Goal: Task Accomplishment & Management: Contribute content

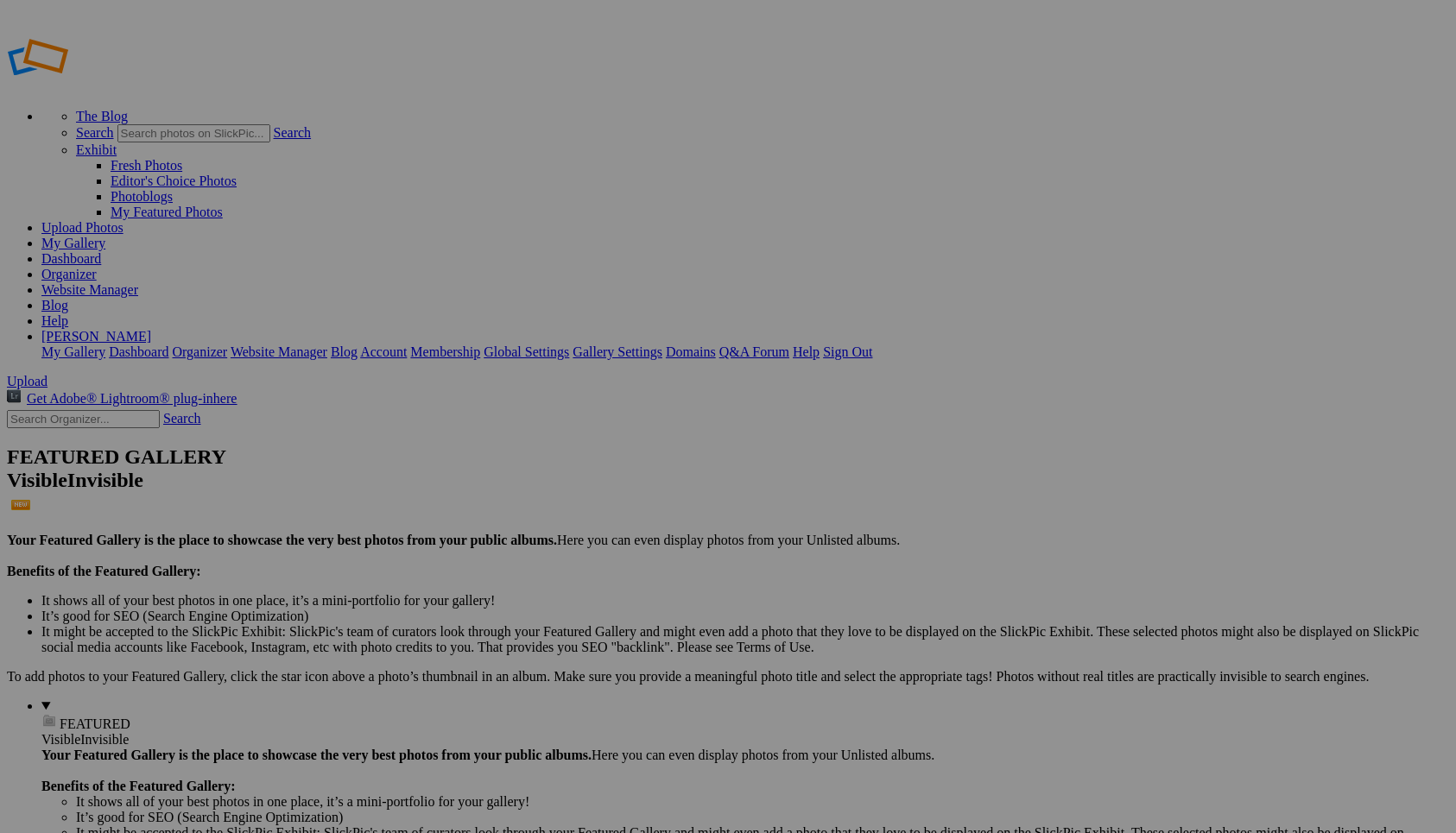
click at [653, 440] on input "text" at bounding box center [593, 449] width 188 height 18
type input "Homepage"
click at [573, 503] on span "Create" at bounding box center [555, 510] width 36 height 14
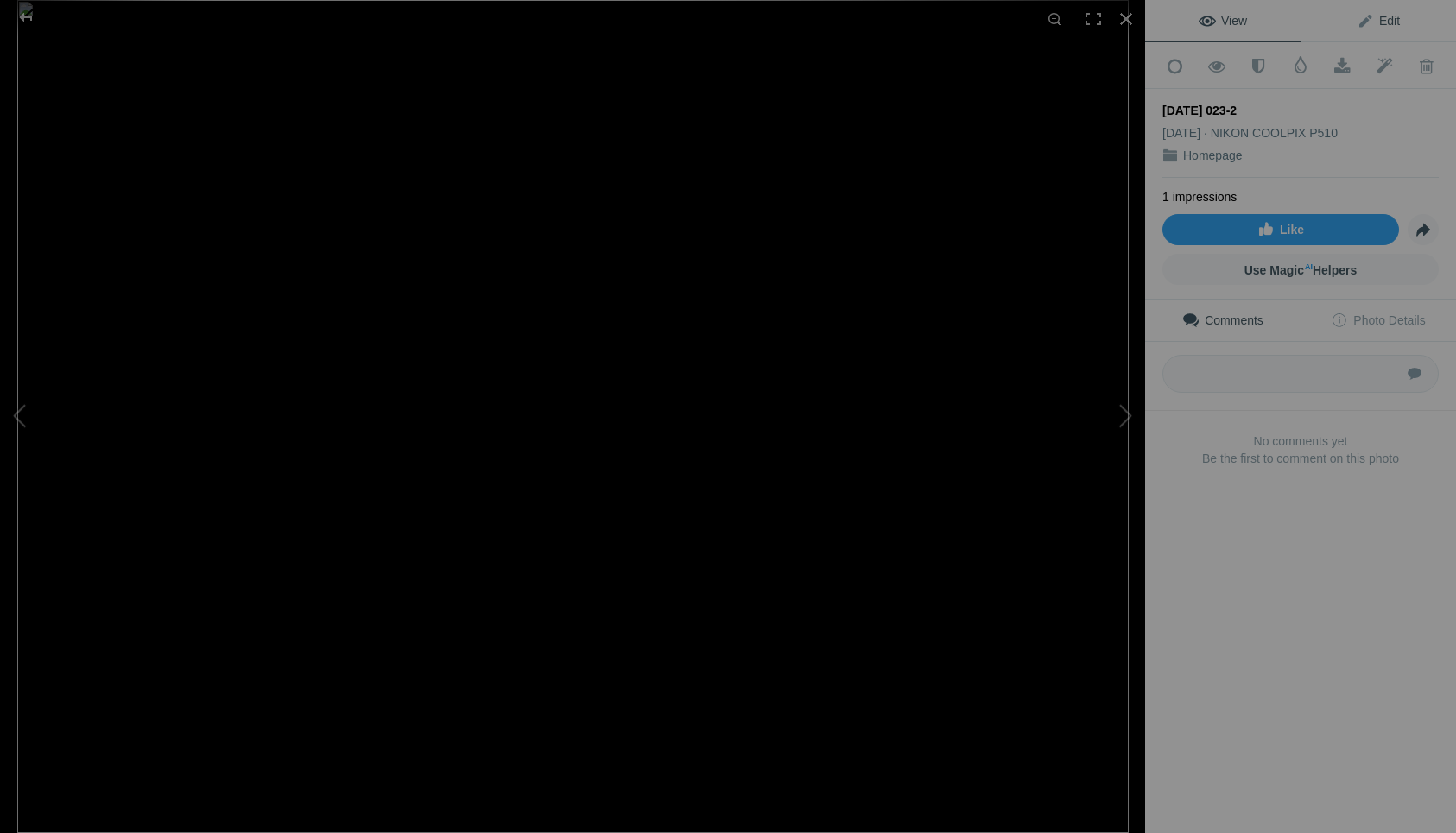
click at [1371, 22] on span "Edit" at bounding box center [1377, 20] width 43 height 13
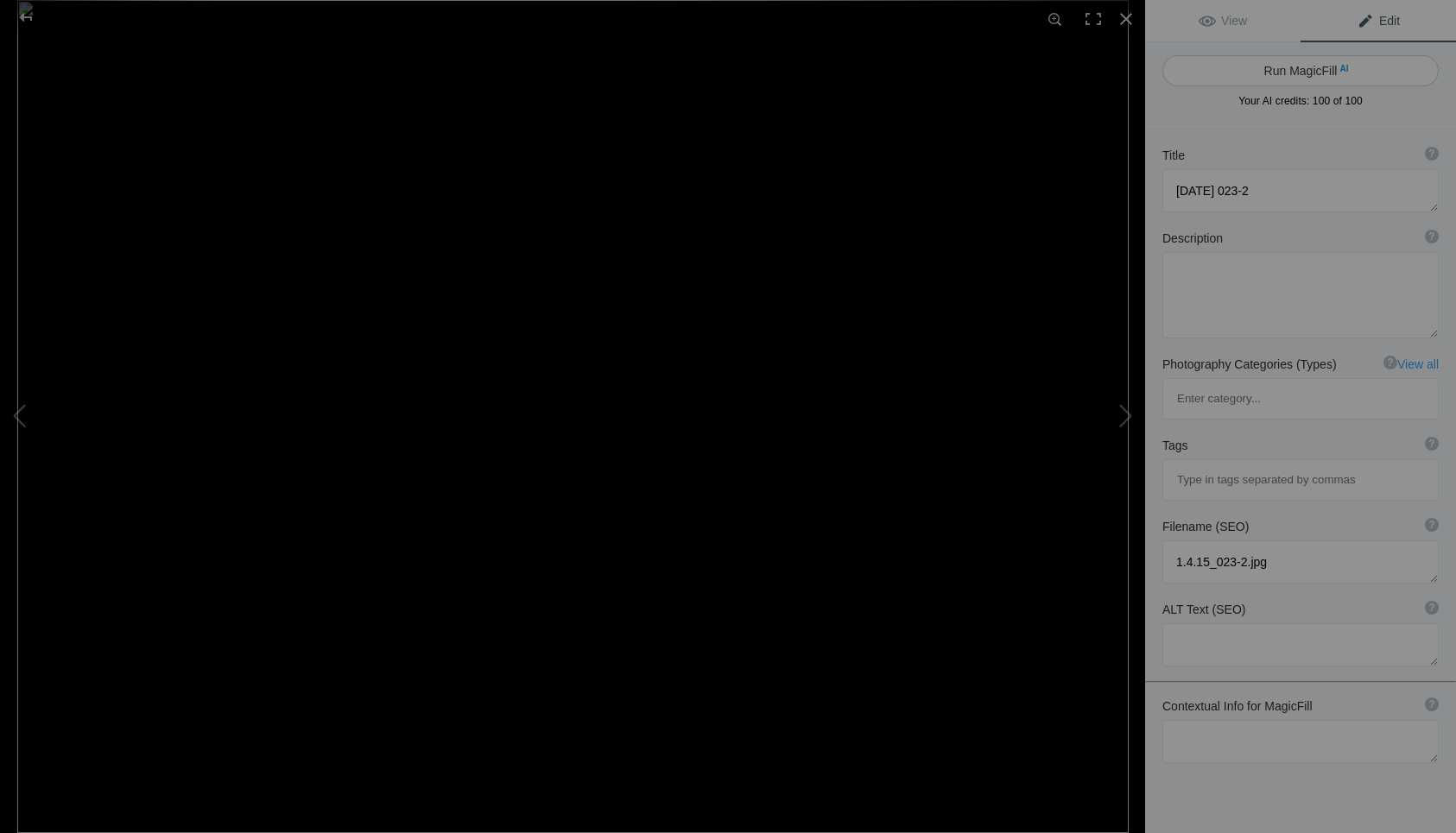
click at [1265, 68] on button "Run MagicFill AI" at bounding box center [1301, 71] width 276 height 31
type textarea "Majestic Desert Landscape with Snow-Capped Mountains and Saguaro Cacti"
type textarea "This stunning photograph captures a breathtaking desert landscape featuring ico…"
type textarea "majestic-desert-landscape-snow-capped-mountains.jpg"
type textarea "A desert landscape featuring saguaro cacti in the foreground and snow-covered m…"
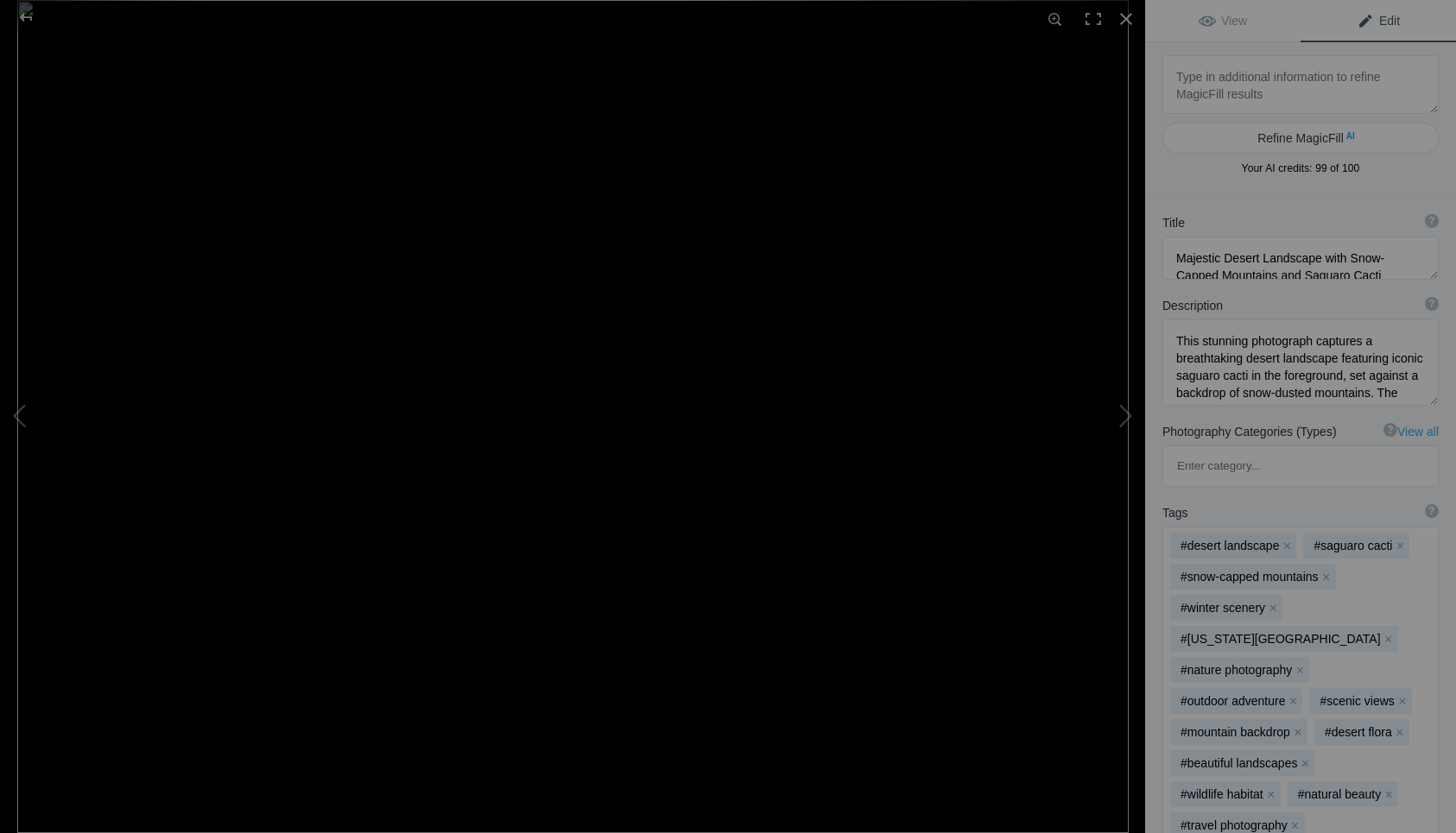
type textarea "[DATE] 001"
type textarea "1.26.13_001.jpg"
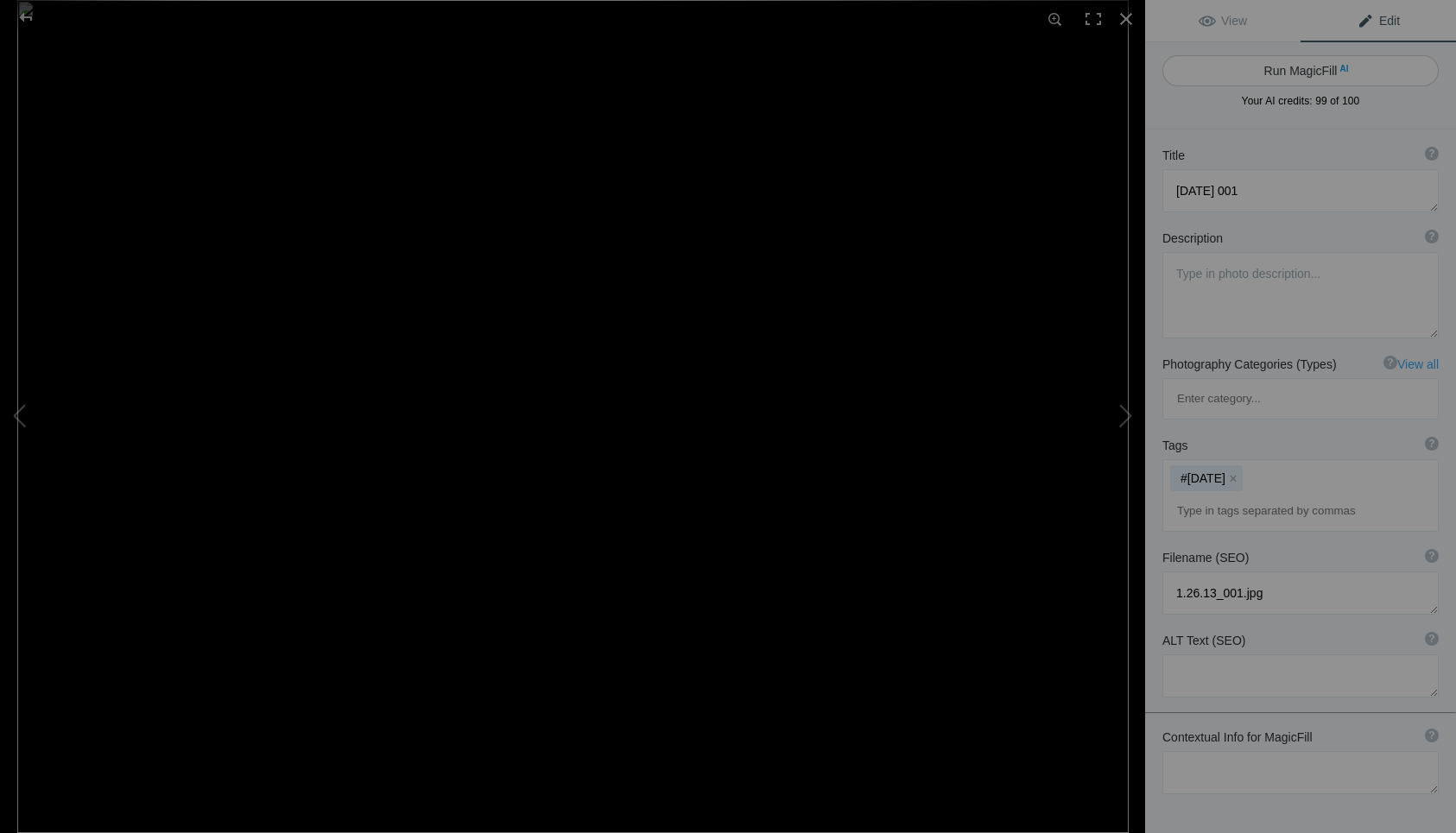
click at [1269, 72] on button "Run MagicFill AI" at bounding box center [1301, 71] width 276 height 31
type textarea "Adorable Squirrel Eating on a Tree Branch"
type textarea "This captivating image showcases a charming squirrel perched on a tree branch, …"
type textarea "adorable-squirrel-eating-tree-branch.jpg"
type textarea "A cute squirrel sitting on a tree branch, eating, surrounded by green foliage."
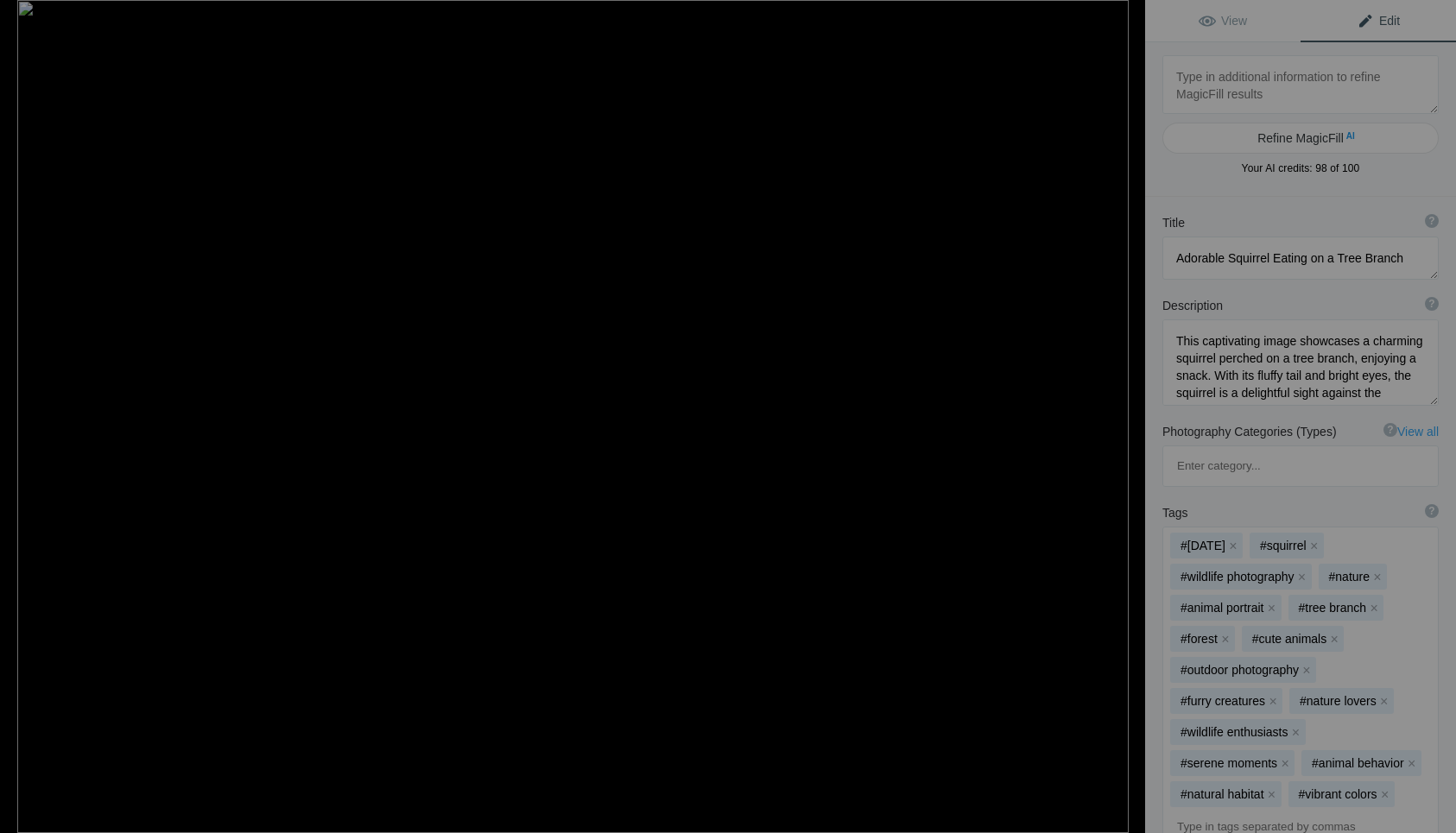
type textarea "5.27.13 008"
type textarea "5.27.13_008.jpg"
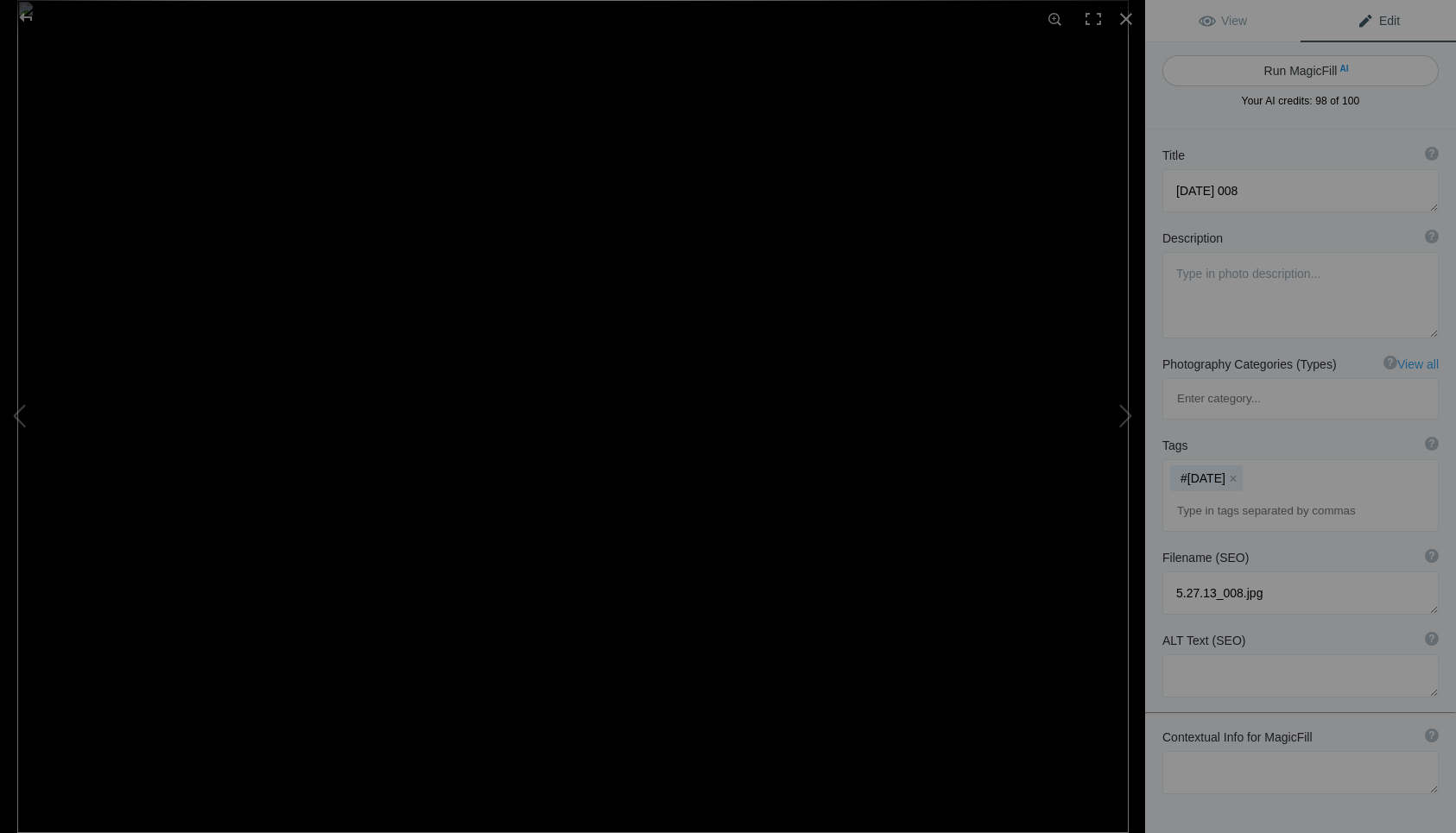
click at [1290, 70] on button "Run MagicFill AI" at bounding box center [1301, 71] width 276 height 31
type textarea "Apple Blossom in Full Bloom Against a Mountain Backdrop"
type textarea "This vibrant image captures the delicate beauty of apple blossoms in full bloom…"
type textarea "apple-blossom-mountain-backdrop.jpg"
type textarea "Close-up of apple blossoms in full bloom with a mountain backdrop and clear blu…"
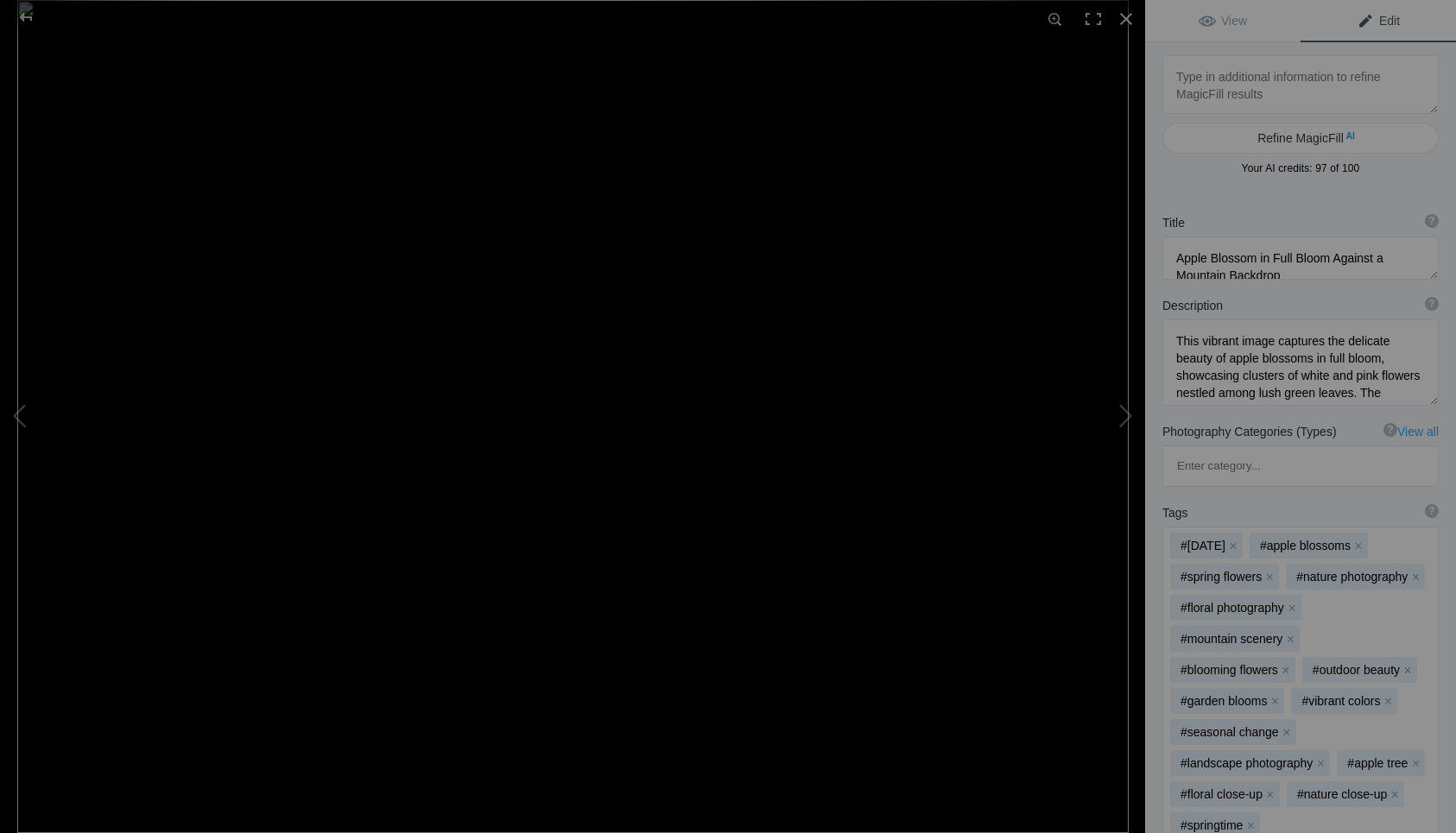
type textarea "6.16.13 010"
type textarea "6.16.13_010.jpg"
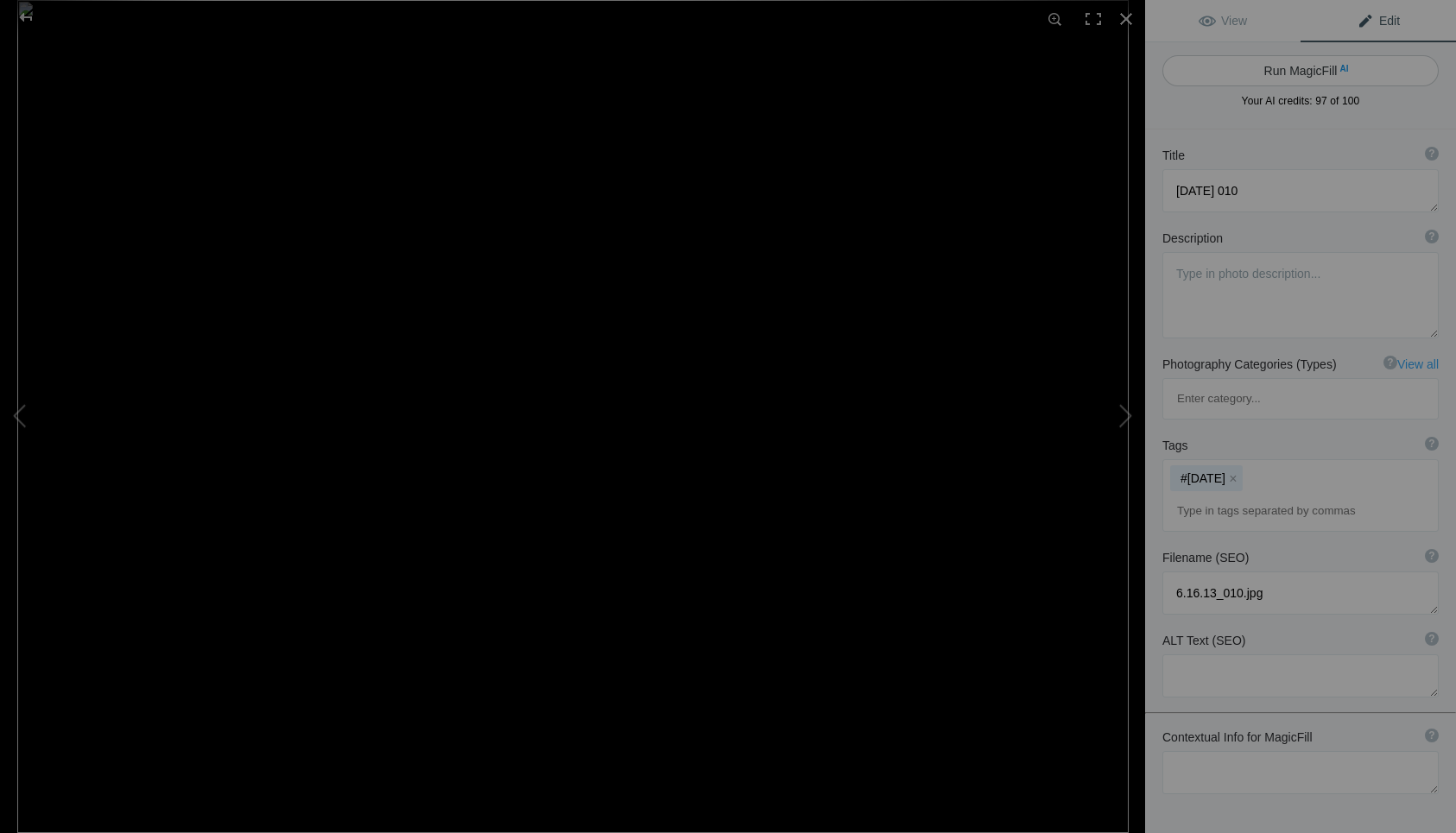
click at [1283, 71] on button "Run MagicFill AI" at bounding box center [1301, 71] width 276 height 31
type textarea "Vibrant Purple Iris Flower in Bloom"
type textarea "This stunning image captures a vibrant purple iris flower, showcasing its intri…"
type textarea "vibrant-purple-iris-flower.jpg"
type textarea "Close-up of a vibrant purple iris flower with green grass in the background, sh…"
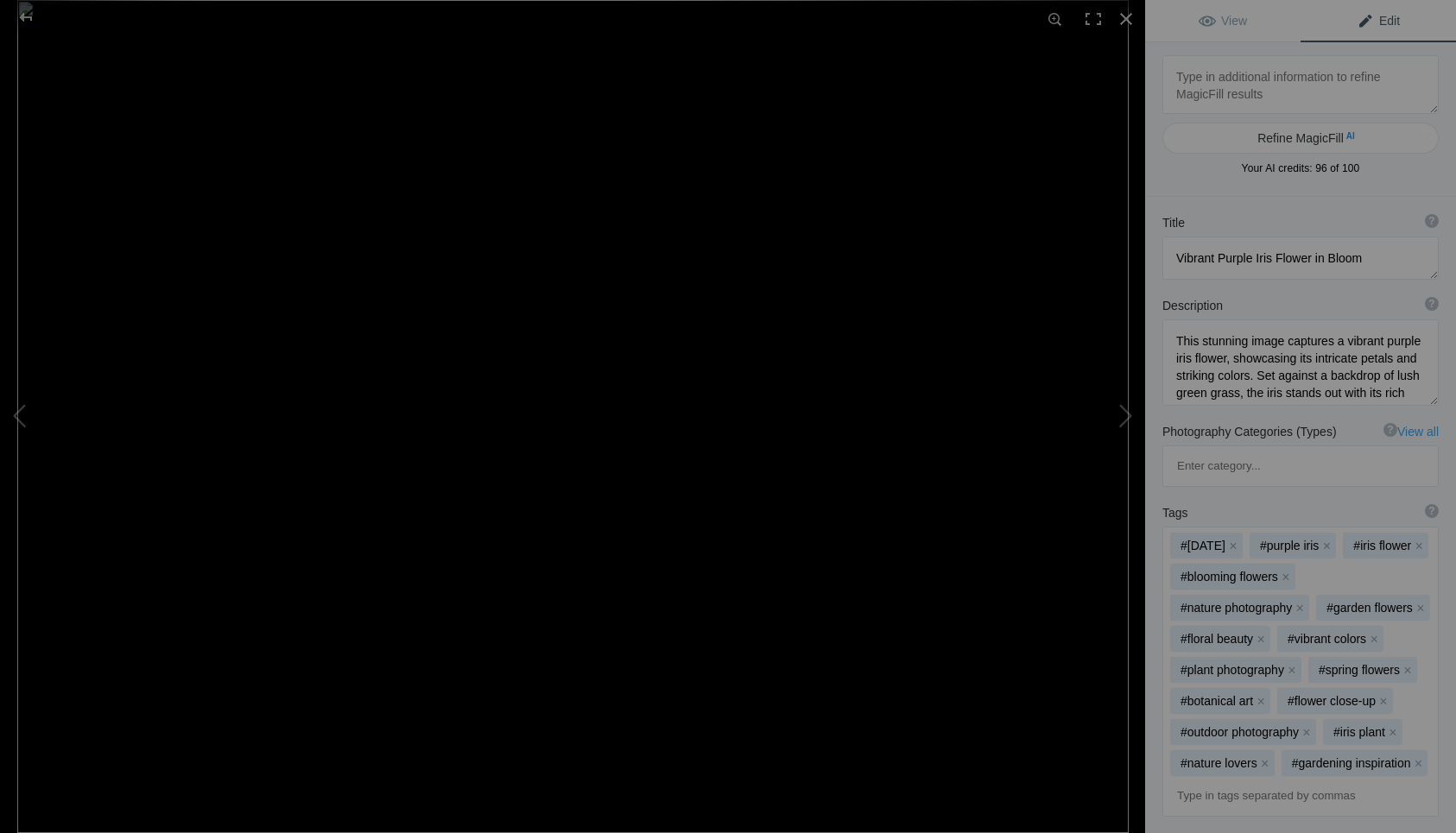
type textarea "8.31.14 003"
type textarea "8.31.14_003.jpg"
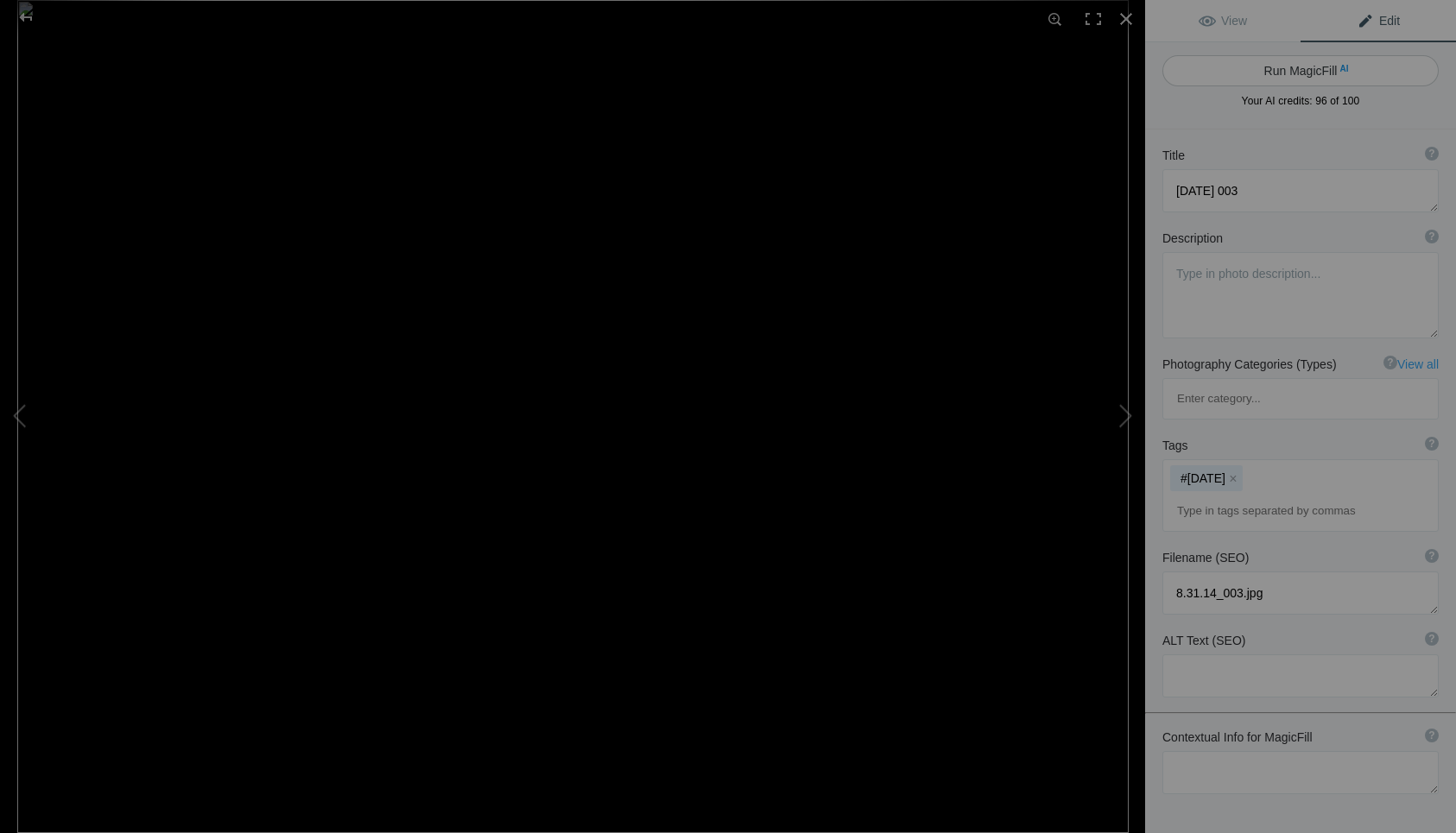
click at [1276, 68] on button "Run MagicFill AI" at bounding box center [1301, 71] width 276 height 31
type textarea "Black Butterfly Feeding on Vibrant Orange and Yellow Flowers"
type textarea "This stunning photograph captures a black butterfly delicately feeding on brigh…"
type textarea "black-butterfly-feeding-orange-yellow-flowers.jpg"
type textarea "A black butterfly perched on bright orange and yellow flowers, showcasing the b…"
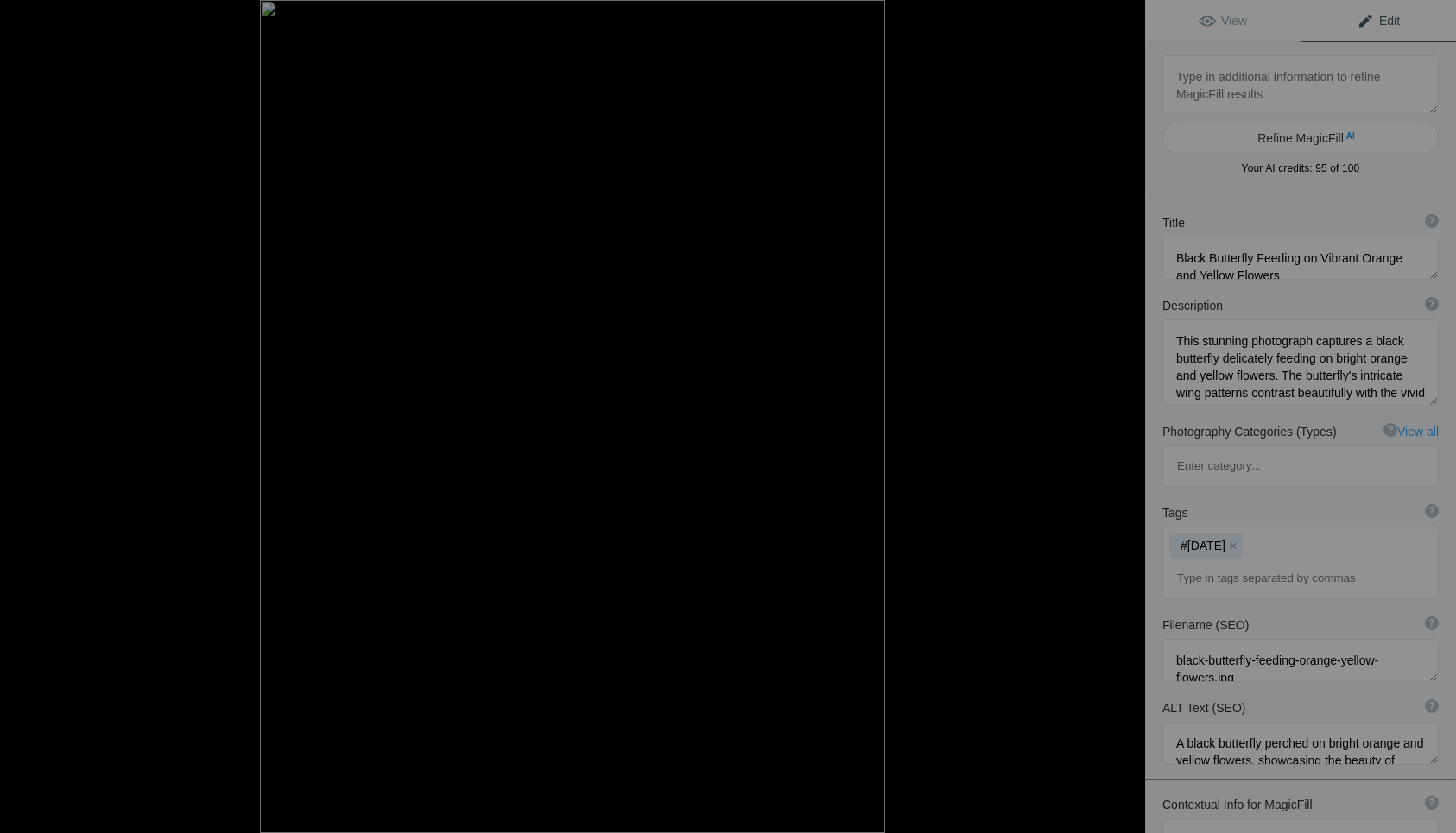
type textarea "20190504_162914"
type textarea "20190504_162914.jpg"
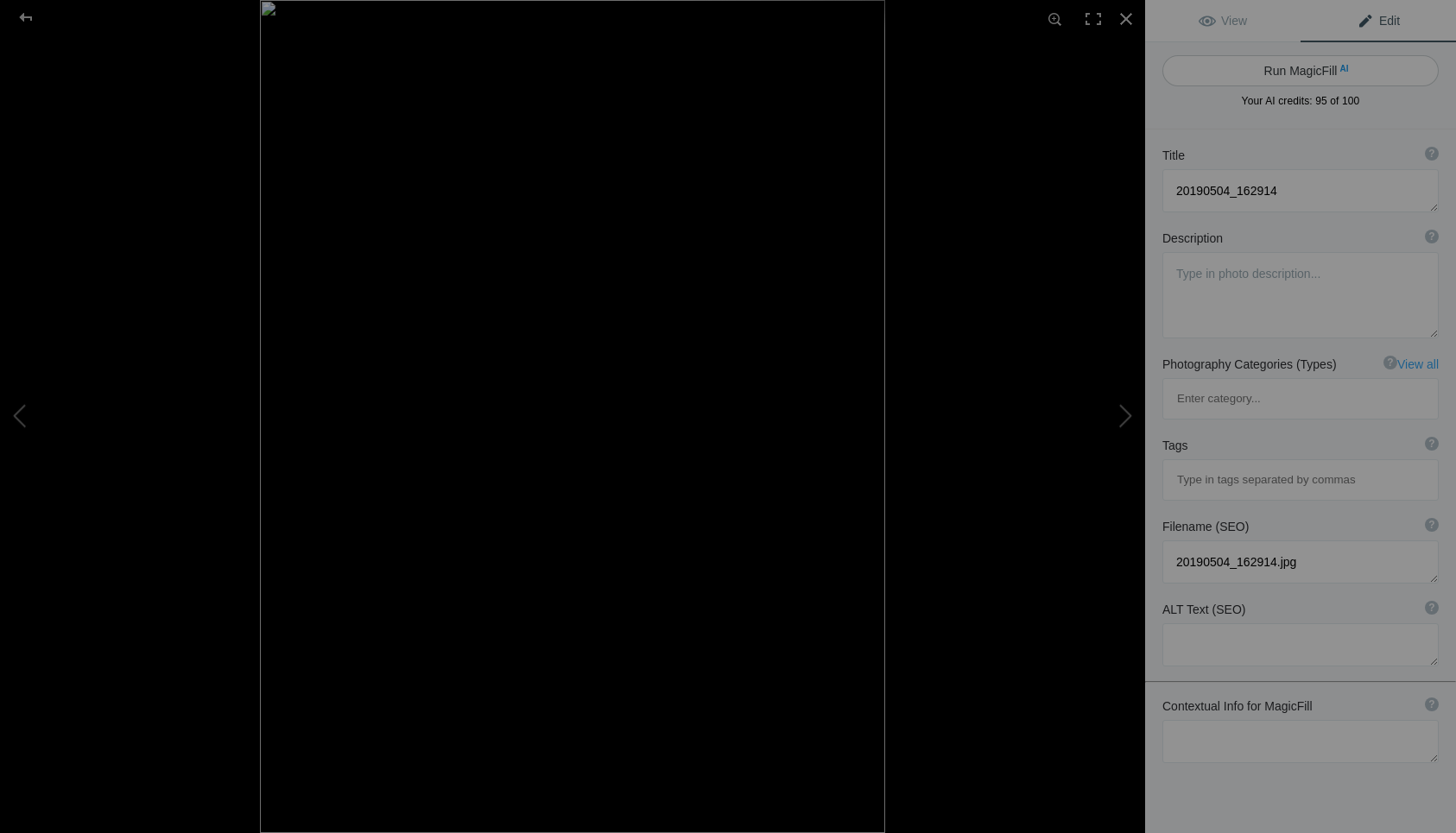
click at [1270, 66] on button "Run MagicFill AI" at bounding box center [1301, 71] width 276 height 31
type textarea "American Flag Waving Against a Clear Blue Sky"
type textarea "This vibrant image captures the American flag proudly waving in the breeze agai…"
type textarea "american-flag-waving-blue-sky.jpg"
type textarea "American flag waving in the wind against a clear blue sky, symbolizing freedom …"
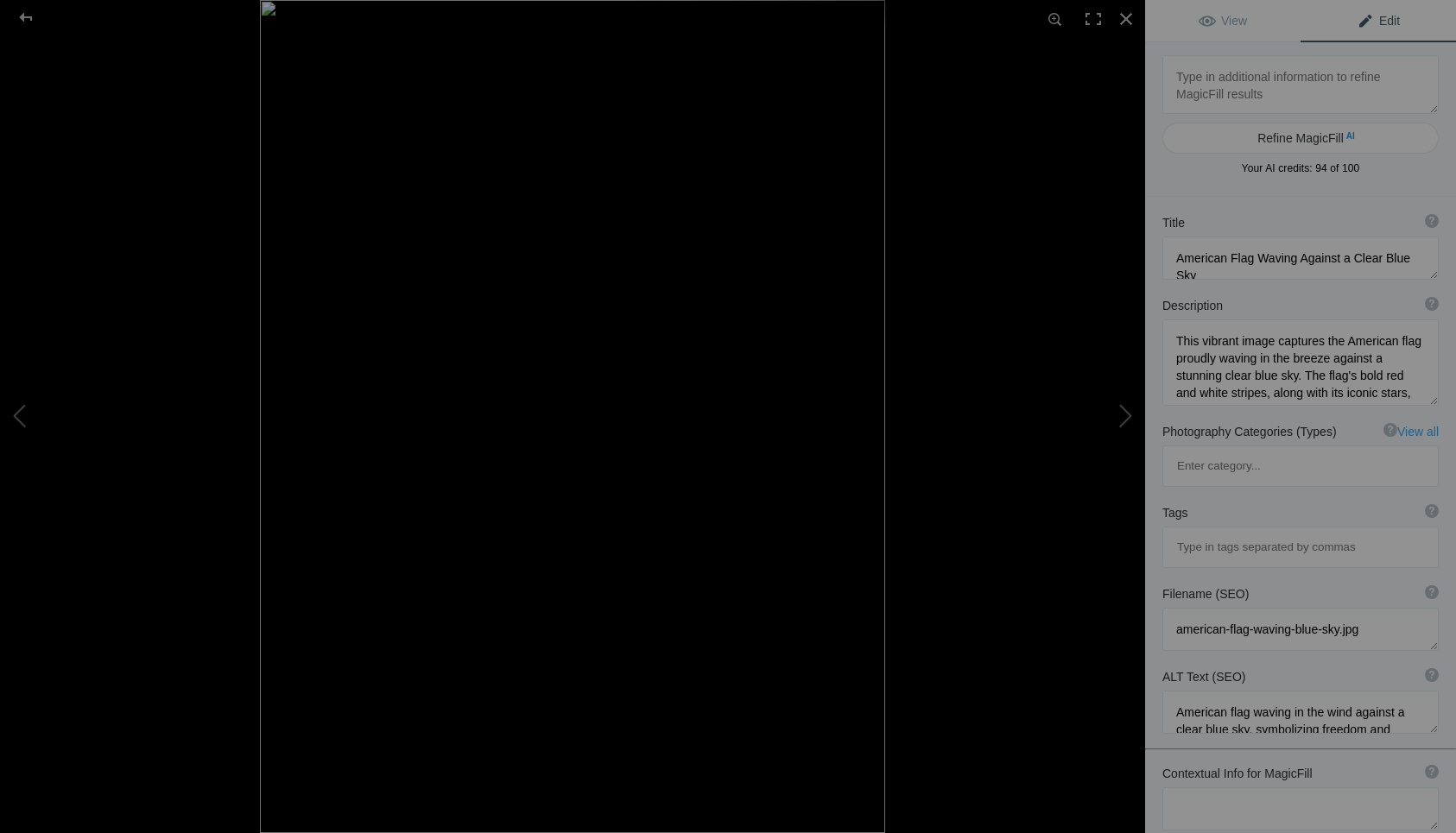
type textarea "20201016_094731-01"
type textarea "20201016_094731-01.jpeg"
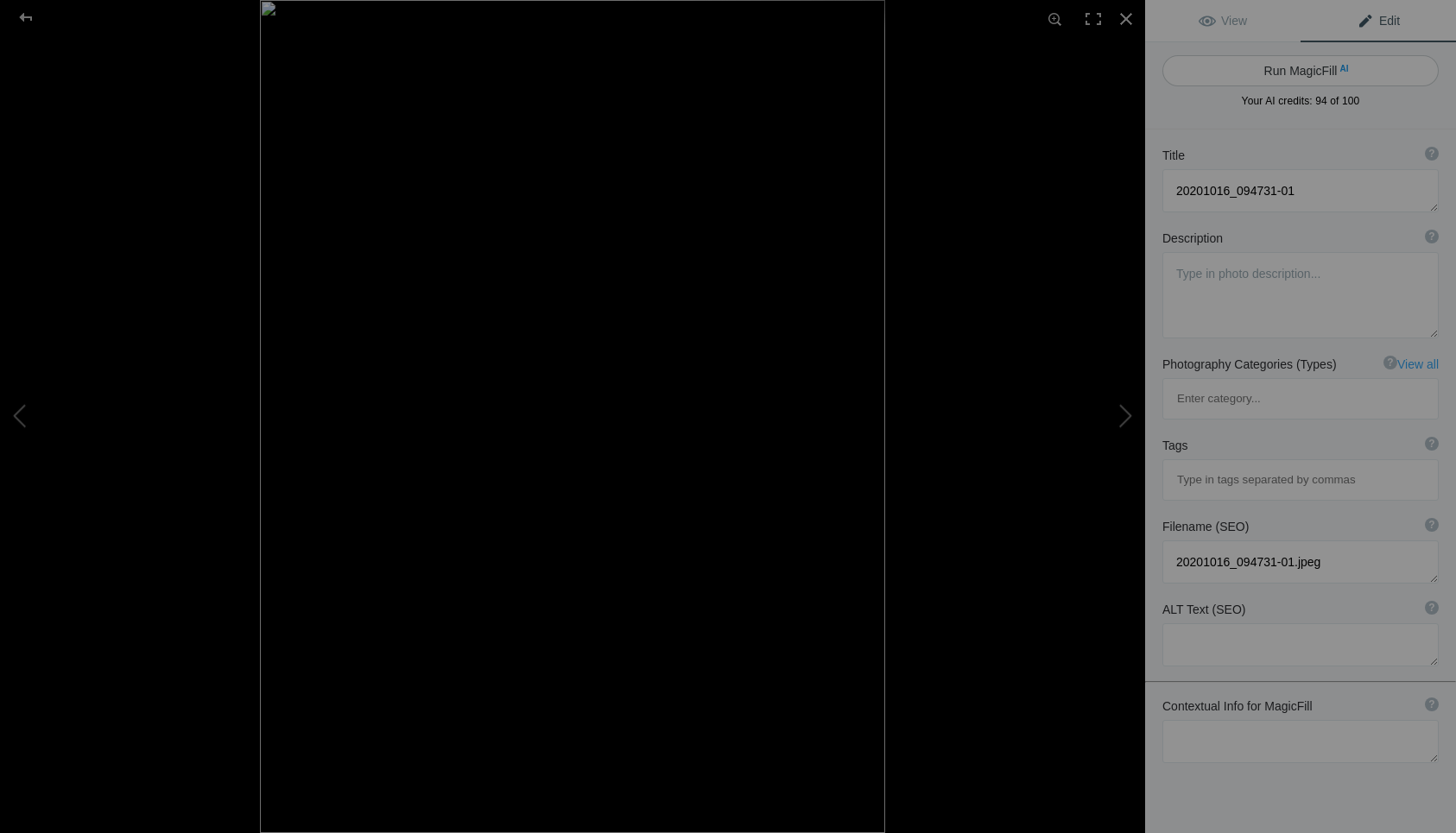
click at [1281, 73] on button "Run MagicFill AI" at bounding box center [1301, 71] width 276 height 31
type textarea "Vintage Steam Locomotive in Black and White"
type textarea "This striking black and white photograph captures a vintage steam locomotive, s…"
type textarea "vintage-steam-locomotive-black-and-white.jpg"
type textarea "A vintage steam locomotive numbered 462, emitting steam, captured in black and …"
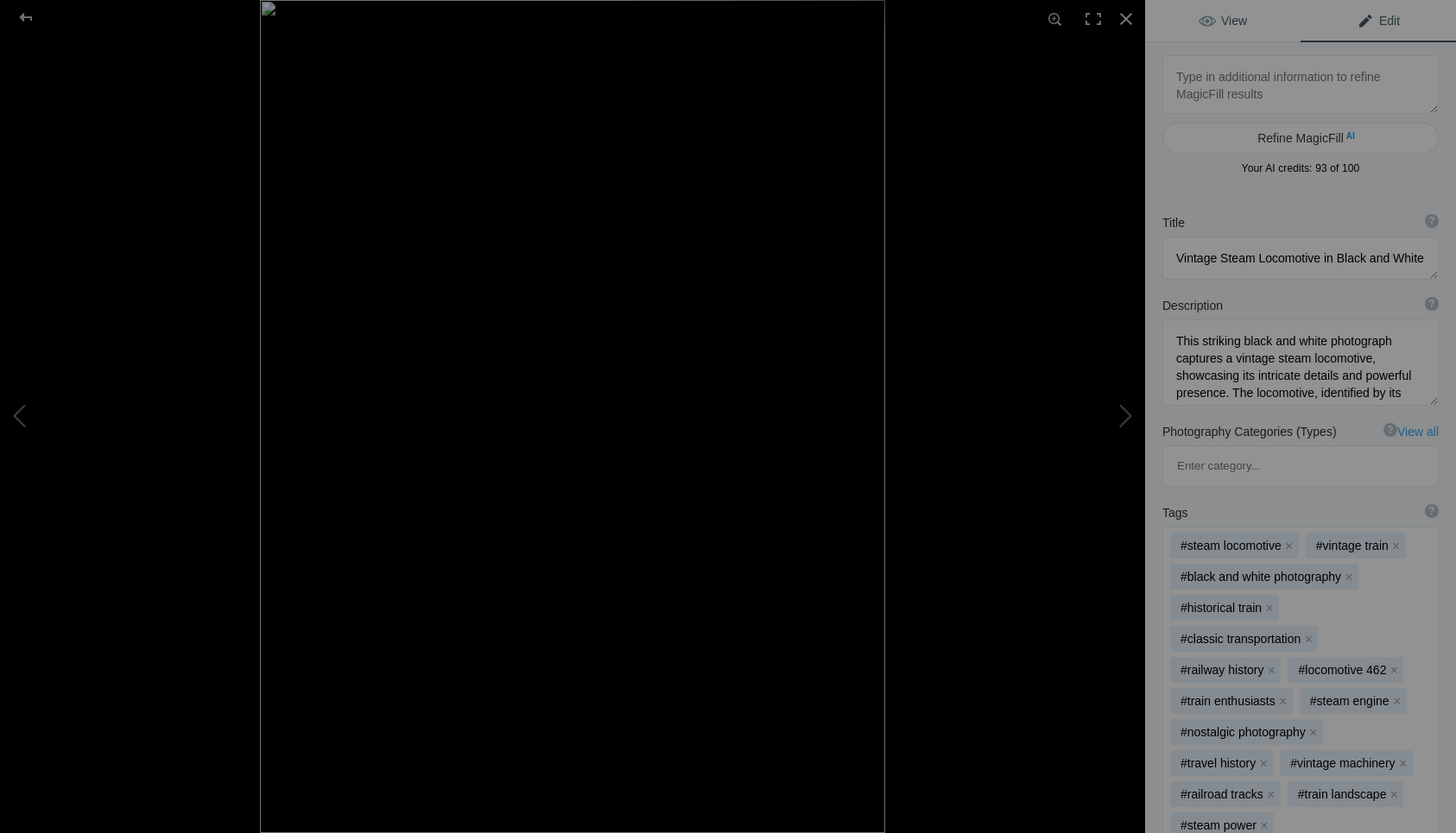
type textarea "20201016_132321-02"
type textarea "20201016_132321-02.jpg"
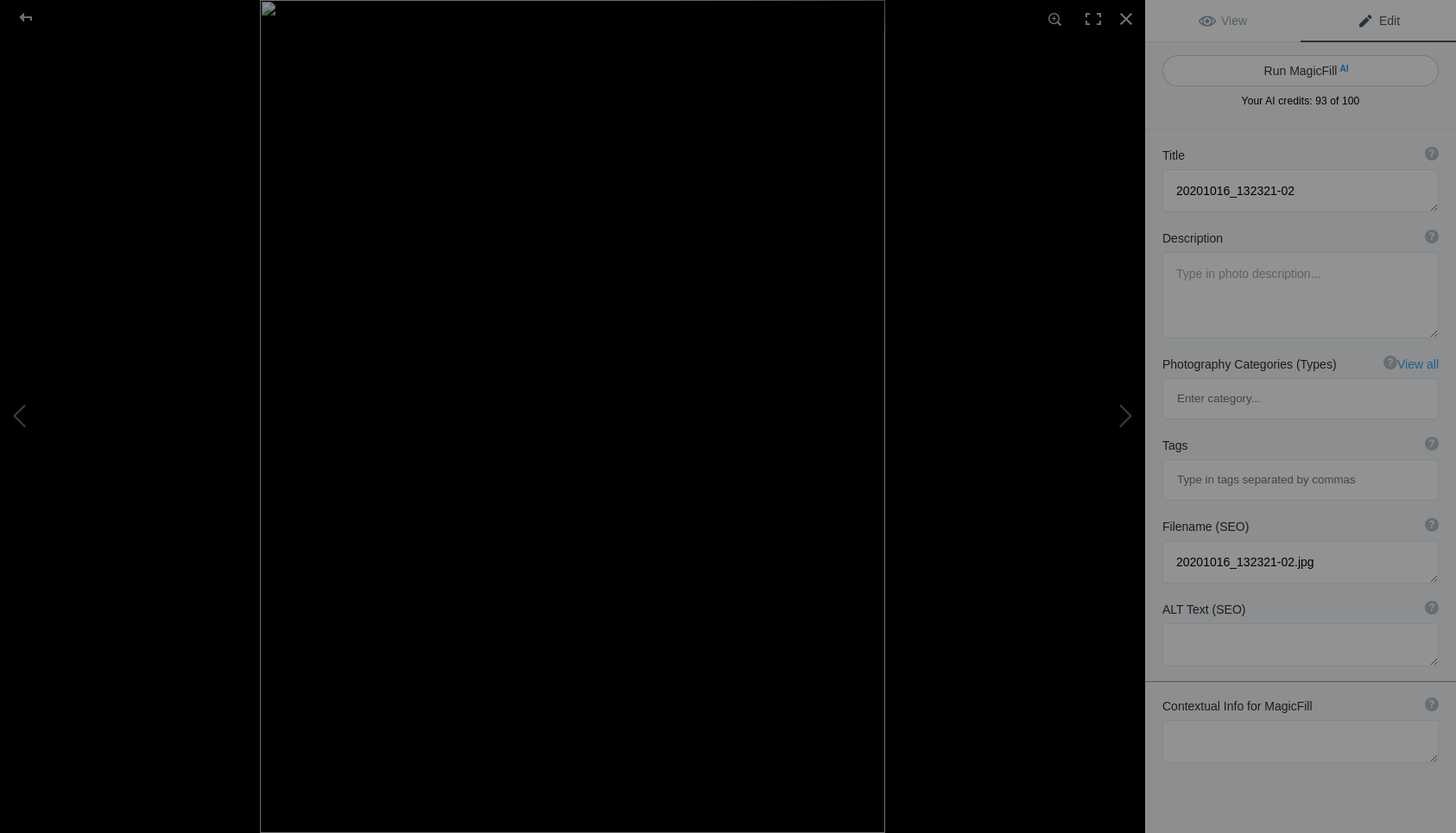
click at [1289, 72] on button "Run MagicFill AI" at bounding box center [1301, 71] width 276 height 31
type textarea "Scenic Train Ride Through Rocky Mountain Terrain"
type textarea "Experience the breathtaking beauty of a scenic train ride winding through the m…"
type textarea "scenic-train-ride-rocky-mountains.jpg"
type textarea "A scenic view of a red train traveling along a rocky mountain slope, surrounded…"
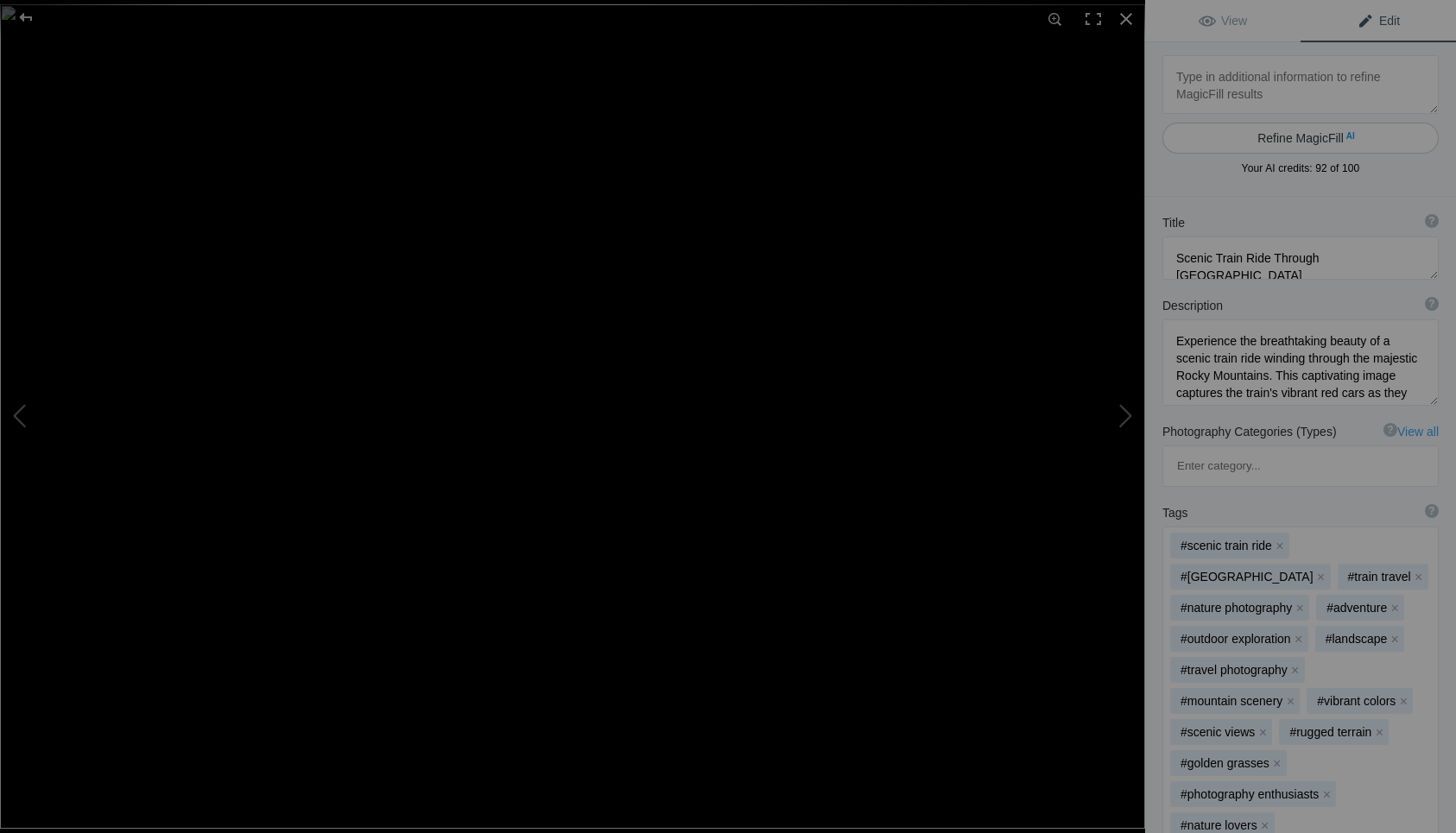
type textarea "20220506_065317"
type textarea "20220506_065317.jpg"
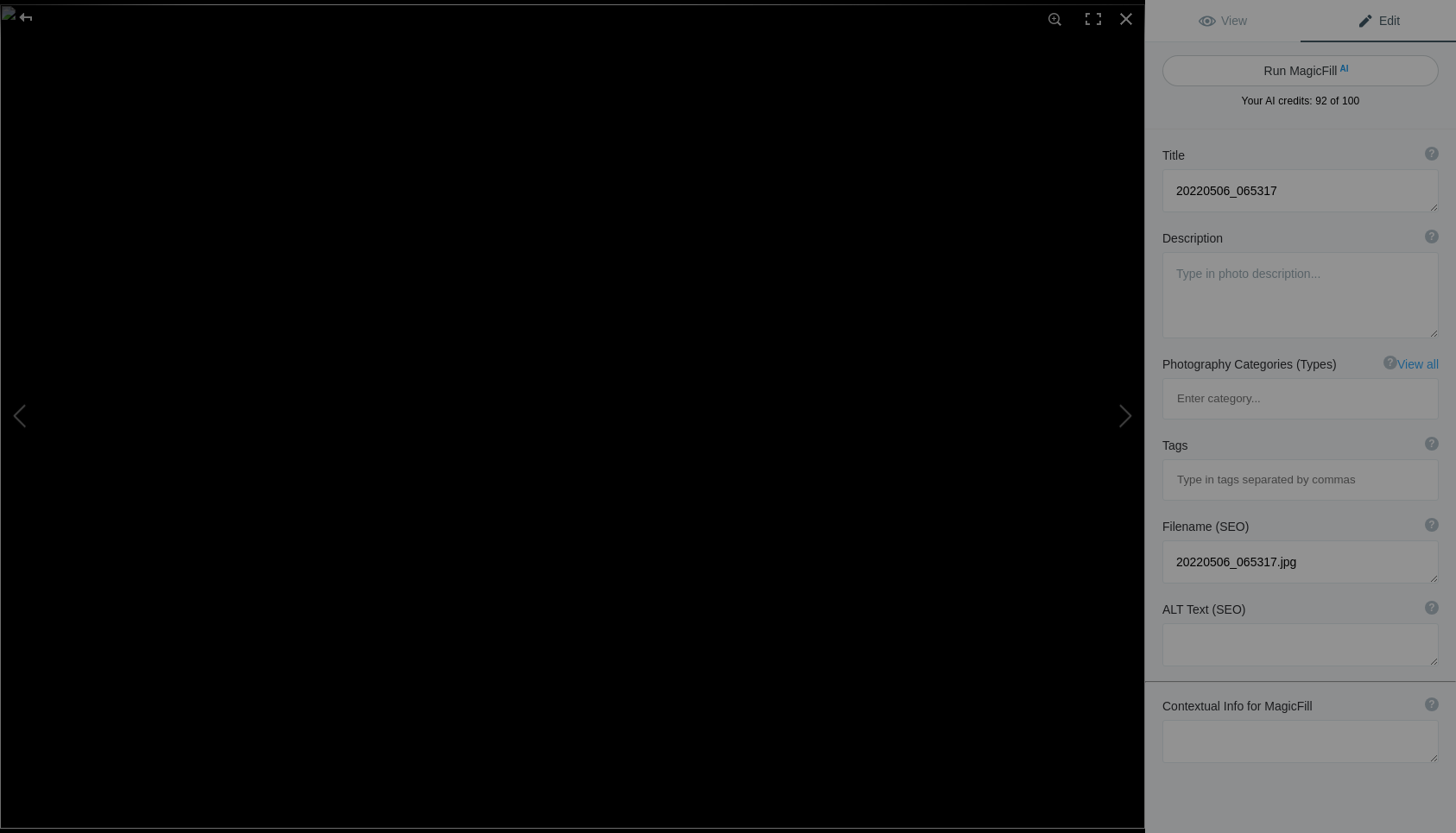
click at [1268, 68] on button "Run MagicFill AI" at bounding box center [1301, 71] width 276 height 31
type textarea "Serene Sunrise Over Foggy Pasture"
type textarea "Experience the tranquil beauty of a sunrise breaking through a thick layer of m…"
type textarea "serene-sunrise-foggy-pasture.jpg"
type textarea "A foggy pasture at sunrise, with a rustic fence and the sun partially obscured …"
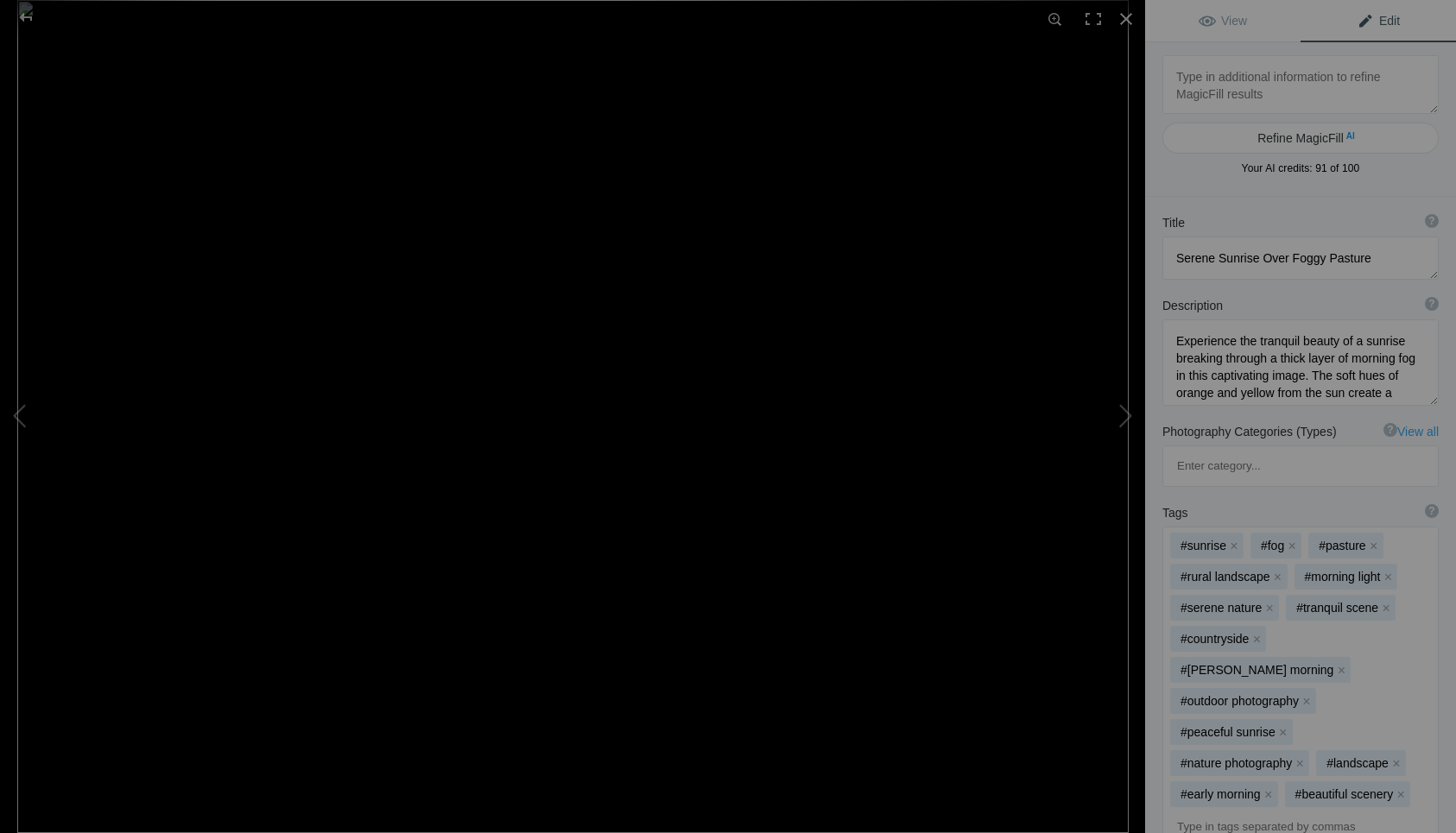
type textarea "A-DSCN9255-2 (1)"
type textarea "A-DSCN9255-2_(1).jpg"
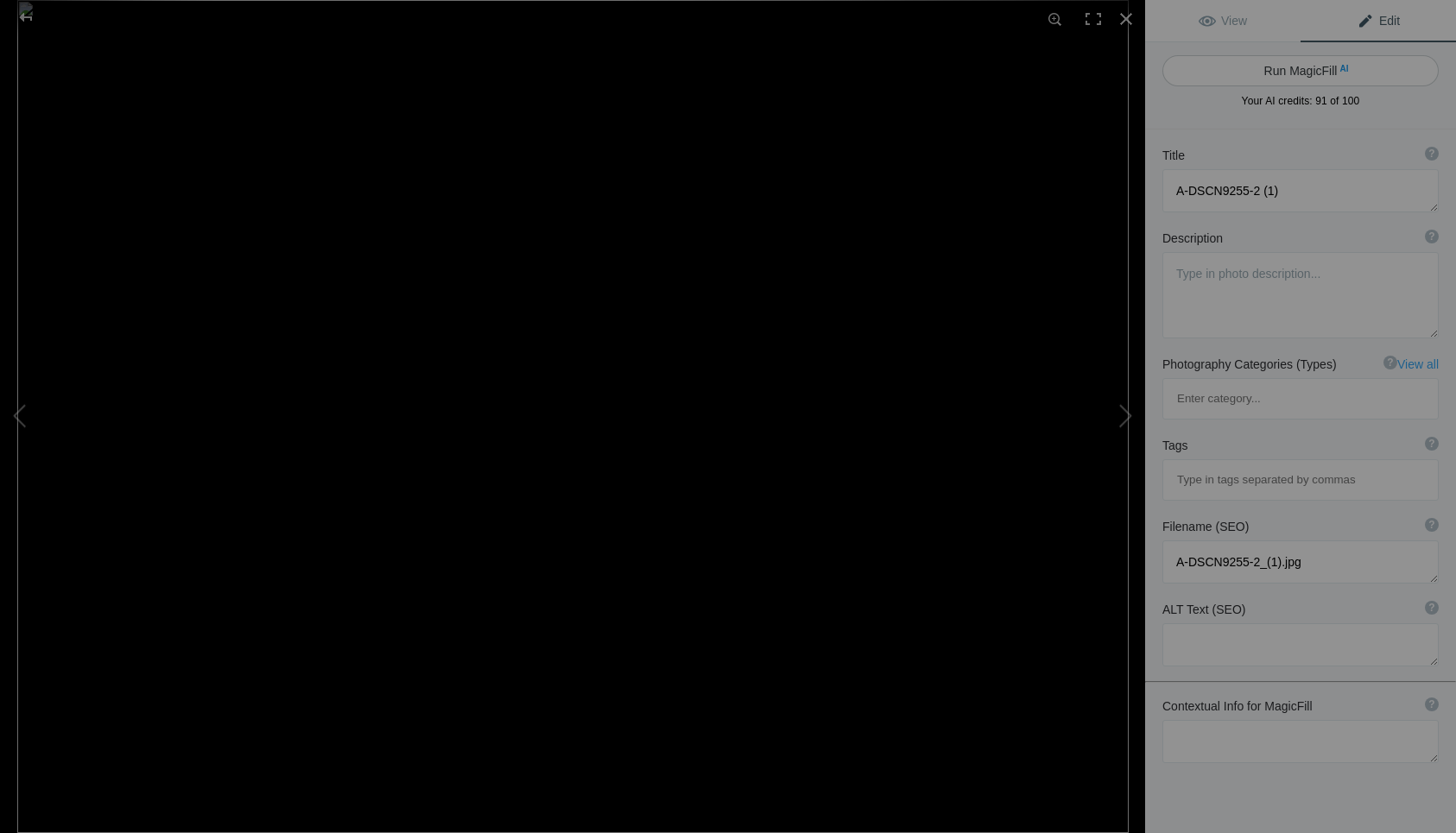
click at [1275, 60] on button "Run MagicFill AI" at bounding box center [1301, 71] width 276 height 31
type textarea "Stunning Icicles Hanging from Snow-Covered Pine Branch at Sunset"
type textarea "This captivating image showcases delicate icicles hanging from a snow-laden pin…"
type textarea "snow-covered-pine-branch-icicles-sunset.jpg"
type textarea "Icicles hanging from a snow-covered pine branch against a colorful sunset sky."
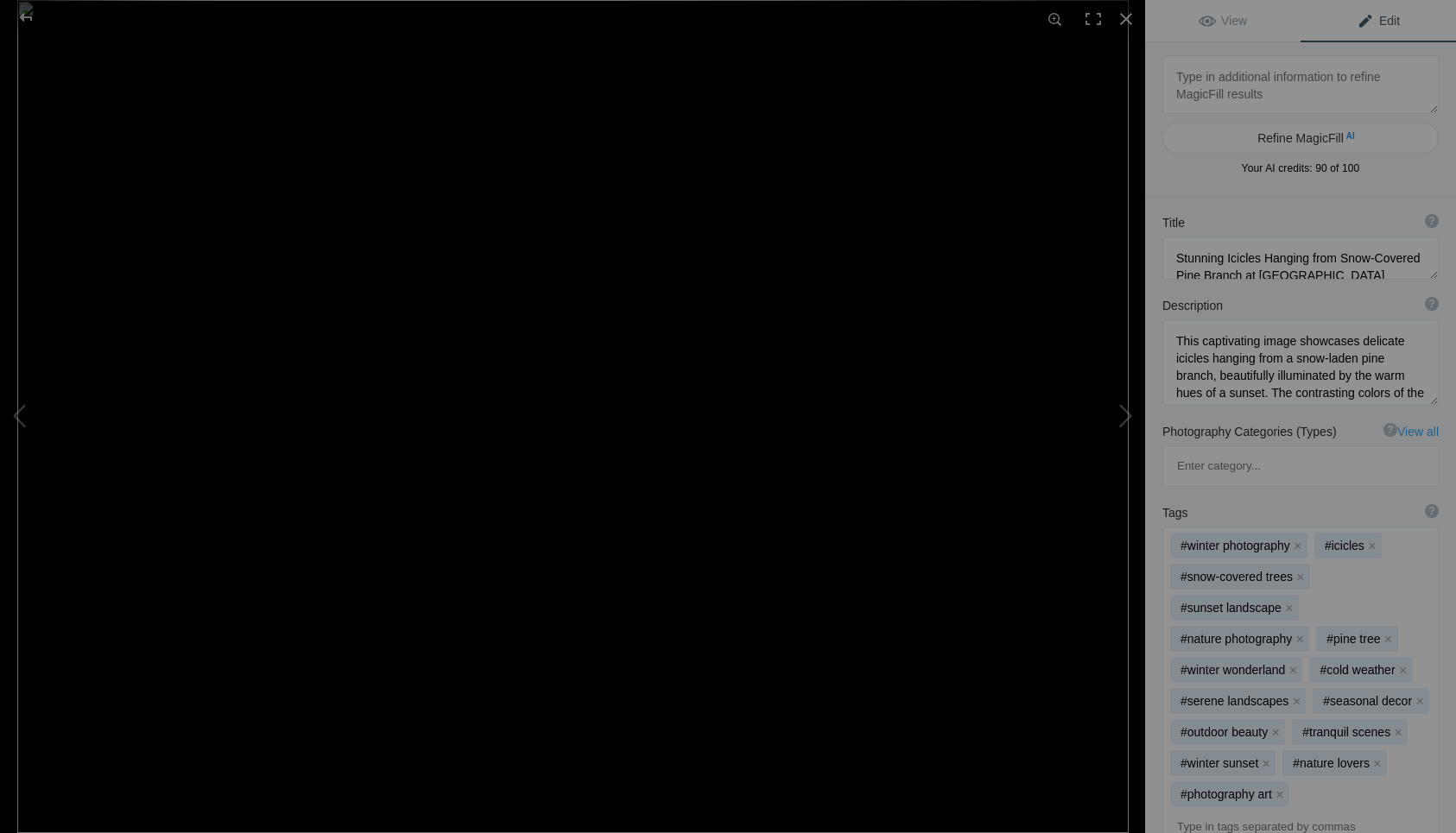
type textarea "Arizona Lake newar Sunrise Ski Resort, A Lake"
type textarea "Arizona_Lake_newar_Sunrise_Ski_Resort,_A_Lake.jpg"
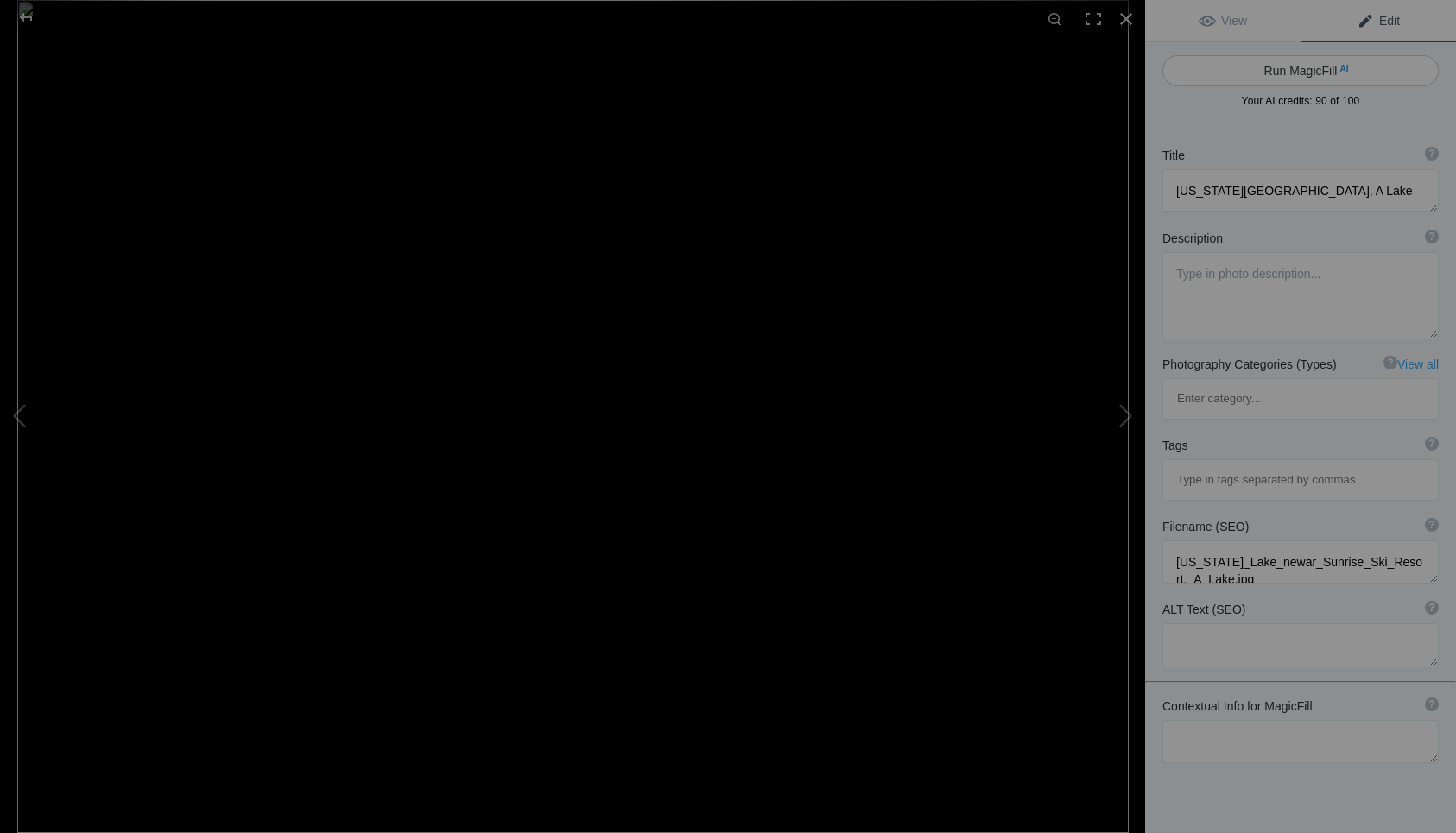
click at [1284, 68] on button "Run MagicFill AI" at bounding box center [1301, 71] width 276 height 31
type textarea "Stunning Autumn Reflections at Arizona Lake Near Sunrise Ski Resort"
type textarea "Experience the breathtaking beauty of Arizona Lake, nestled near the Sunrise Sk…"
type textarea "arizona-lake-autumn-reflections.jpg"
type textarea "Autumn landscape at Arizona Lake near Sunrise Ski Resort, showcasing vibrant fa…"
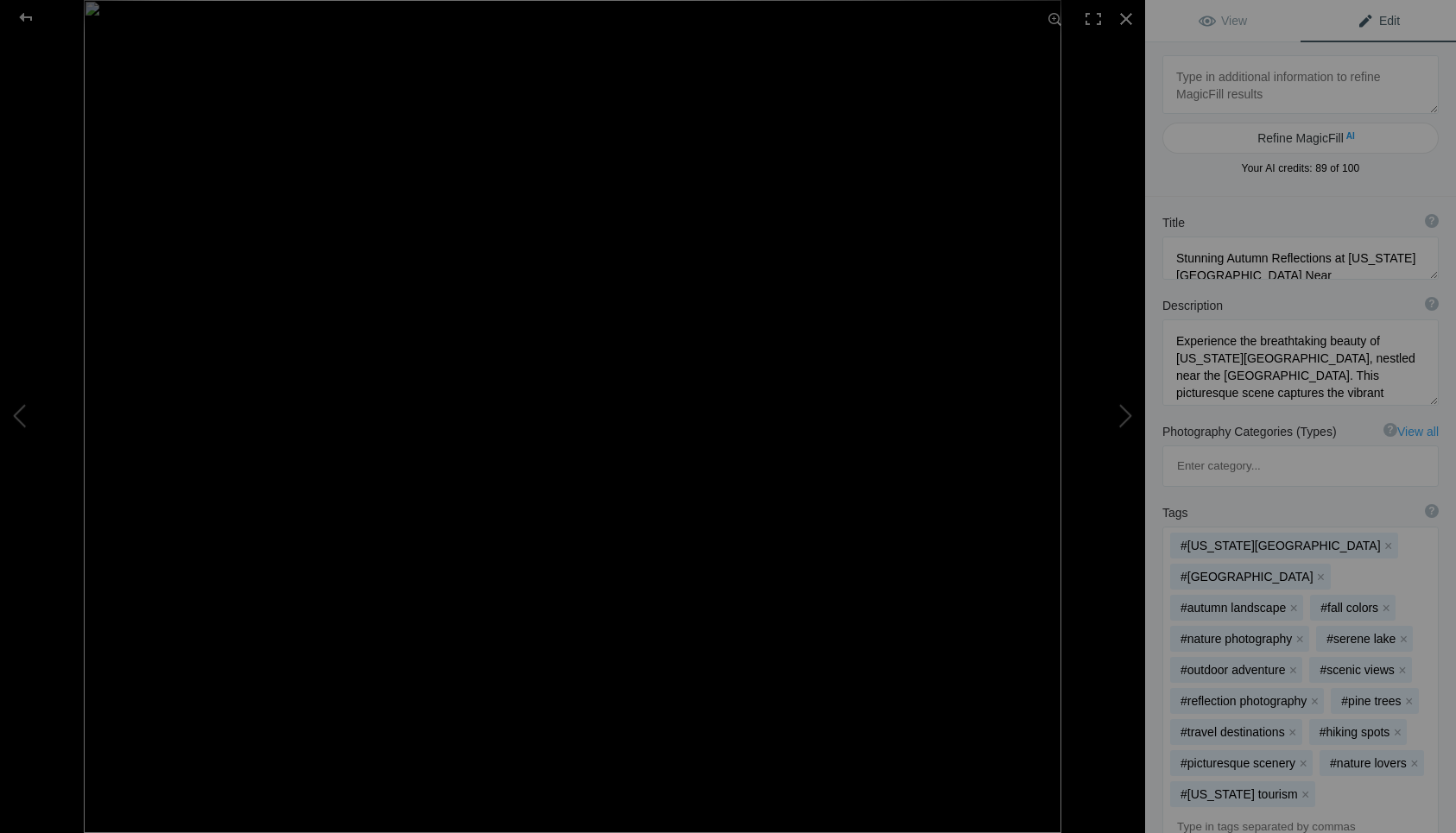
type textarea "Desert daisy close-up"
type textarea "Desert_daisy_close-up.jpg"
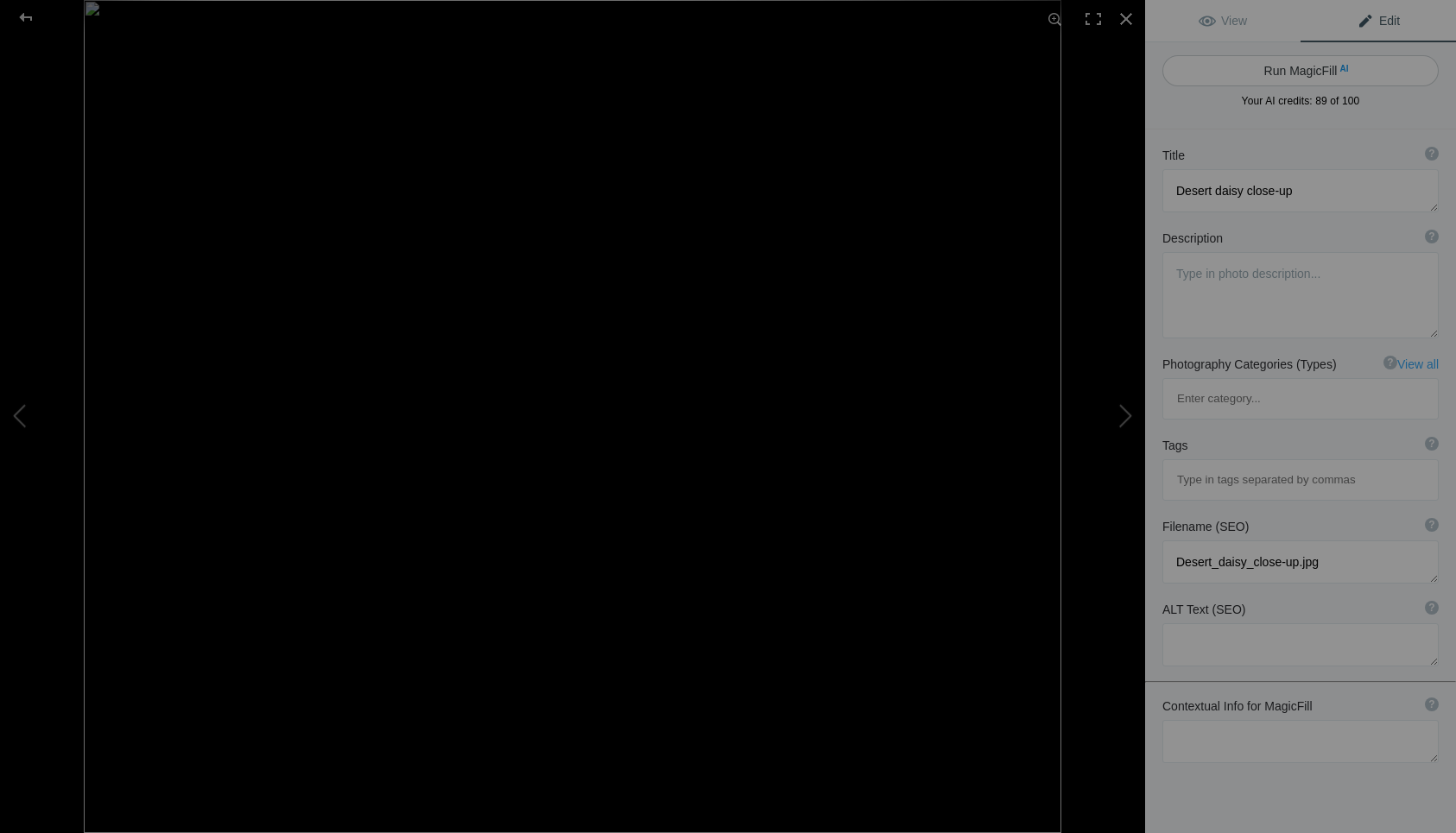
click at [1279, 75] on button "Run MagicFill AI" at bounding box center [1301, 71] width 276 height 31
type textarea "Vibrant Close-Up of Desert Daisy Flowers"
type textarea "This stunning close-up captures the vibrant beauty of desert daisies, showcasin…"
type textarea "vibrant-desert-daisy-close-up.jpg"
type textarea "Close-up of vibrant yellow desert daisies, showcasing their petals and intricat…"
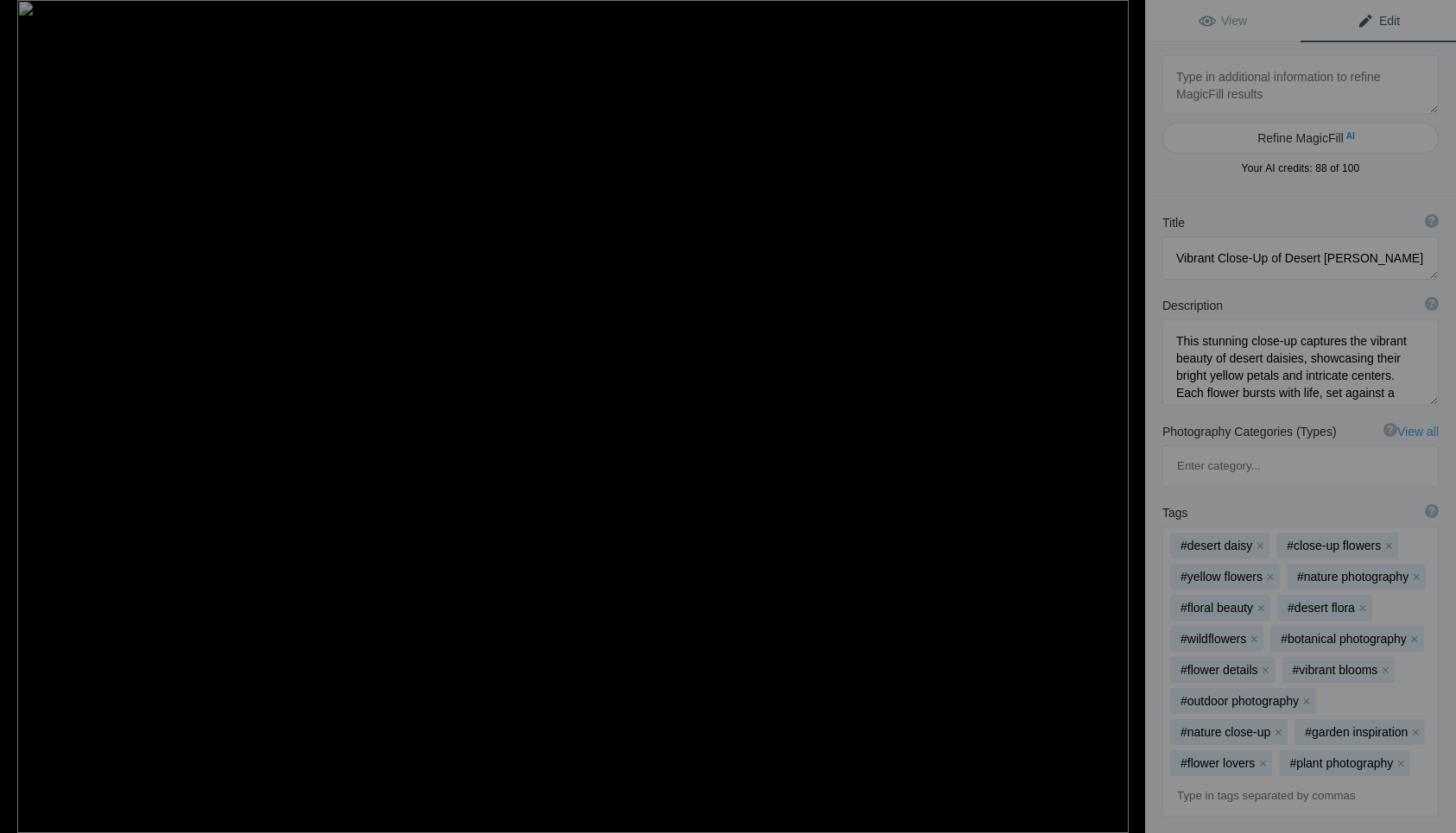
type textarea "DSCN0436"
type textarea "DSCN0436.jpg"
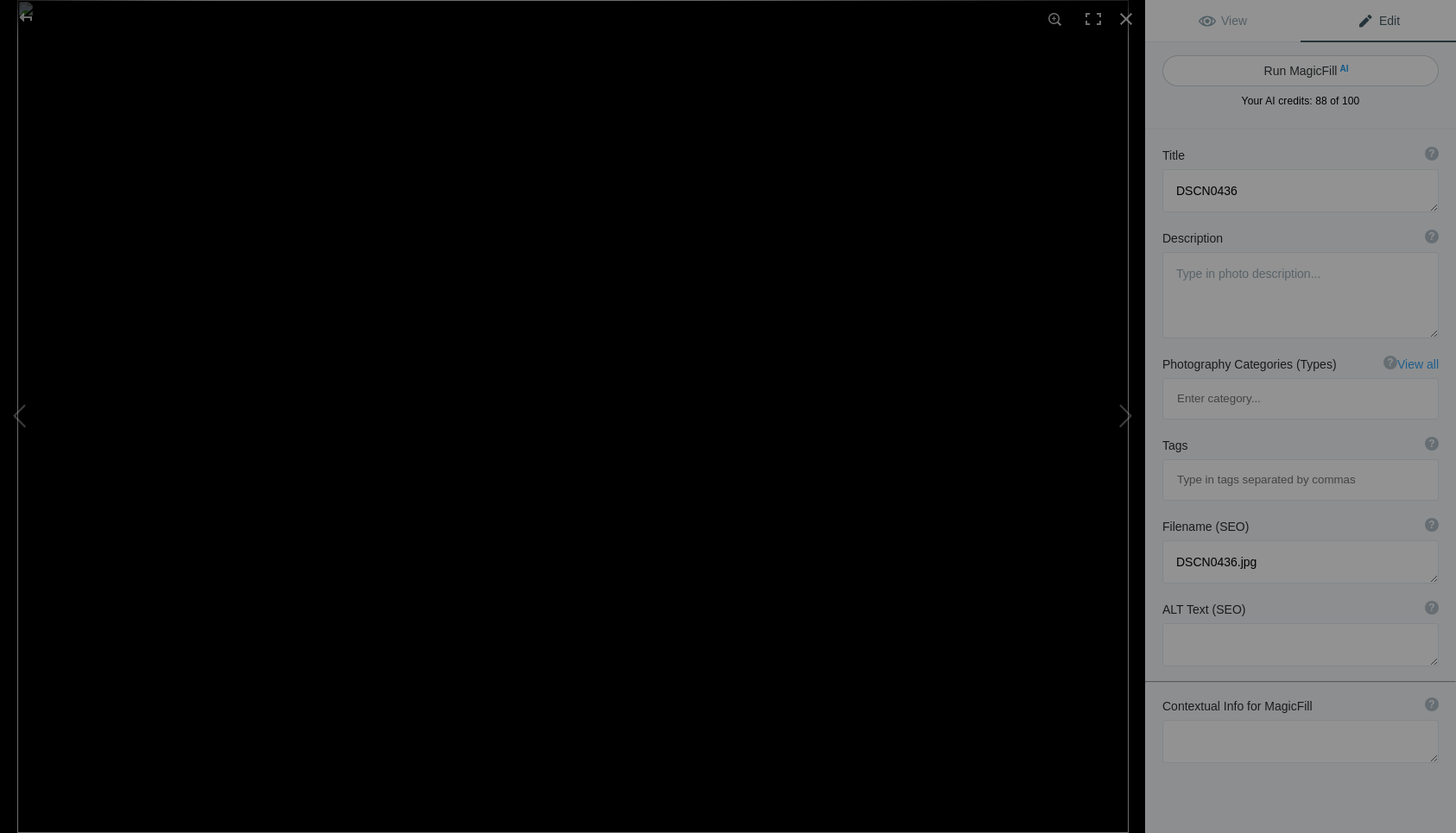
click at [1279, 74] on button "Run MagicFill AI" at bounding box center [1301, 71] width 276 height 31
type textarea "Vibrant Sunflower Field in Full Bloom"
type textarea "Experience the breathtaking beauty of a sunflower field bursting with vibrant y…"
type textarea "vibrant-sunflower-field-full-bloom.jpg"
type textarea "A vibrant field of sunflowers in full bloom, showcasing rows of golden petals a…"
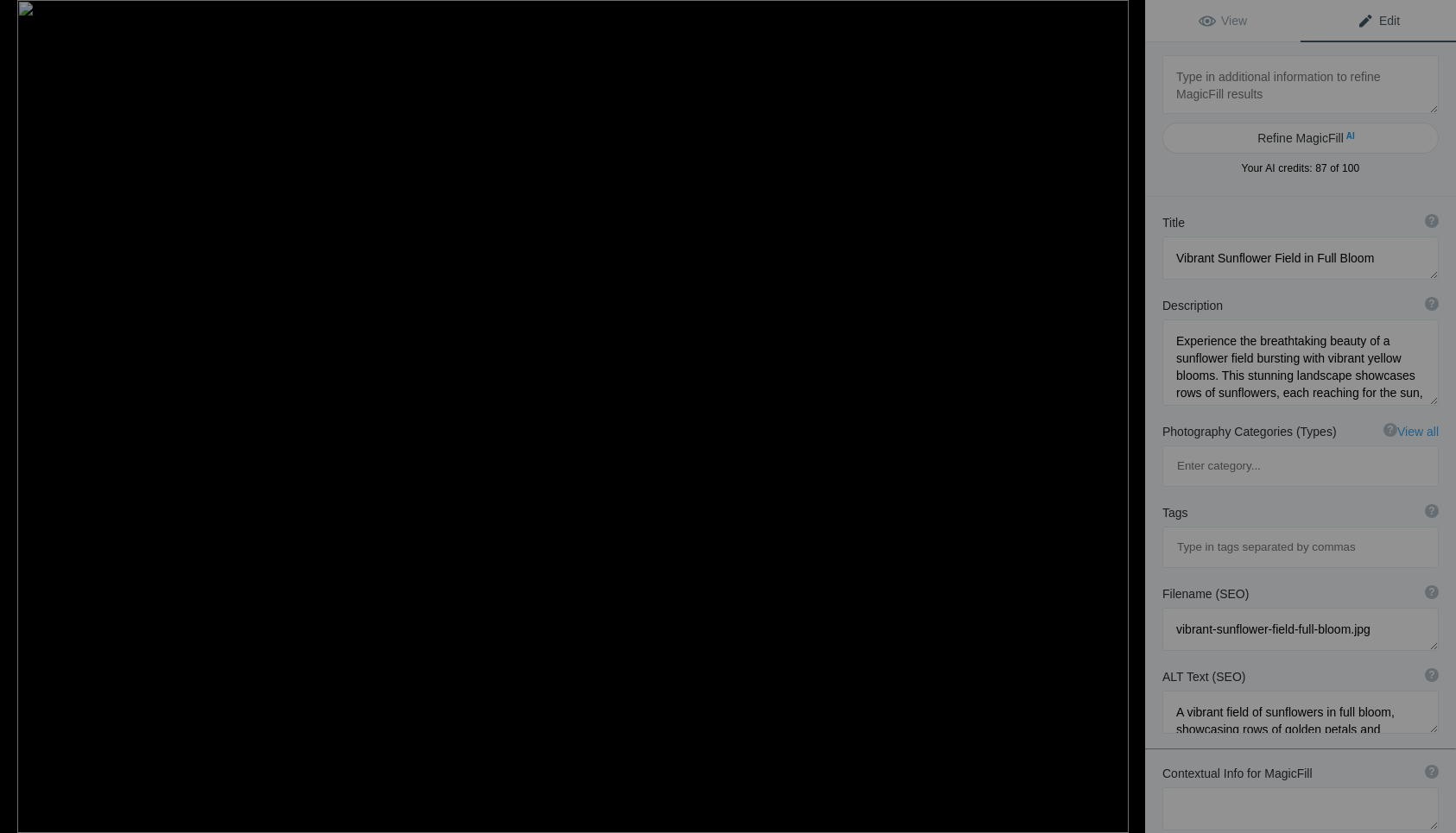
type textarea "DSCN3240"
type textarea "DSCN3240.jpg"
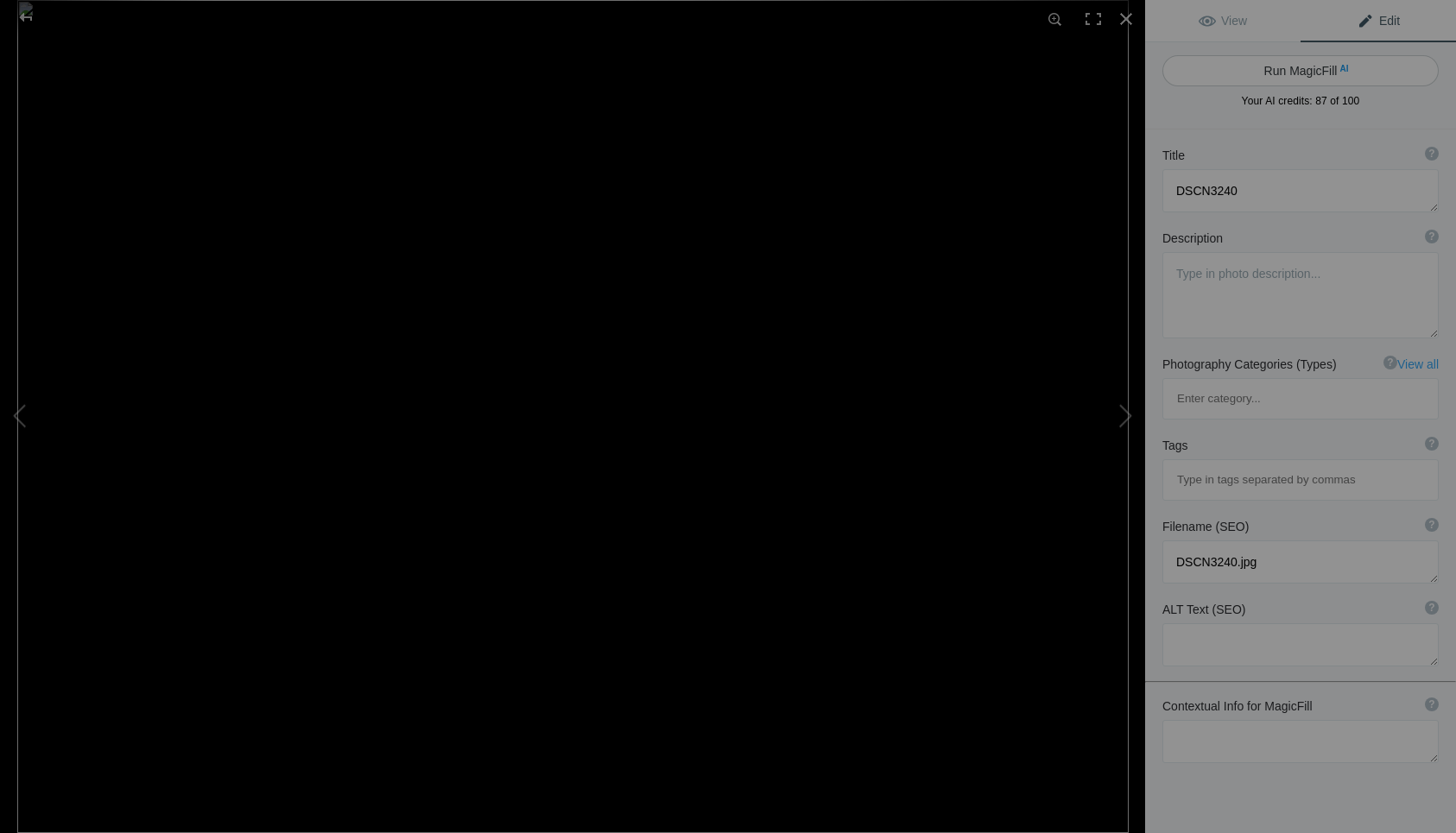
click at [1283, 74] on button "Run MagicFill AI" at bounding box center [1301, 71] width 276 height 31
type textarea "Vibrant Autumn Road Surrounded by Colorful Foliage"
type textarea "Experience the serene beauty of a winding dirt road framed by stunning autumn f…"
type textarea "vibrant-autumn-road-colorful-foliage.jpg"
type textarea "A winding dirt road surrounded by vibrant autumn foliage in shades of red, oran…"
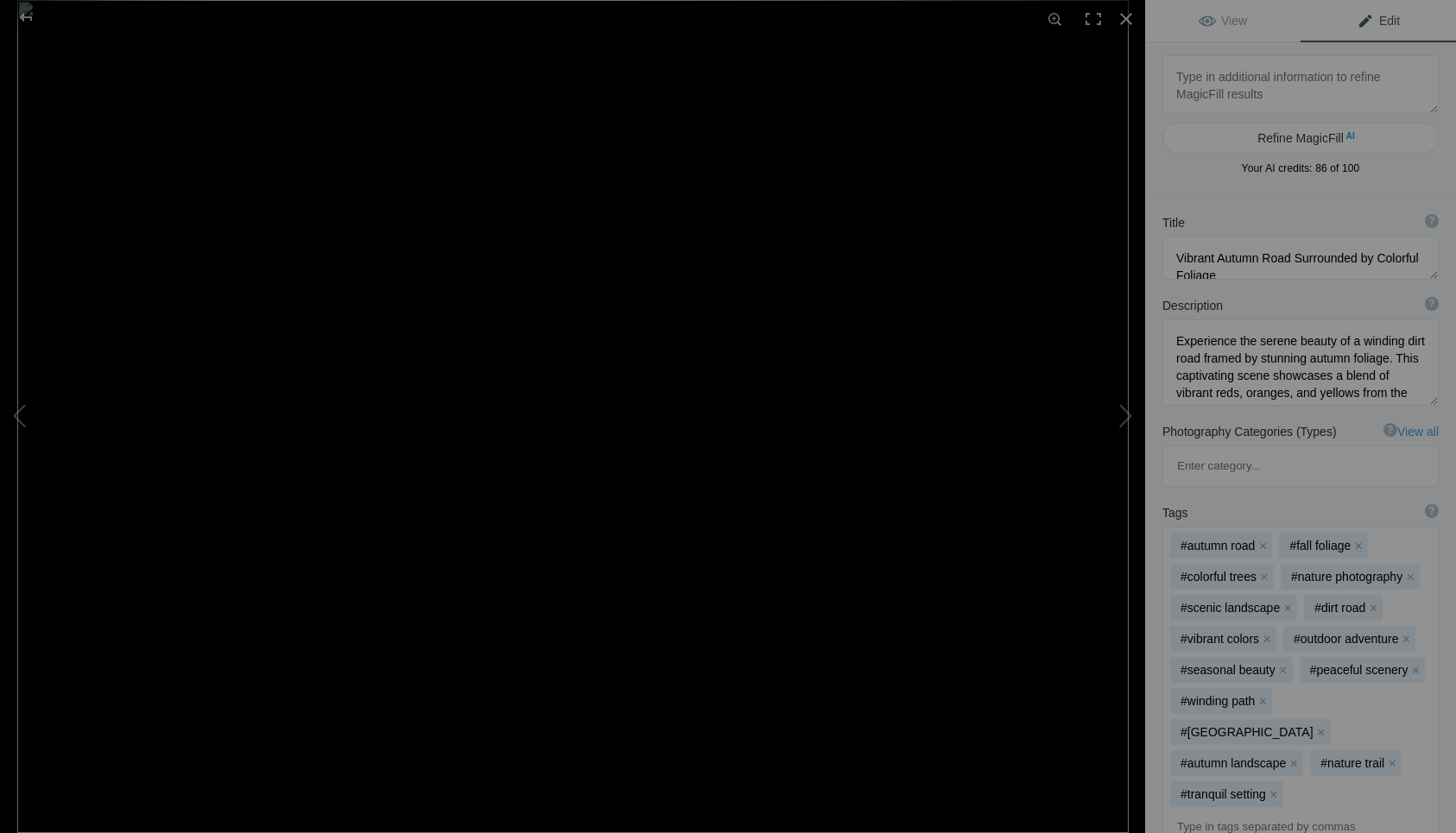
type textarea "DSCN4422"
type textarea "DSCN4422.jpg"
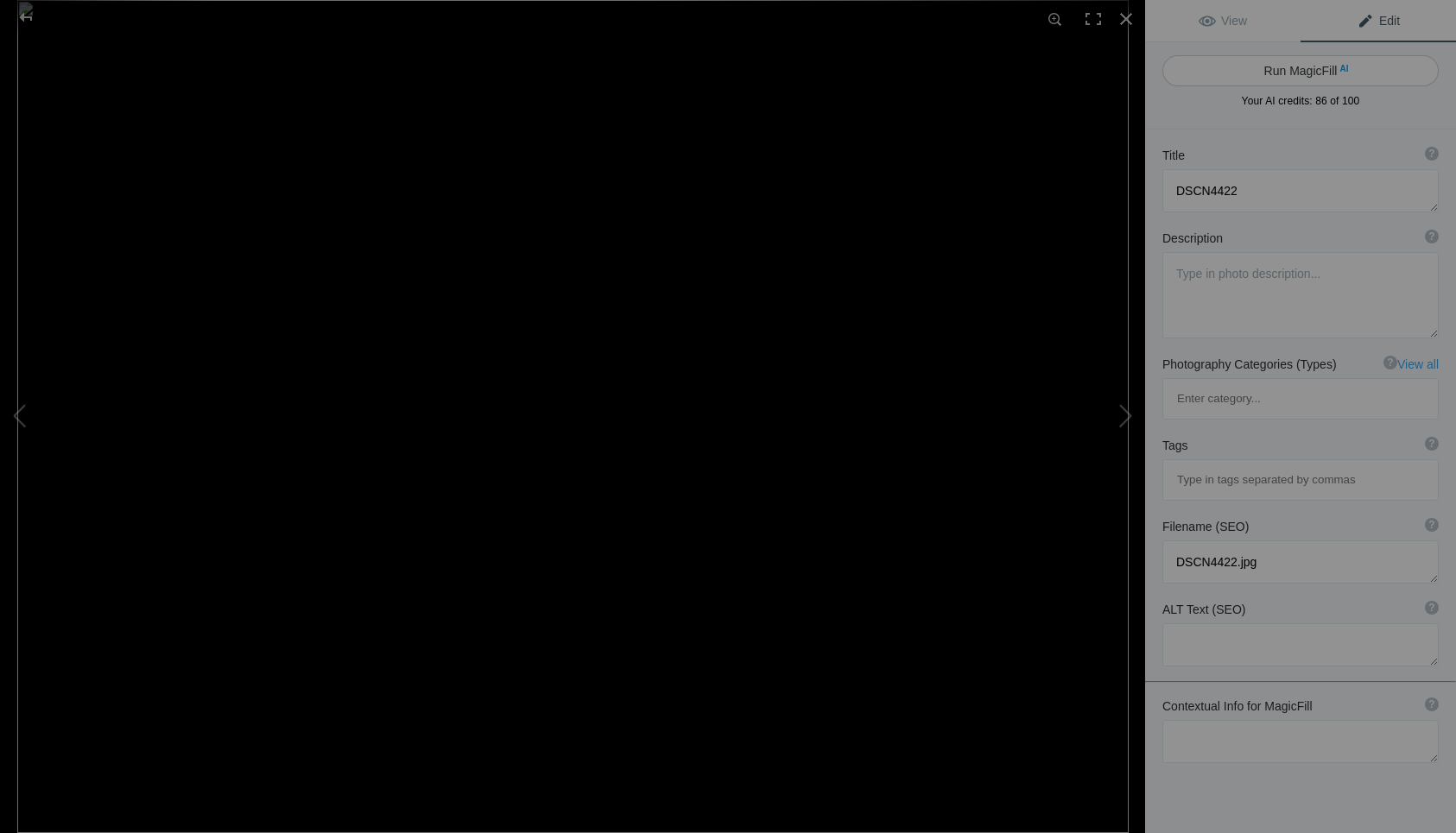
click at [1285, 74] on button "Run MagicFill AI" at bounding box center [1301, 71] width 276 height 31
type textarea "Vibrant Peacock Feather Close-Up"
type textarea "This stunning close-up captures the intricate details of a peacock feather, sho…"
type textarea "vibrant-peacock-feather-close-up.jpg"
type textarea "Close-up of a vibrant peacock feather showcasing intricate patterns and iridesc…"
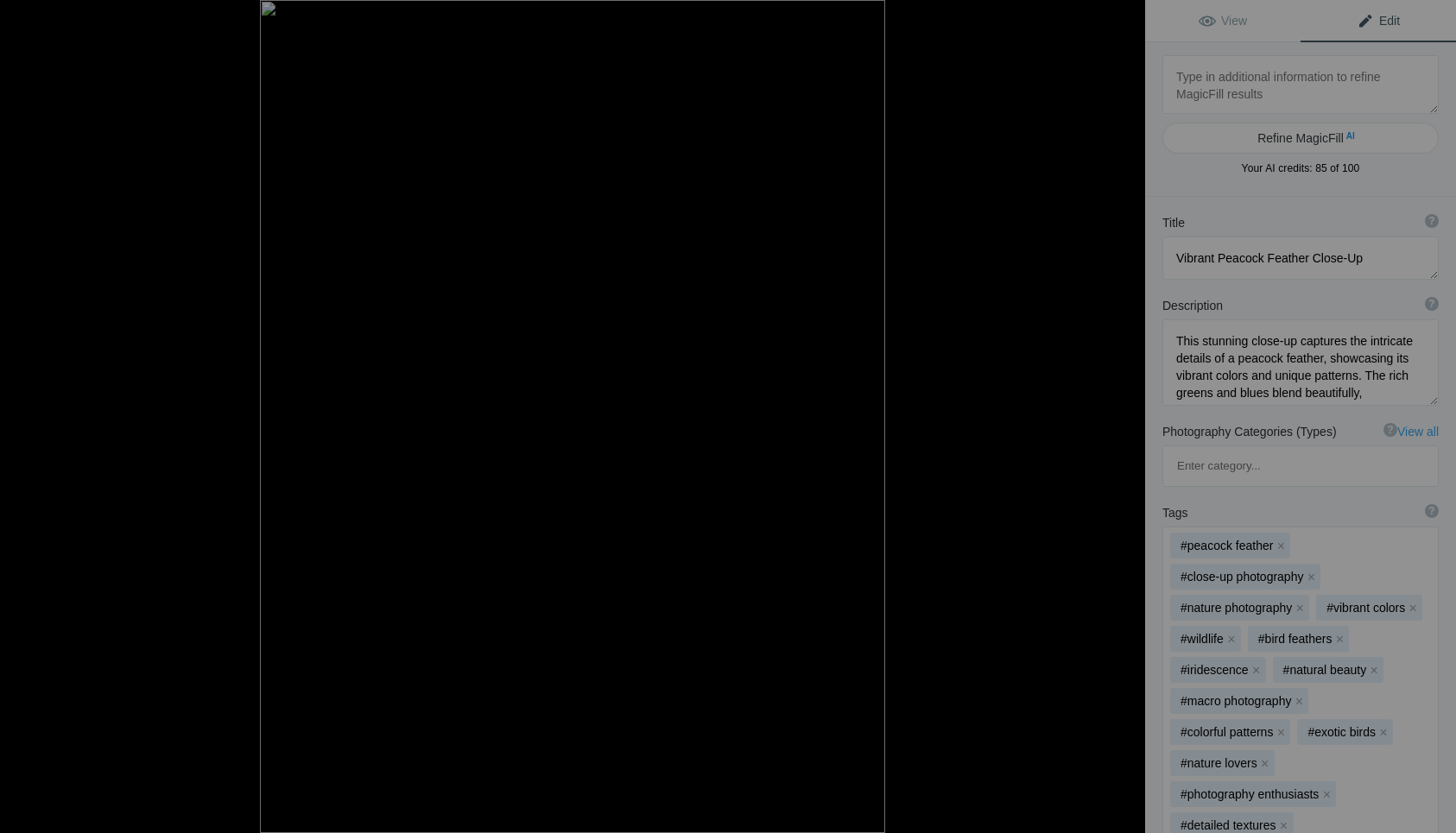
type textarea "DSCN4493"
type textarea "DSCN4493.jpg"
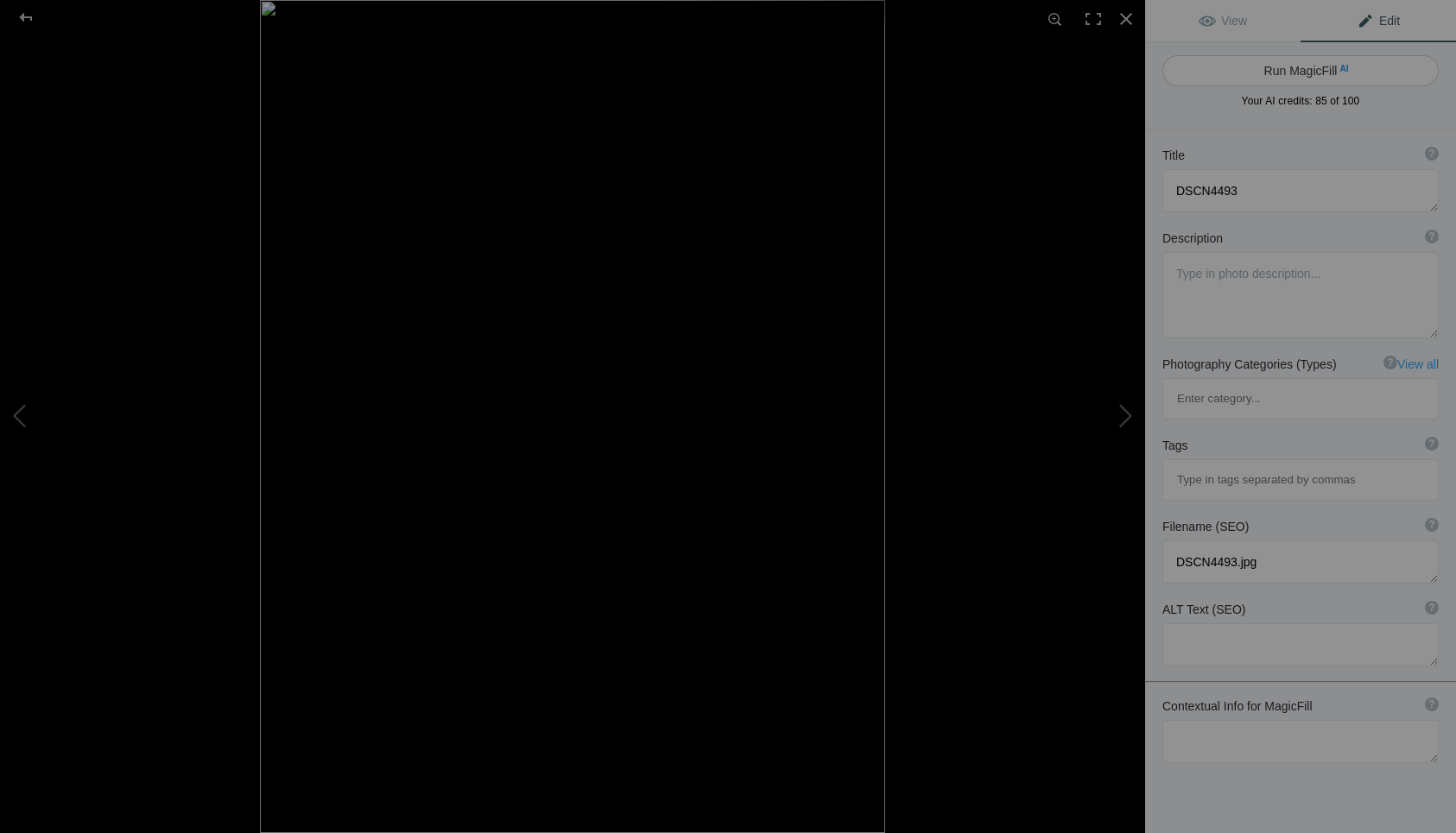
click at [1293, 66] on button "Run MagicFill AI" at bounding box center [1301, 71] width 276 height 31
type textarea "Majestic Saguaro Cactus Against a Bright Blue Sky"
type textarea "This stunning photograph captures the iconic saguaro cactus standing tall again…"
type textarea "majestic-saguaro-cactus-blue-sky.jpg"
type textarea "A tall saguaro cactus stands prominently against a bright blue sky filled with …"
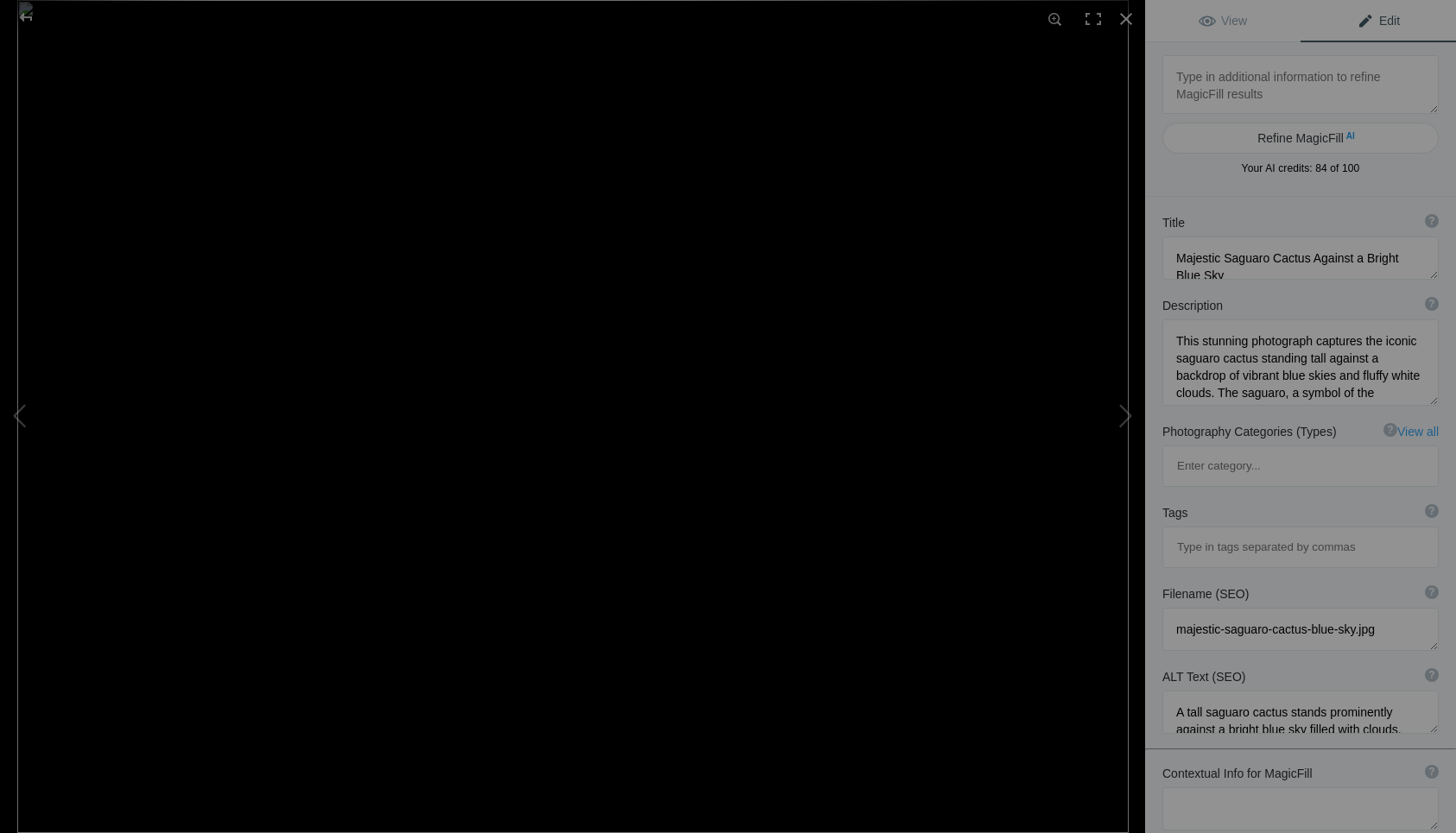
type textarea "DSCN9719"
type textarea "DSCN9719.jpg"
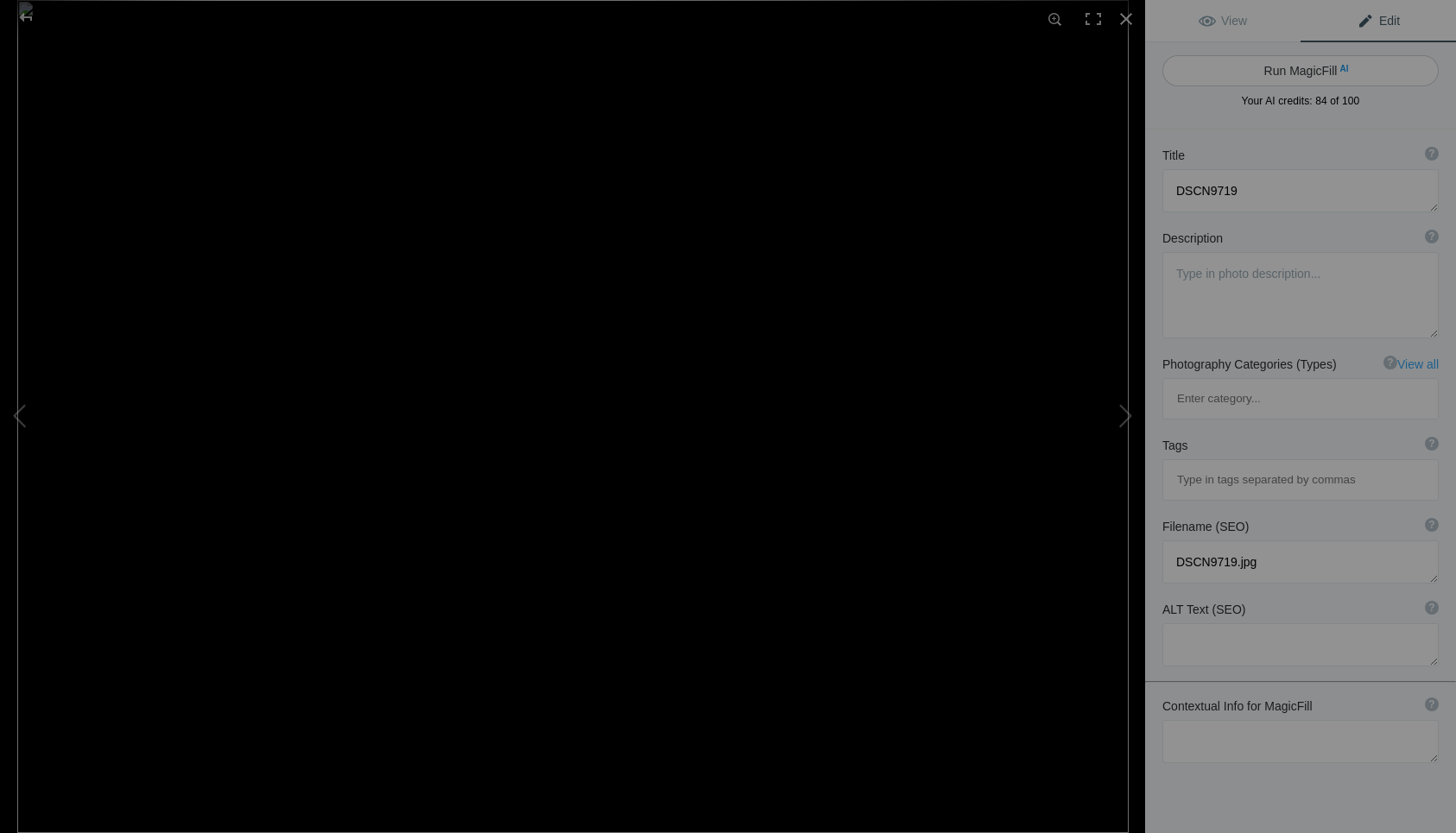
click at [1278, 65] on button "Run MagicFill AI" at bounding box center [1301, 71] width 276 height 31
type textarea "Colorful Desert Lizard on Rocky Terrain"
type textarea "This vibrant desert lizard showcases a stunning blend of colors and textures as…"
type textarea "colorful-desert-lizard-rocky-terrain.jpg"
type textarea "A colorful desert lizard with a patterned body and long tail, standing on a roc…"
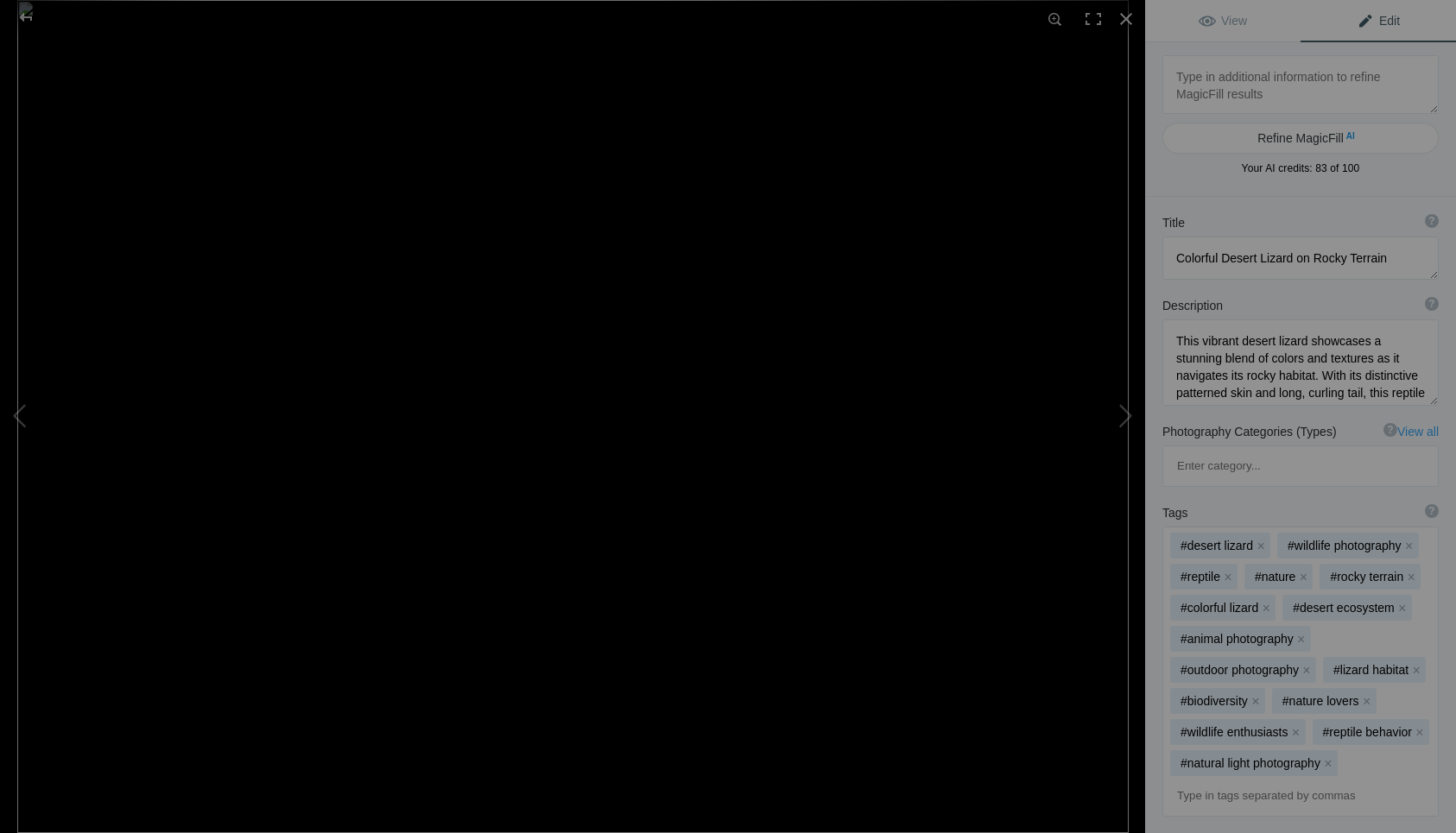
type textarea "DSCN9740"
type textarea "DSCN9740.jpg"
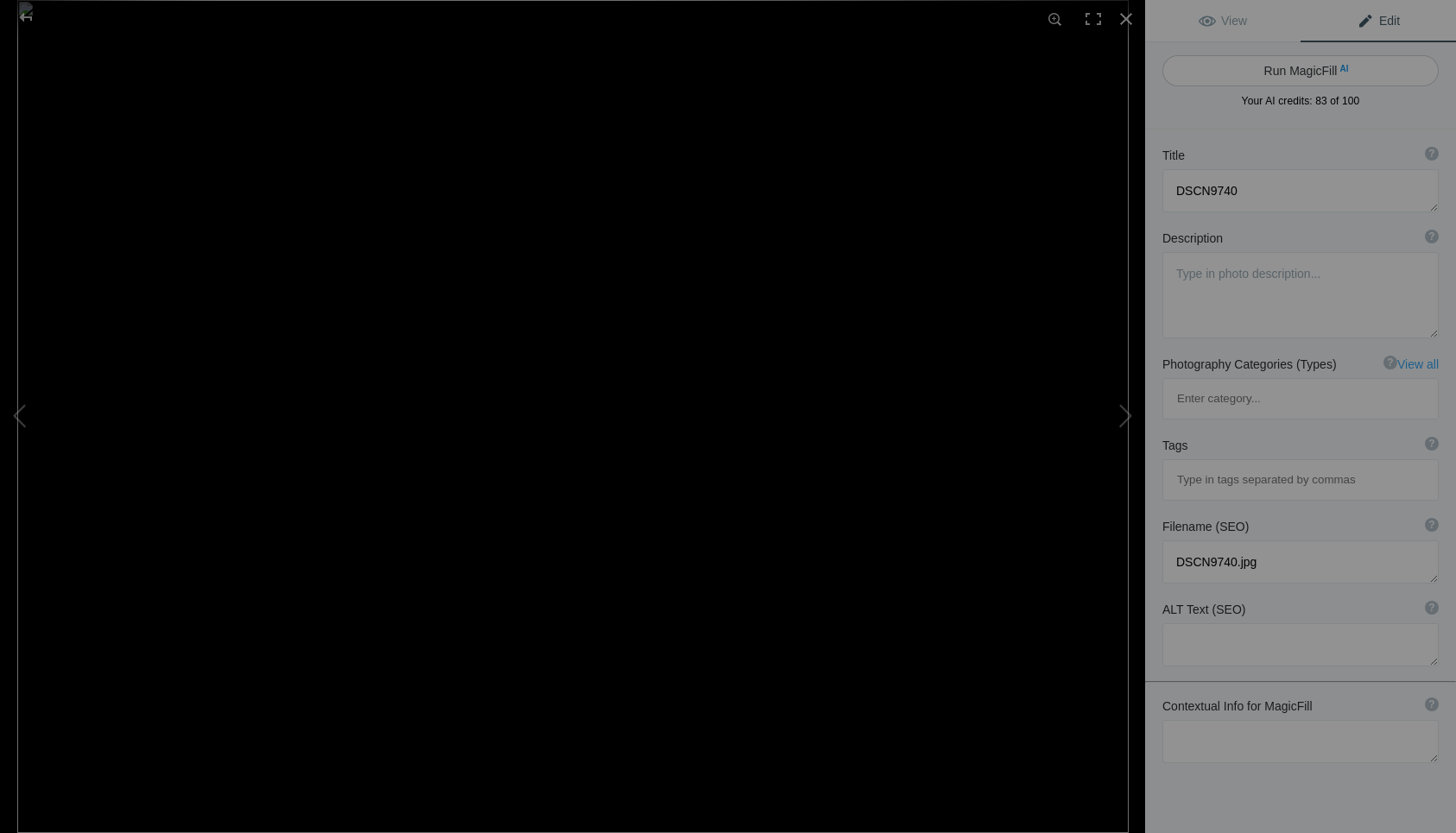
click at [1299, 69] on button "Run MagicFill AI" at bounding box center [1301, 71] width 276 height 31
type textarea "Vibrant Cactus Blooms Against a Blue Sky"
type textarea "This stunning photograph captures a vibrant cactus adorned with bright pink flo…"
type textarea "vibrant-cactus-blooms-blue-sky.jpg"
type textarea "A close-up of a cactus with bright pink flowers under a blue sky with white clo…"
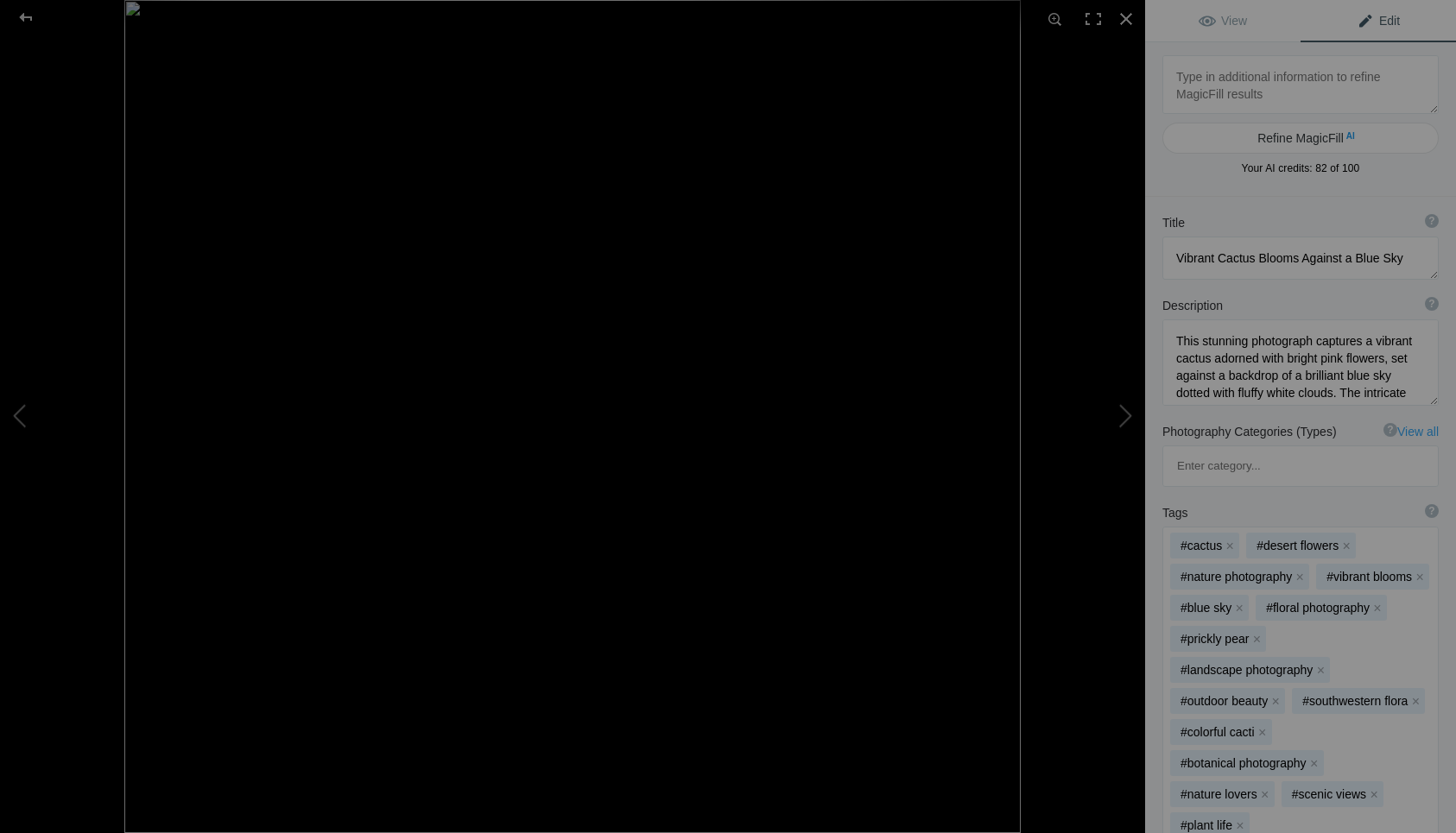
type textarea "Nancy Taxeras-Butterly on Yellow Flower"
type textarea "Nancy_Taxeras-Butterly_on_Yellow_Flower.jpg"
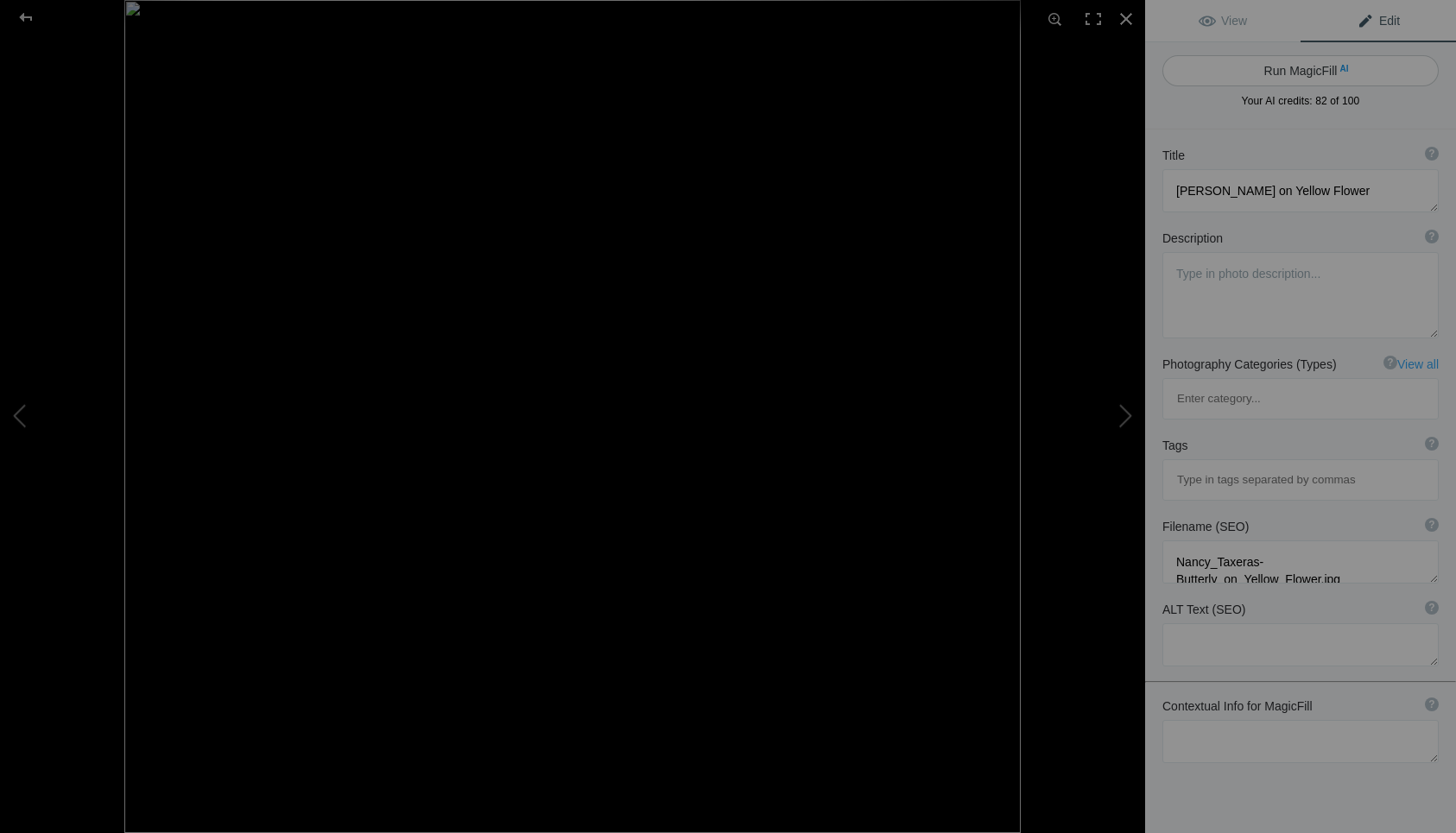
click at [1276, 67] on button "Run MagicFill AI" at bounding box center [1301, 71] width 276 height 31
type textarea "Beautiful Butterfly on Vibrant Yellow Flower"
type textarea "This stunning image captures a butterfly perched delicately on a vibrant yellow…"
type textarea "butterfly-on-yellow-flower.jpg"
type textarea "A butterfly with intricate patterns resting on a vibrant yellow flower, showcas…"
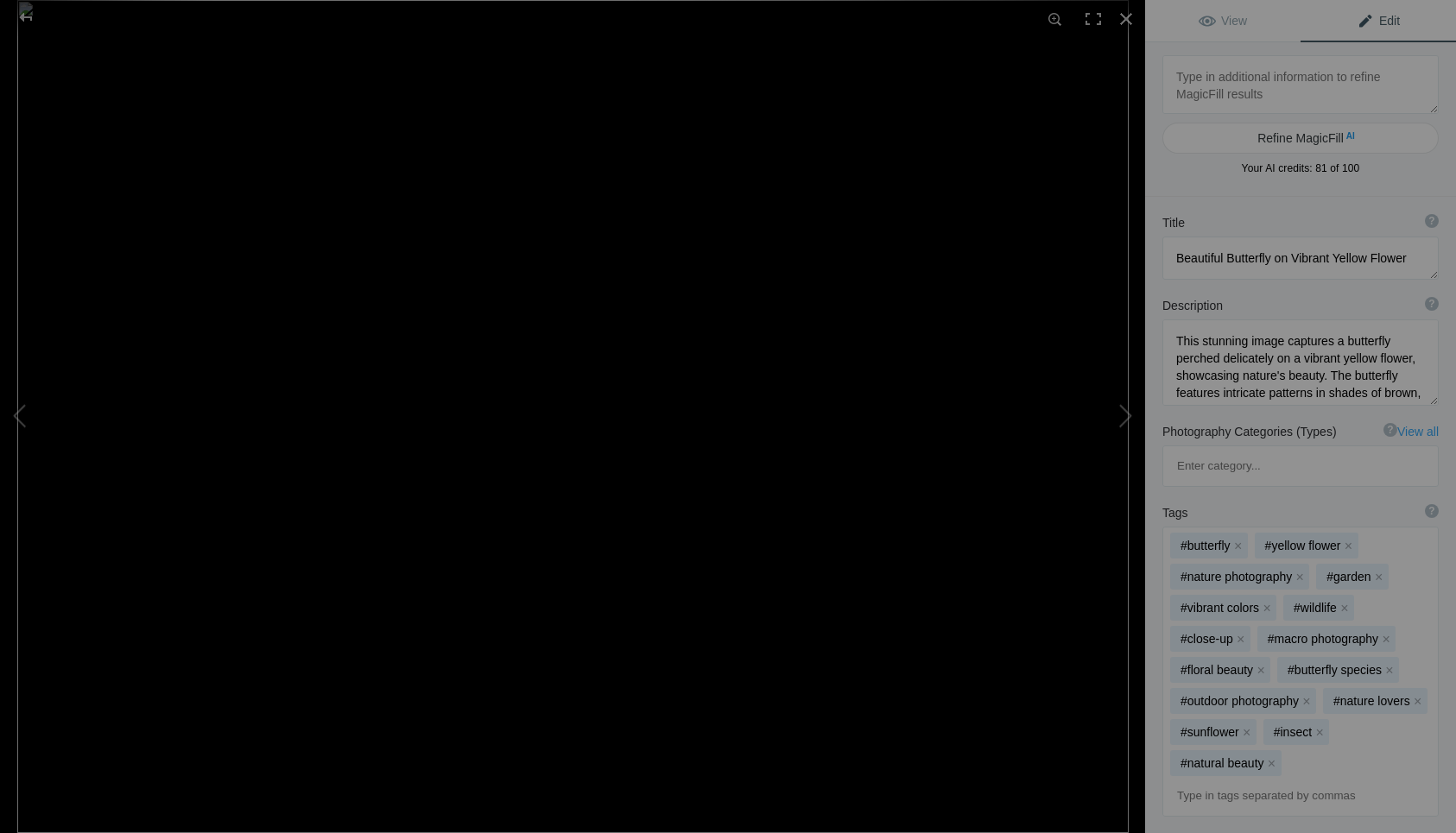
type textarea "Nancy Taxeras-Ocotilla Plant"
type textarea "Nancy_Taxeras-Ocotilla_Plant.jpg"
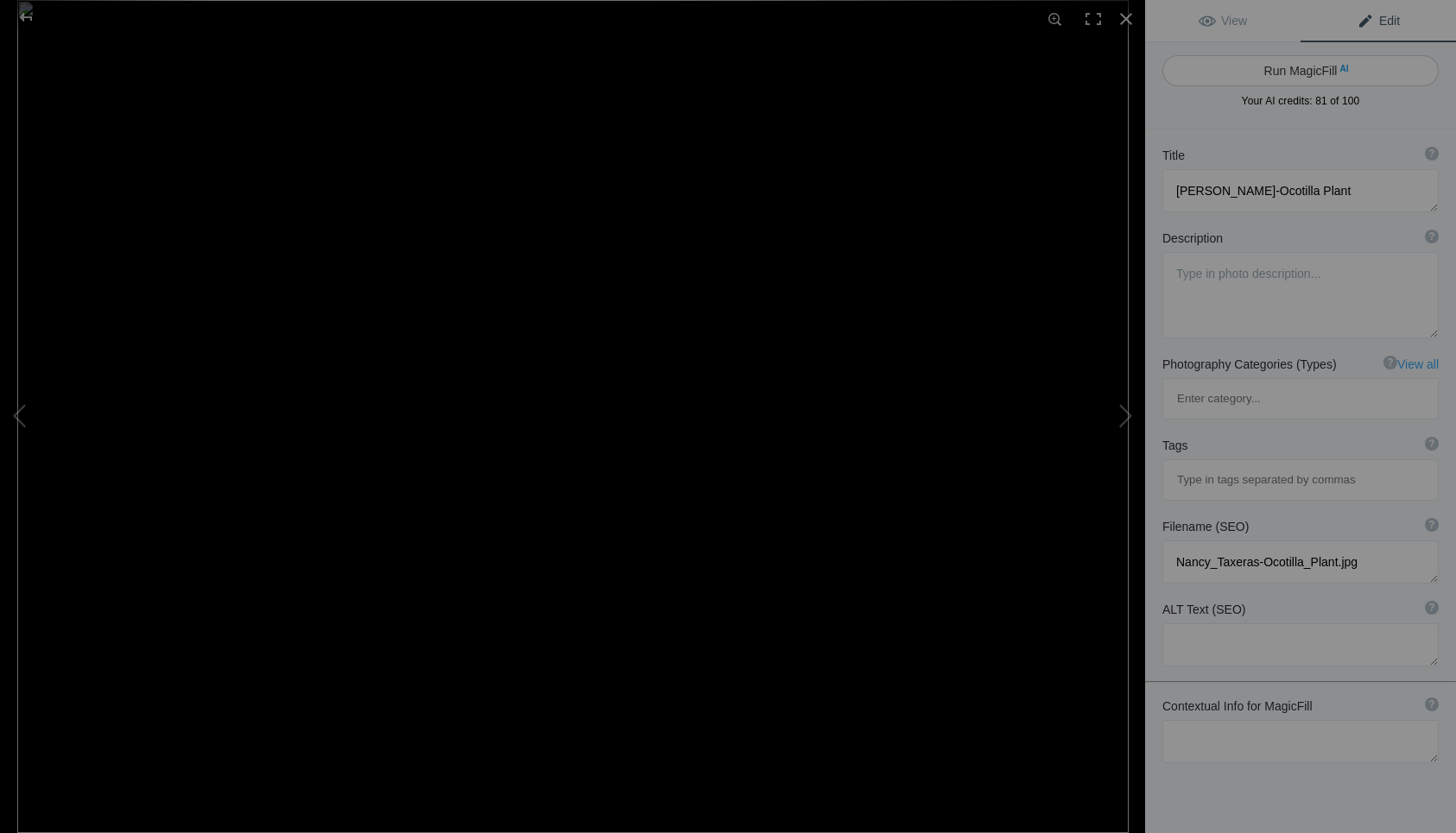
click at [1284, 72] on button "Run MagicFill AI" at bounding box center [1301, 71] width 276 height 31
type textarea "Stunning Sunset Behind Nancy Taxeras-Ocotilla Cactus"
type textarea "Experience the breathtaking beauty of a sunset framed by the striking silhouett…"
type textarea "stunning-sunset-nancy-taxeras-ocotilla-cactus.jpg"
type textarea "Sunset silhouette of Nancy Taxeras-Ocotilla cactus with vibrant orange and purp…"
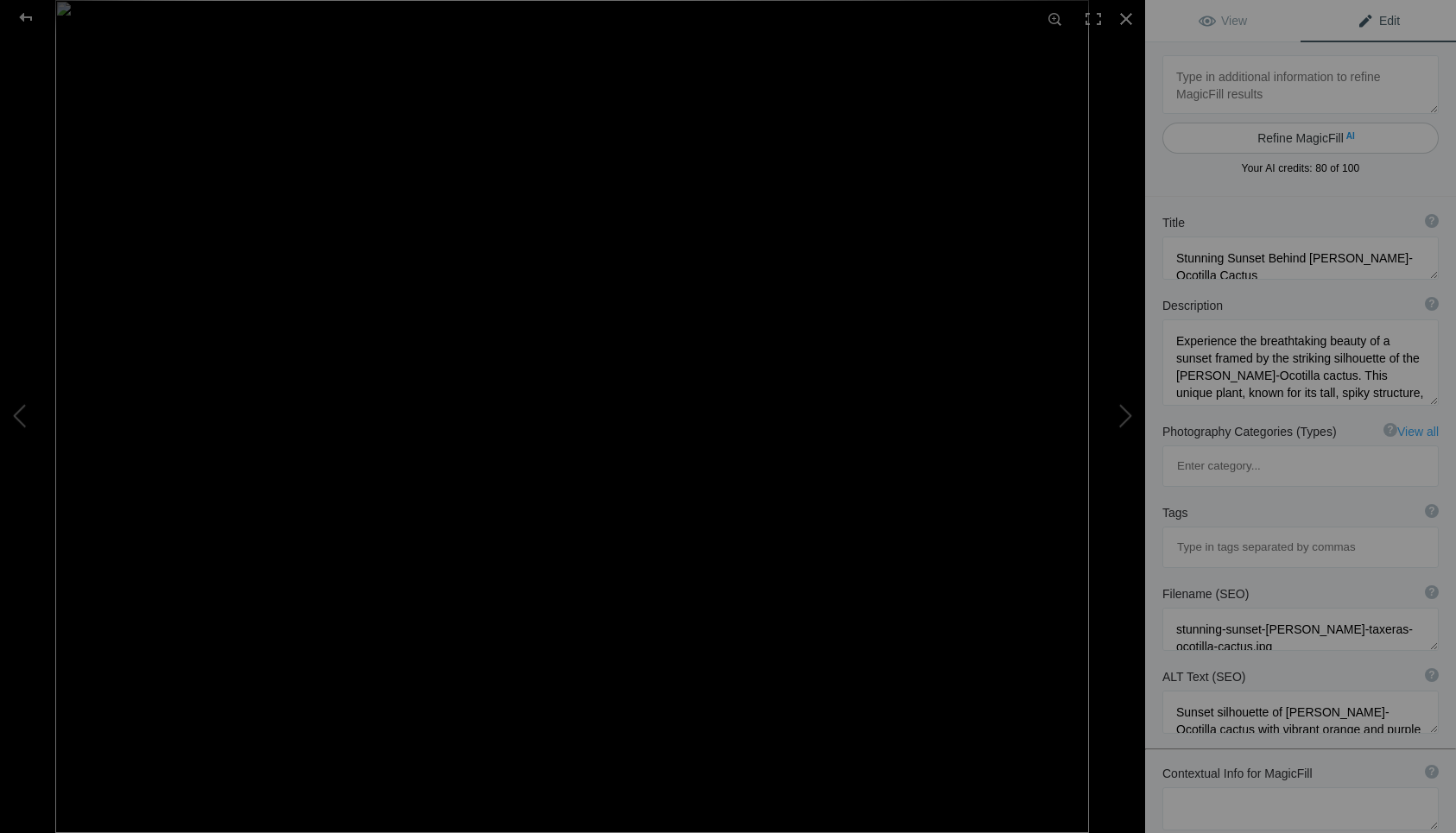
type textarea "Nancy Taxeras-Old Barns and Buildings in a field-6.1.13 - Copy"
type textarea "Nancy_Taxeras-Old_Barns_and_Buildings_in_a_field-6.1.13_-_Copy.jpg"
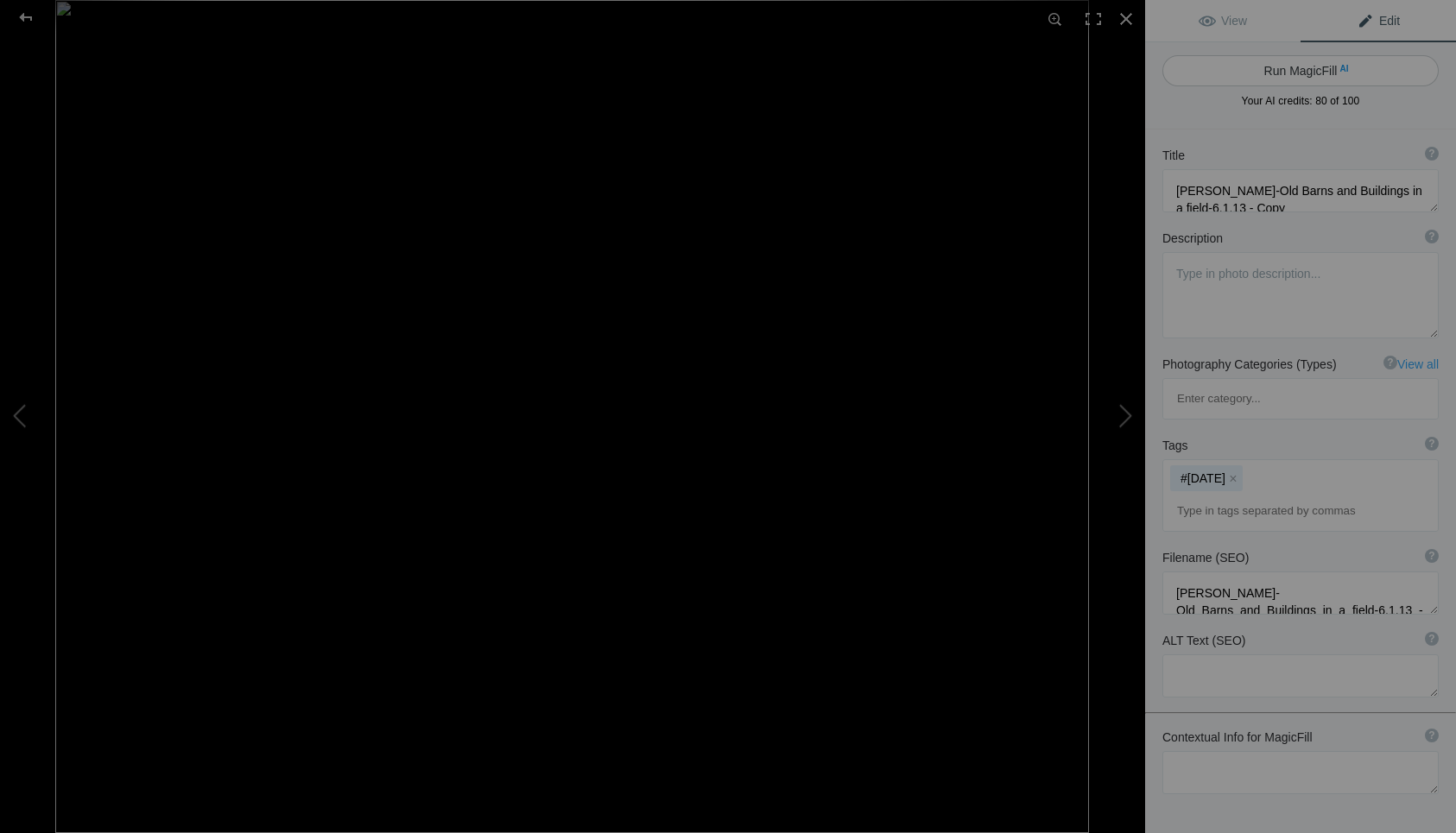
click at [1285, 66] on button "Run MagicFill AI" at bounding box center [1301, 71] width 276 height 31
type textarea "Old Barns and Buildings Surrounded by Lush Green Fields"
type textarea "This captivating image showcases a collection of rustic barns nestled in a vibr…"
type textarea "old-barns-buildings-green-field.jpg"
type textarea "A collection of rustic barns in a green field, surrounded by trees and dotted w…"
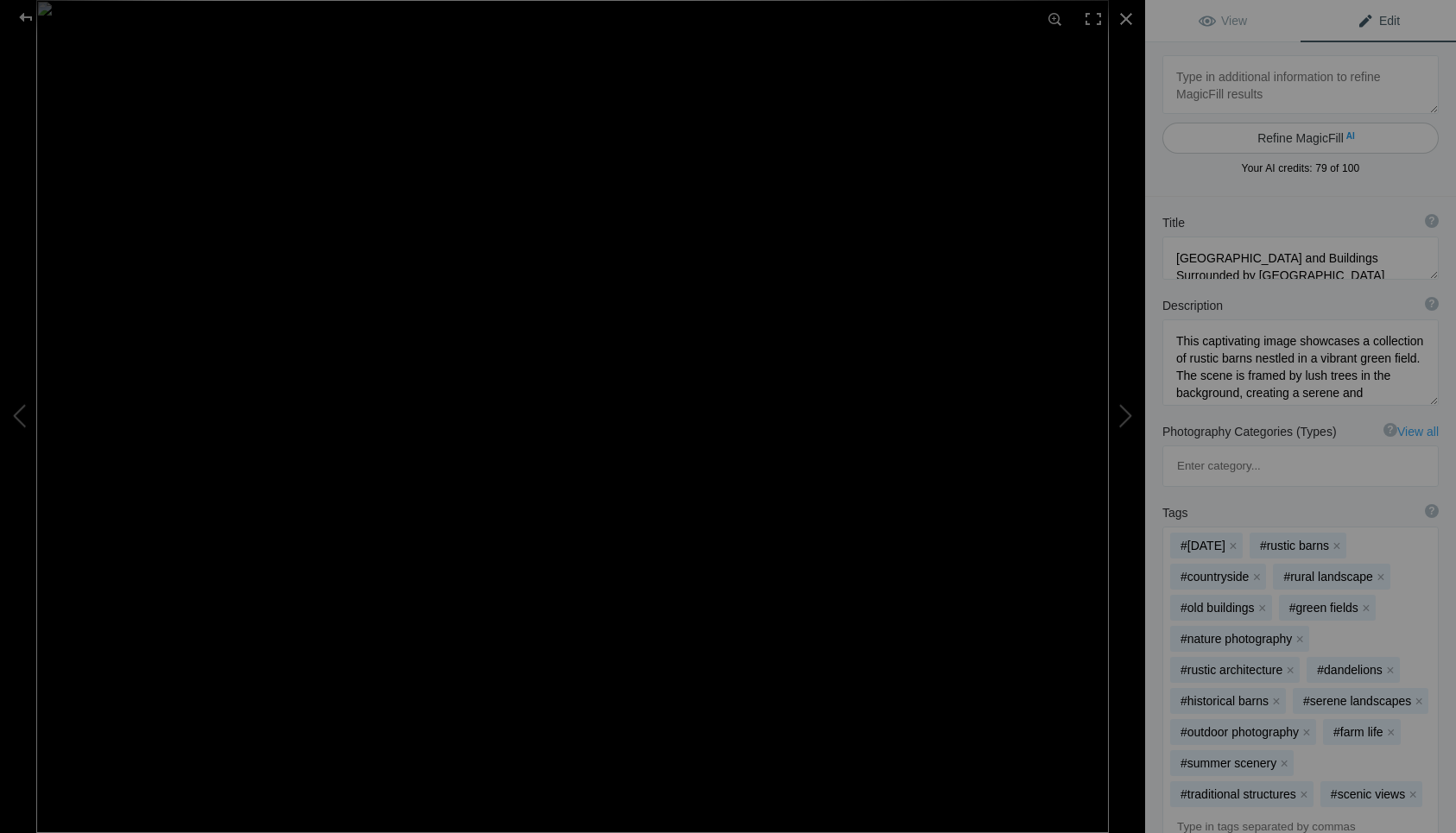
type textarea "Nancy Taxeras-Purple flowers with Bee and Pollen Bags-3.19.19"
type textarea "Nancy_Taxeras-Purple_flowers_with_Bee_and_Pollen_Bags-3.19.19.jpg"
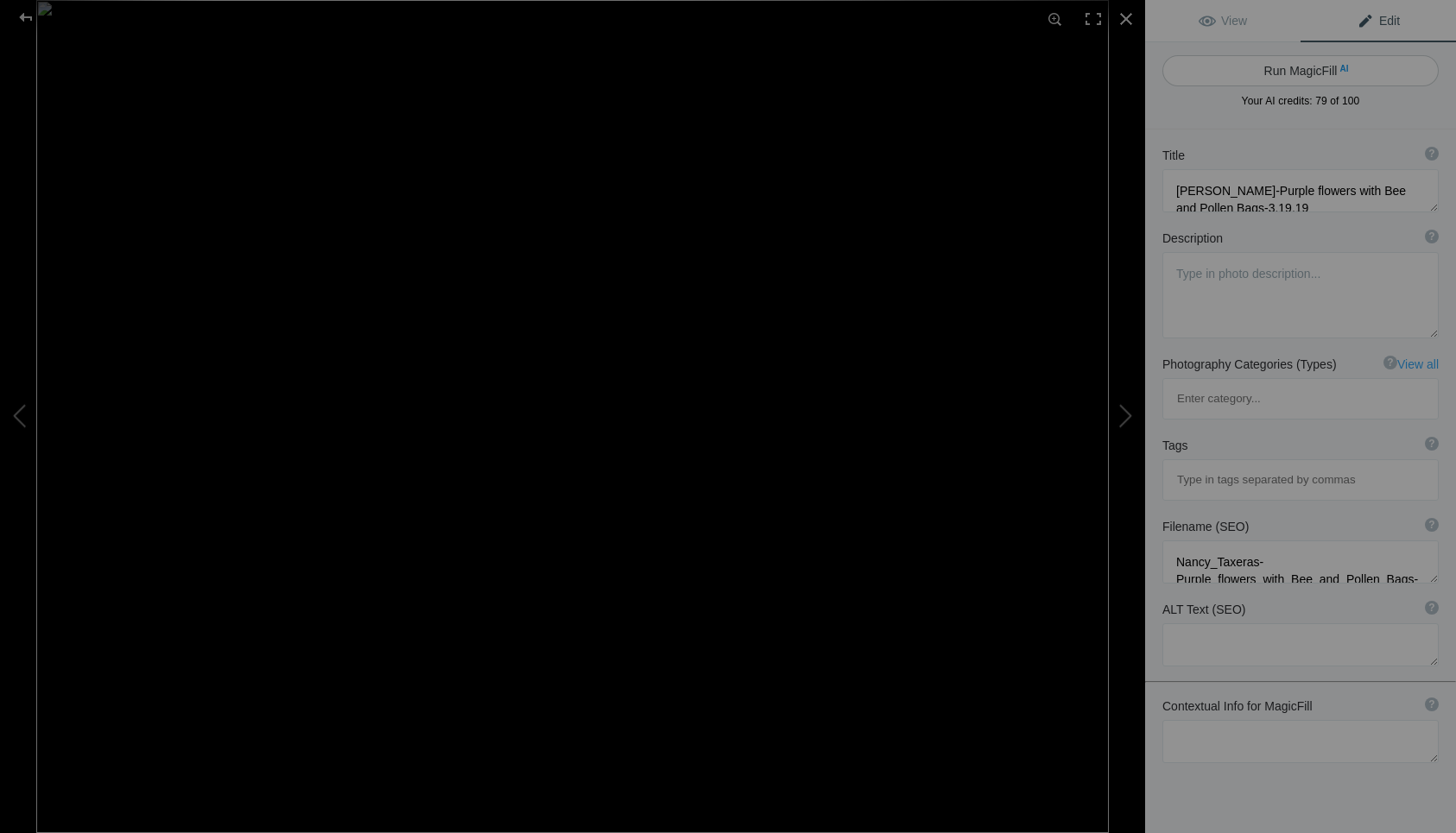
click at [1294, 69] on button "Run MagicFill AI" at bounding box center [1301, 71] width 276 height 31
type textarea "Bee Pollinating Purple Flowers in Bloom"
type textarea "This vibrant image captures a bee in mid-flight as it approaches a cluster of s…"
type textarea "bee-pollinating-purple-flowers.jpg"
type textarea "A bee flying towards purple flowers, showcasing its pollen bags, amidst lush gr…"
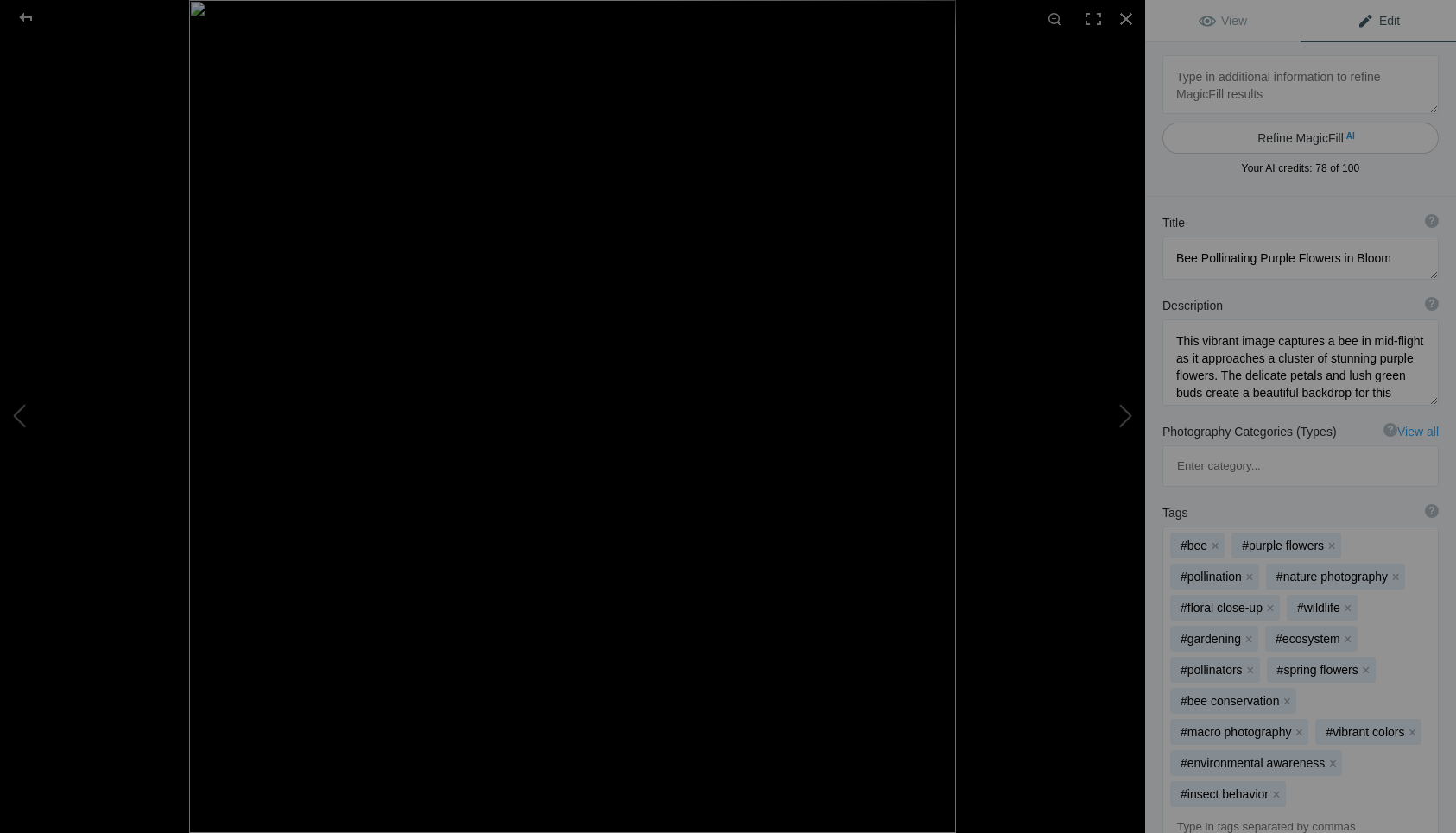
type textarea "Nancy Taxeras-Red Squirrel-2.10.13"
type textarea "Nancy_Taxeras-Red_Squirrel-2.10.13.jpg"
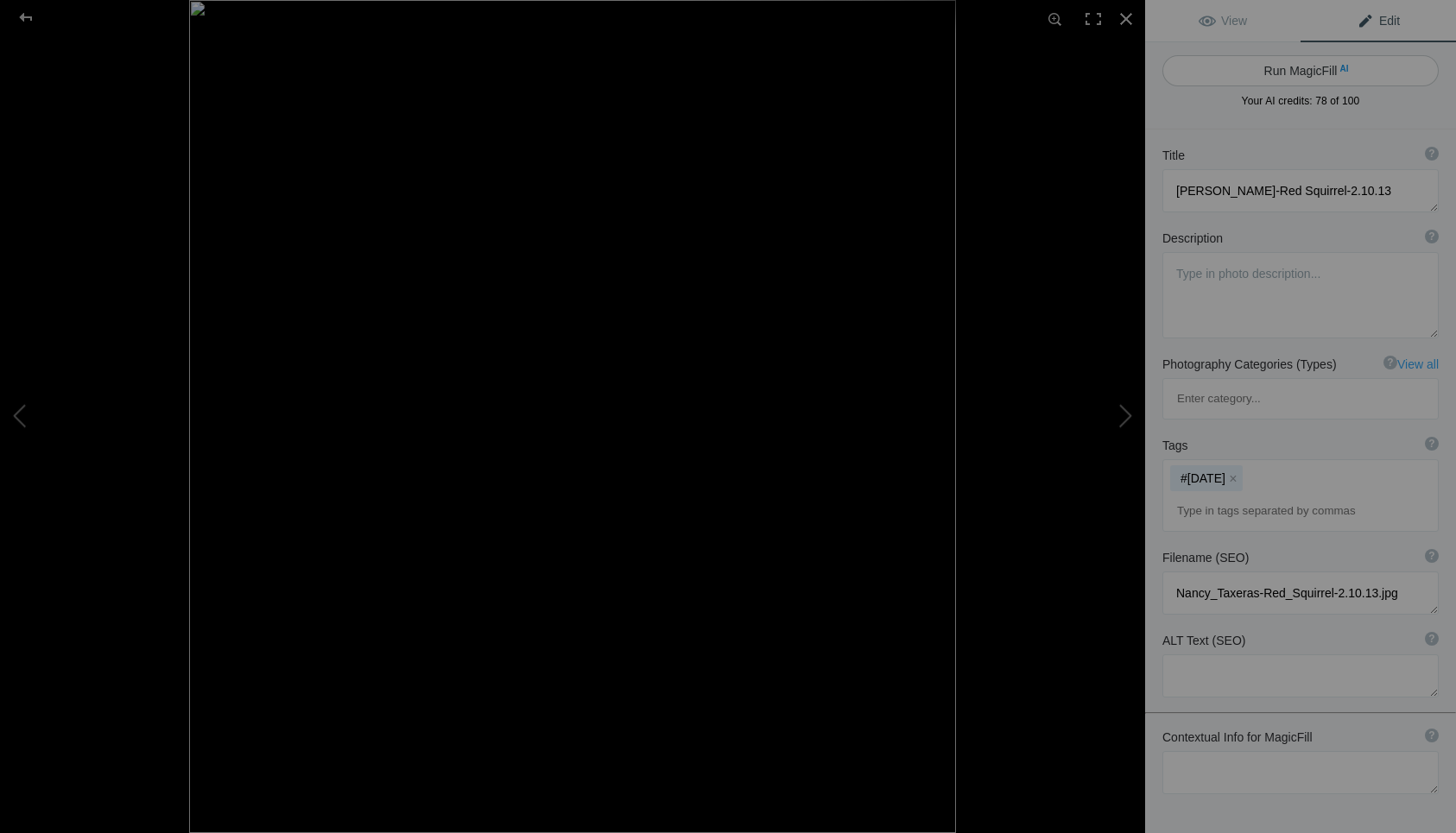
click at [1276, 68] on button "Run MagicFill AI" at bounding box center [1301, 71] width 276 height 31
type textarea "Captivating Red Squirrel Posing on a Tree Branch"
type textarea "This stunning photograph captures a red squirrel perched on a tree branch, show…"
type textarea "red-squirrel-posing-tree-branch.jpg"
type textarea "A red squirrel with fluffy fur and a bushy tail, sitting on a tree branch again…"
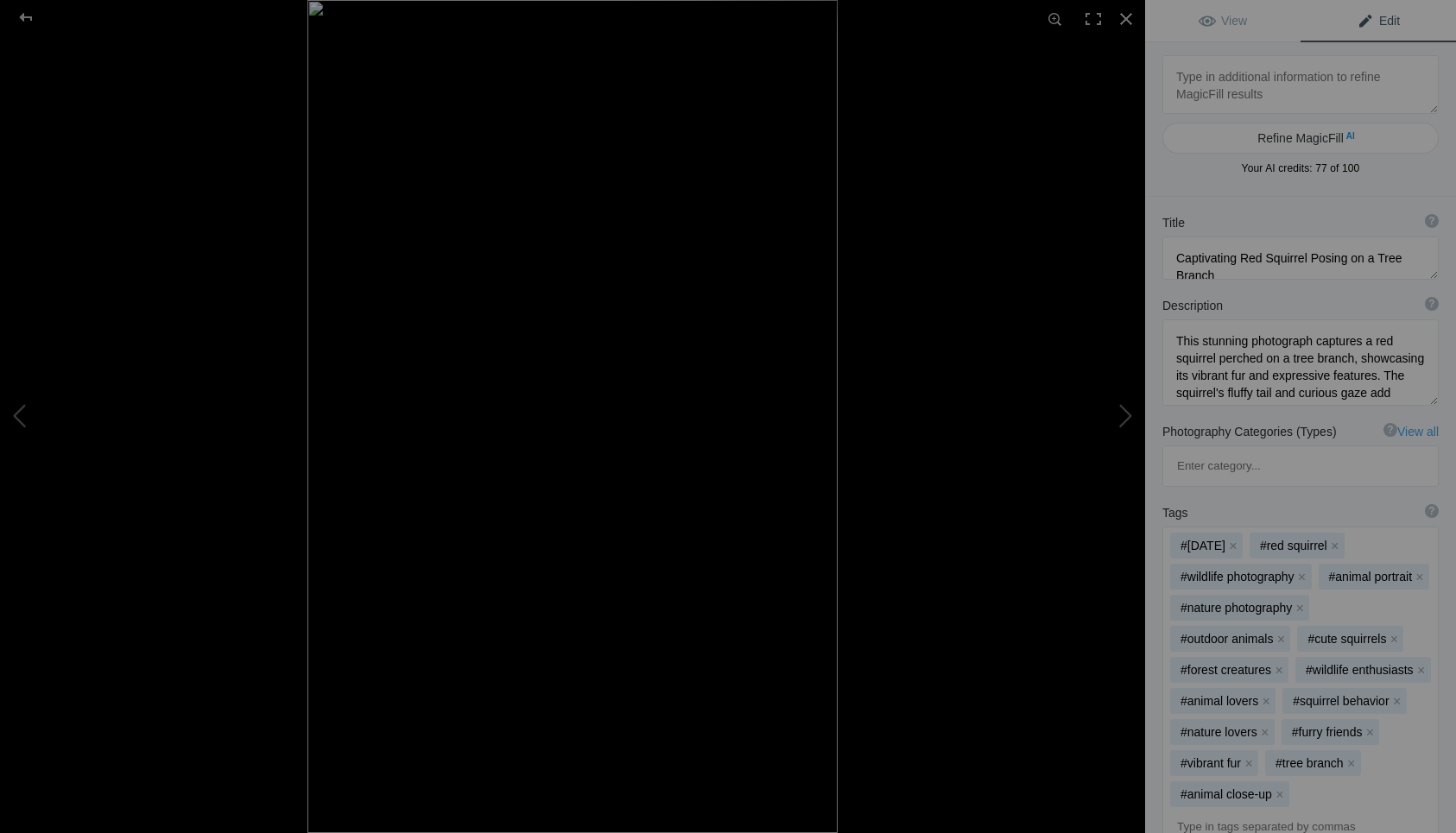
type textarea "Nancy Taxeras-Saguaro Cactus and wildflowers 5.28.19"
type textarea "Nancy_Taxeras-Saguaro_Cactus_and_wildflowers_5.28.19.jpg"
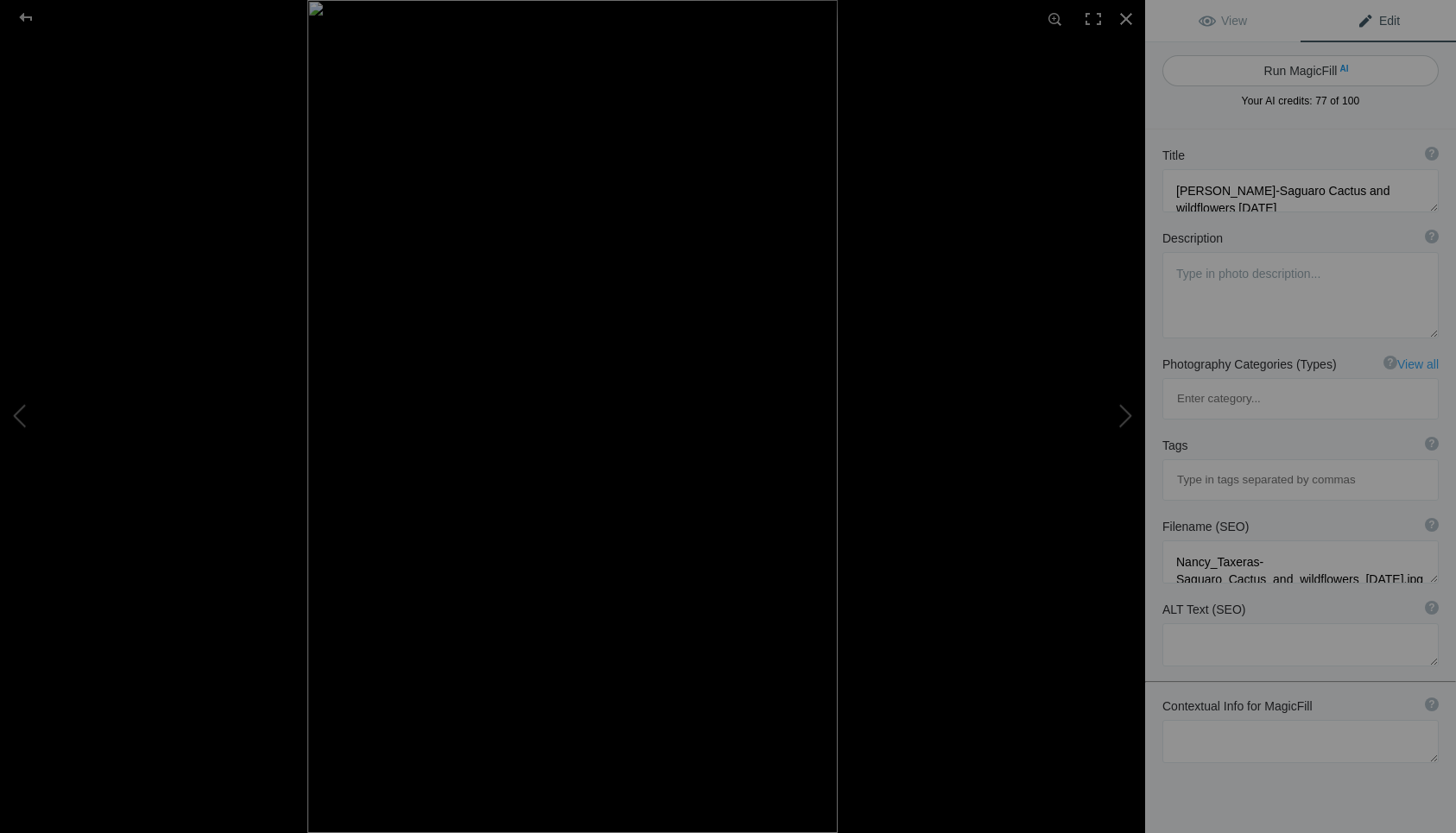
click at [1281, 69] on button "Run MagicFill AI" at bounding box center [1301, 71] width 276 height 31
type textarea "Saguaro Cactus Surrounded by Vibrant Wildflowers"
type textarea "This stunning image captures the majestic saguaro cactus, a symbol of the Ameri…"
type textarea "saguaro-cactus-wildflowers.jpg"
type textarea "A close-up view of a saguaro cactus with vibrant yellow wildflowers in the fore…"
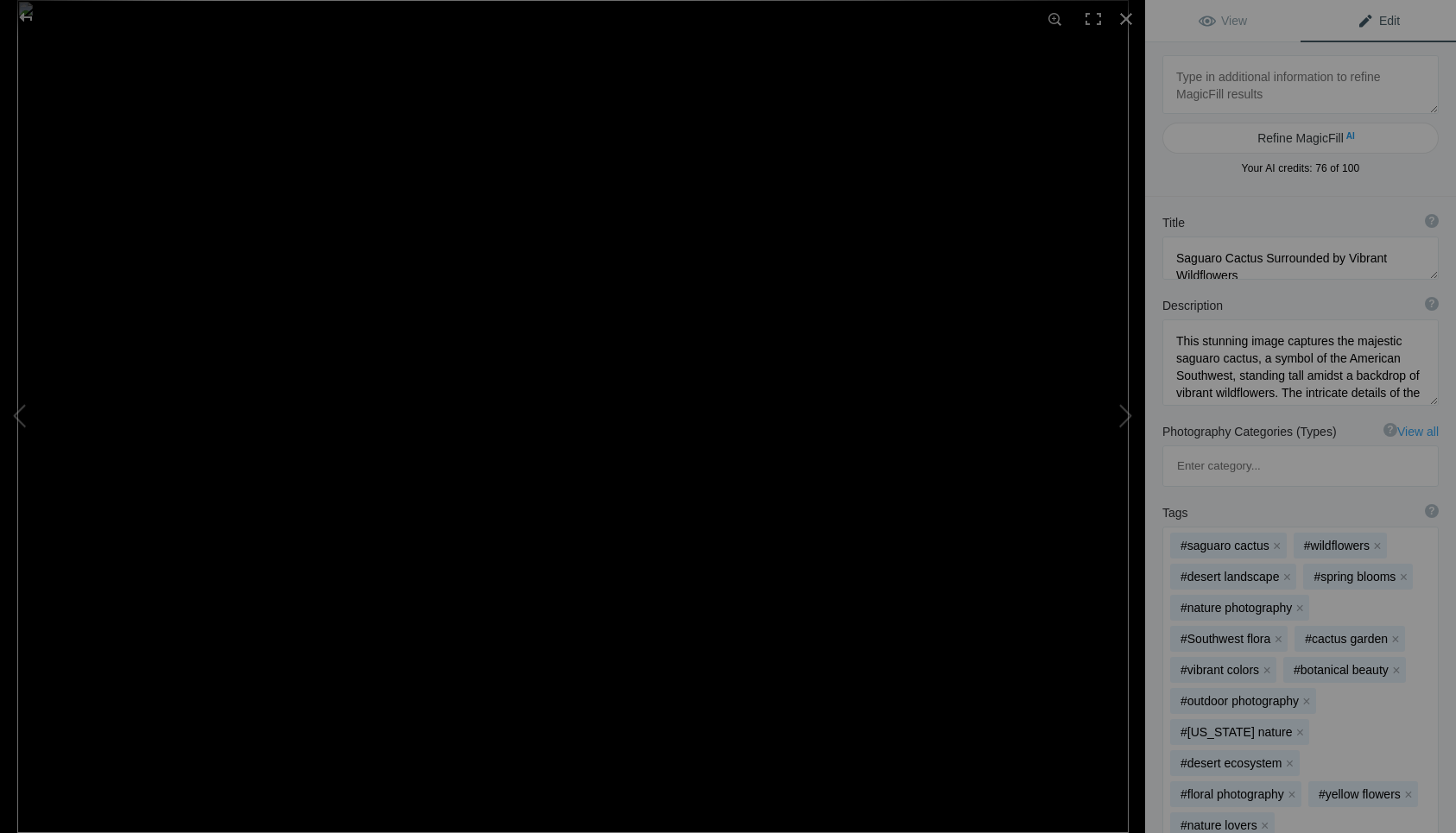
type textarea "Nancy Taxeras-Saguaro Cactus Flowers 5.6.19-1"
type textarea "Nancy_Taxeras-Saguaro_Cactus_Flowers_5.6.19-1.jpg"
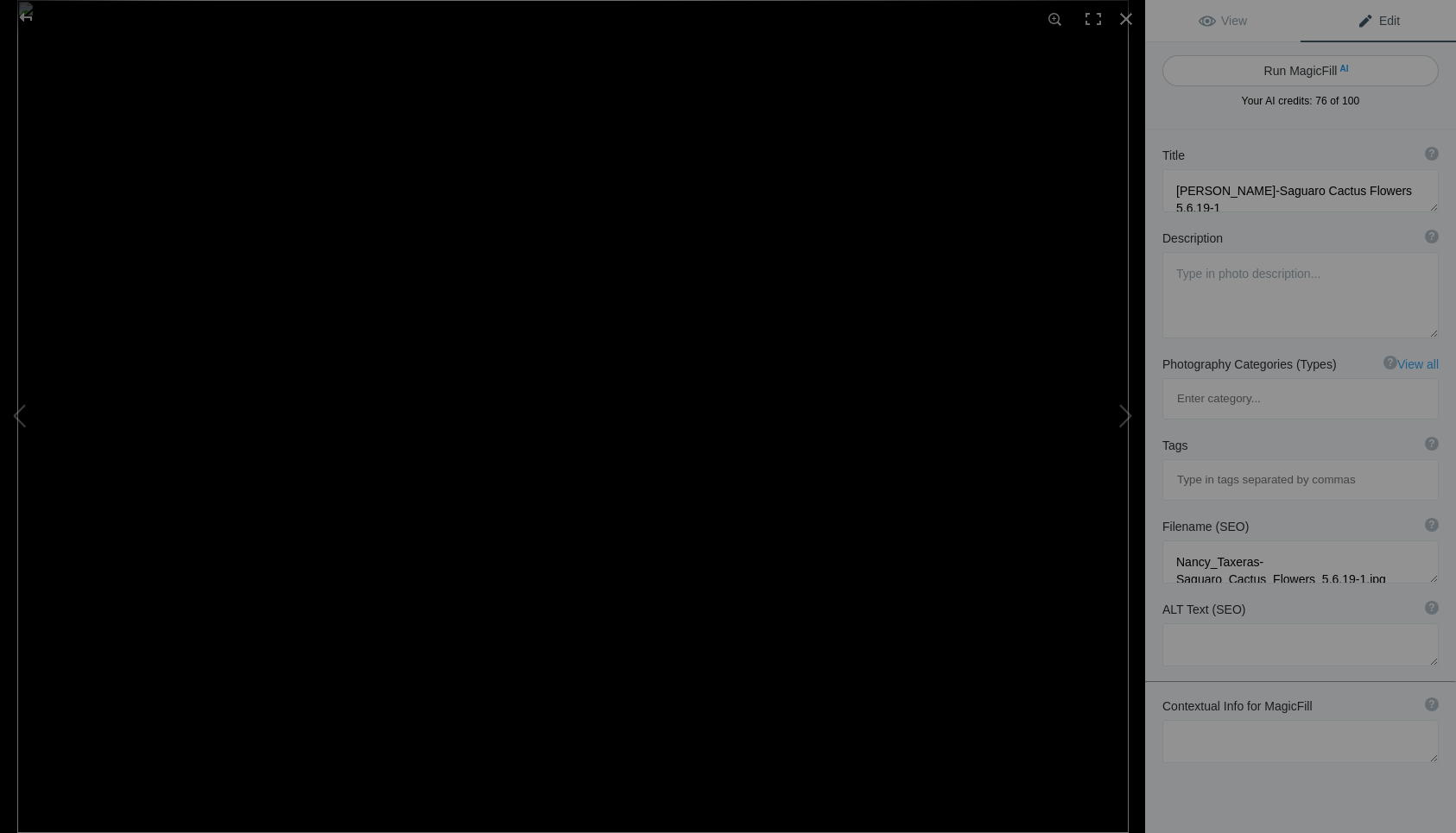
click at [1285, 67] on button "Run MagicFill AI" at bounding box center [1301, 71] width 276 height 31
type textarea "Stunning Saguaro Cactus Flowers in Bloom"
type textarea "Experience the beauty of nature with this captivating image of saguaro cactus f…"
type textarea "stunning-saguaro-cactus-flowers.jpg"
type textarea "Close-up of blooming saguaro cactus flowers with white petals and yellow center…"
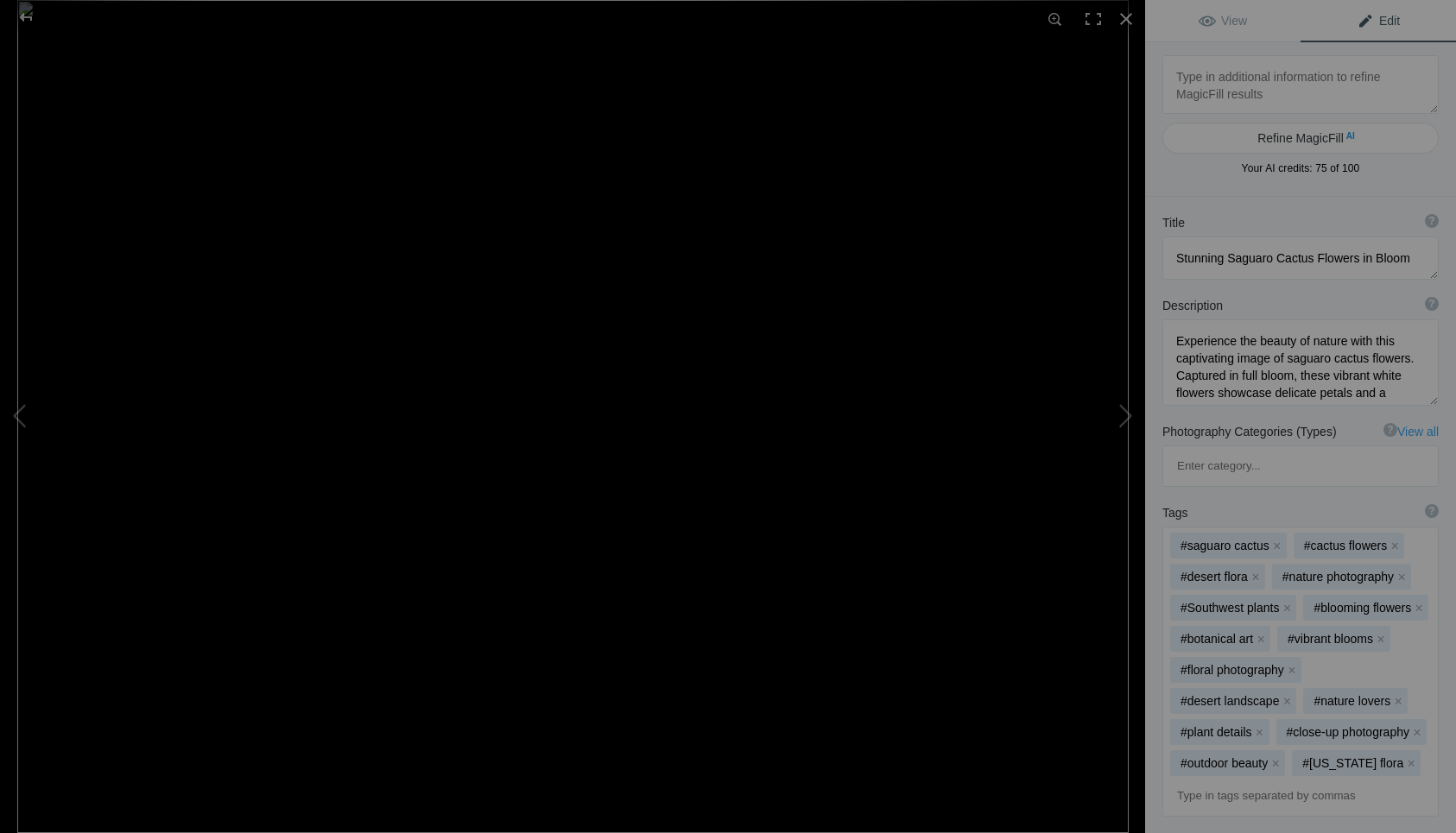
type textarea "Nancy Taxeras-Saguaro Cactus with Multiple Blooms 5.10.19"
type textarea "Nancy_Taxeras-Saguaro_Cactus_with_Multiple_Blooms_5.10.19.jpg"
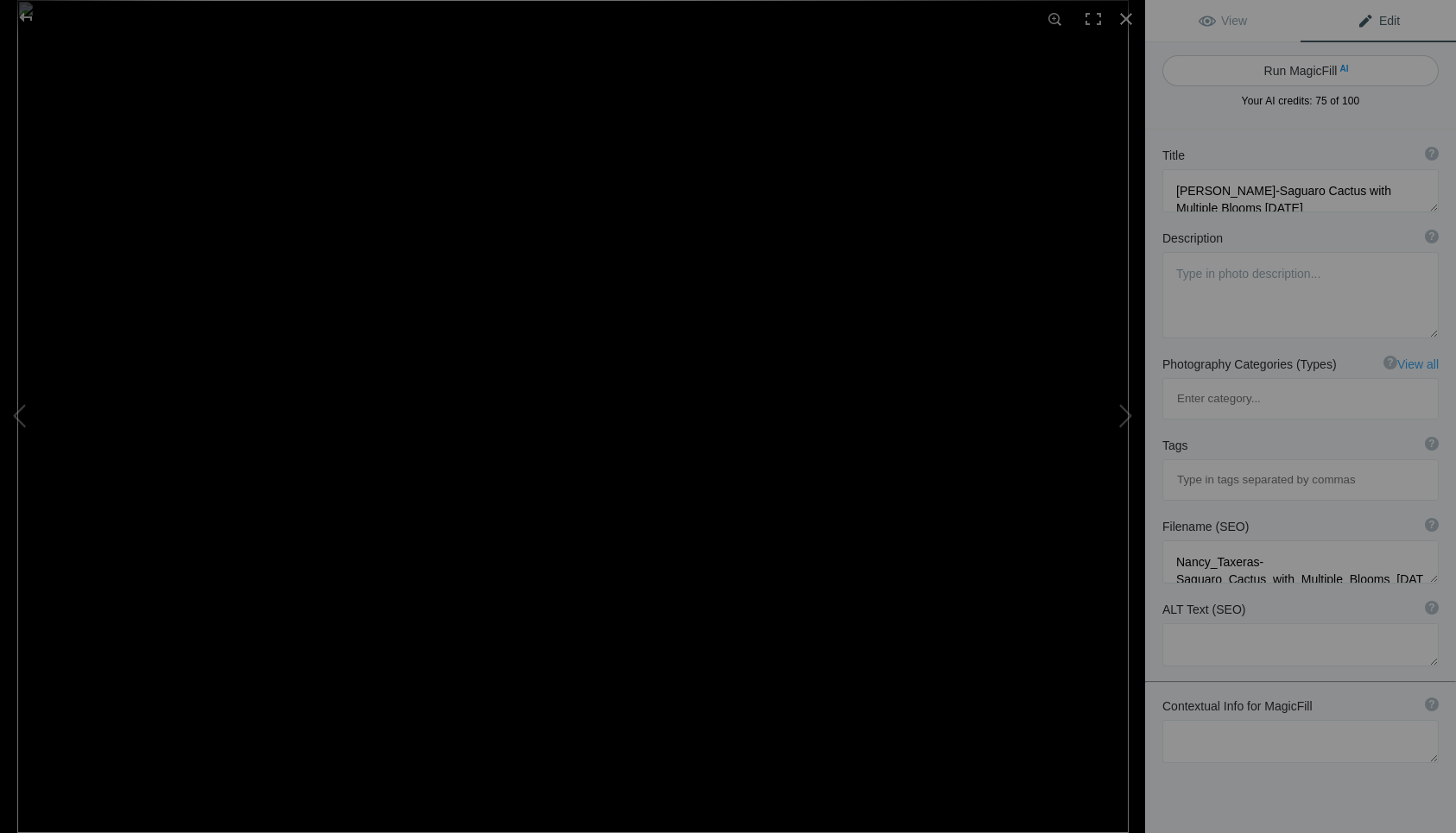
click at [1285, 73] on button "Run MagicFill AI" at bounding box center [1301, 71] width 276 height 31
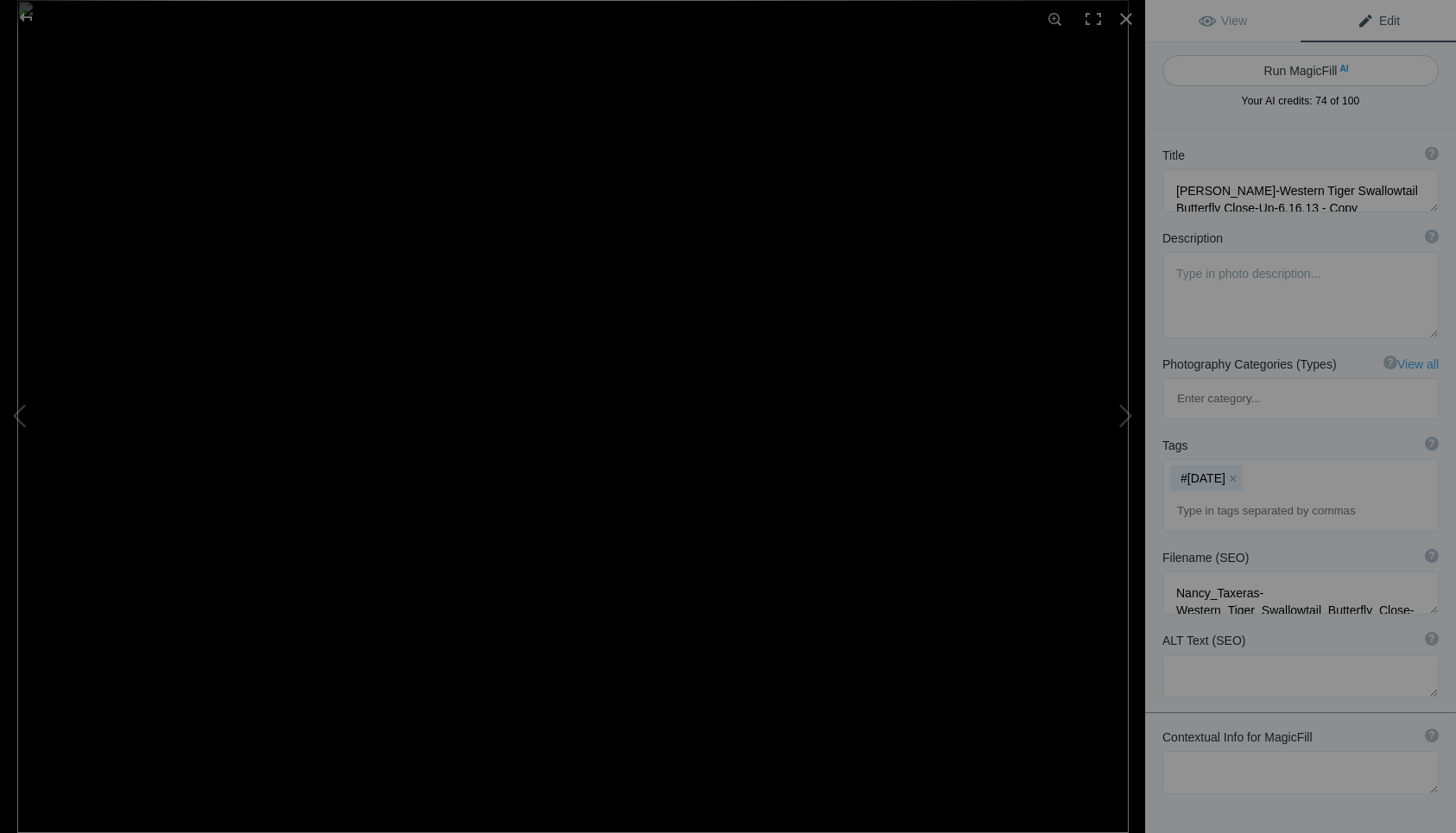
click at [1288, 73] on button "Run MagicFill AI" at bounding box center [1301, 71] width 276 height 31
click at [1276, 66] on button "Run MagicFill AI" at bounding box center [1301, 71] width 276 height 31
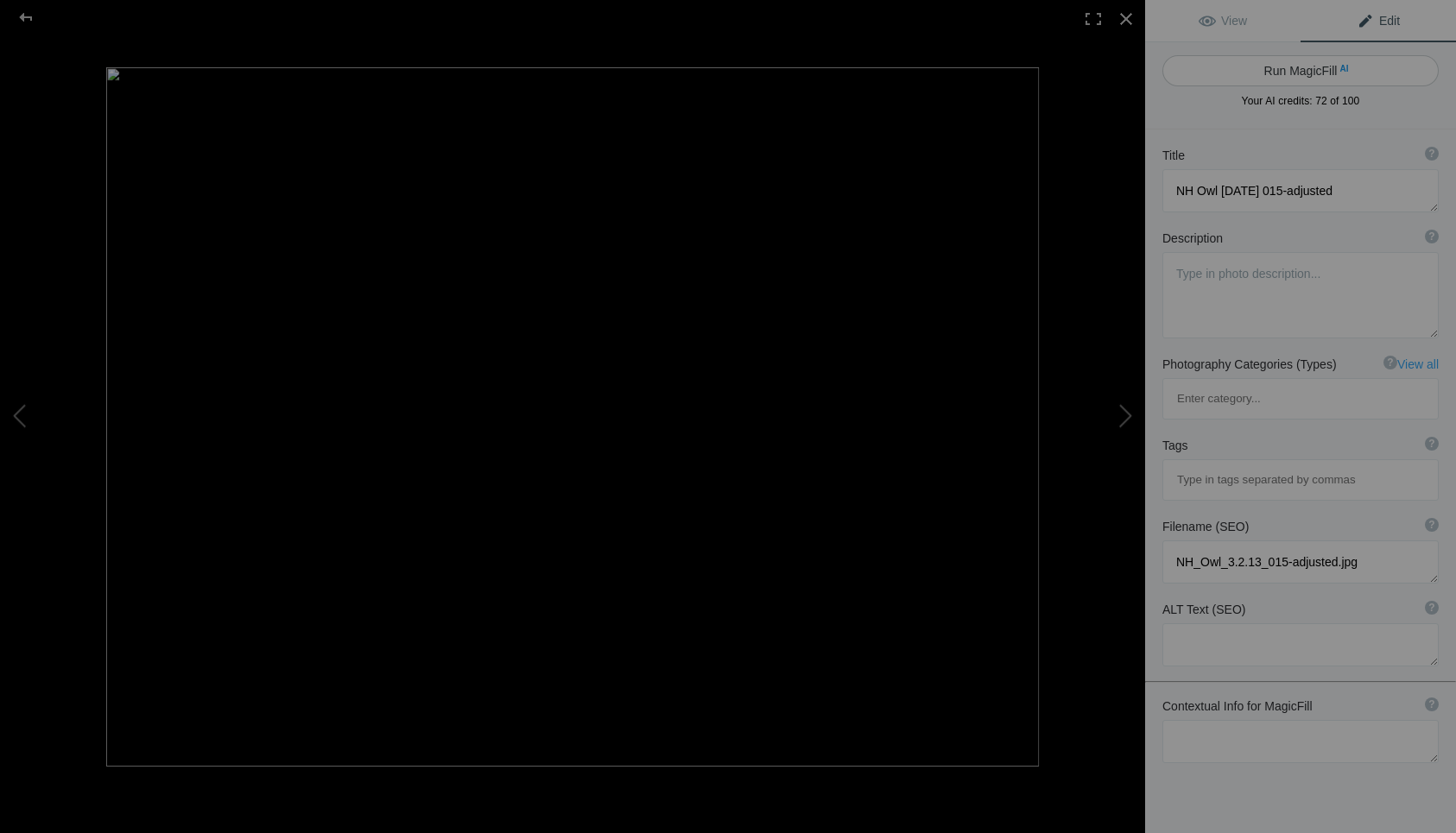
click at [1270, 71] on button "Run MagicFill AI" at bounding box center [1301, 71] width 276 height 31
click at [1272, 65] on button "Run MagicFill AI" at bounding box center [1301, 71] width 276 height 31
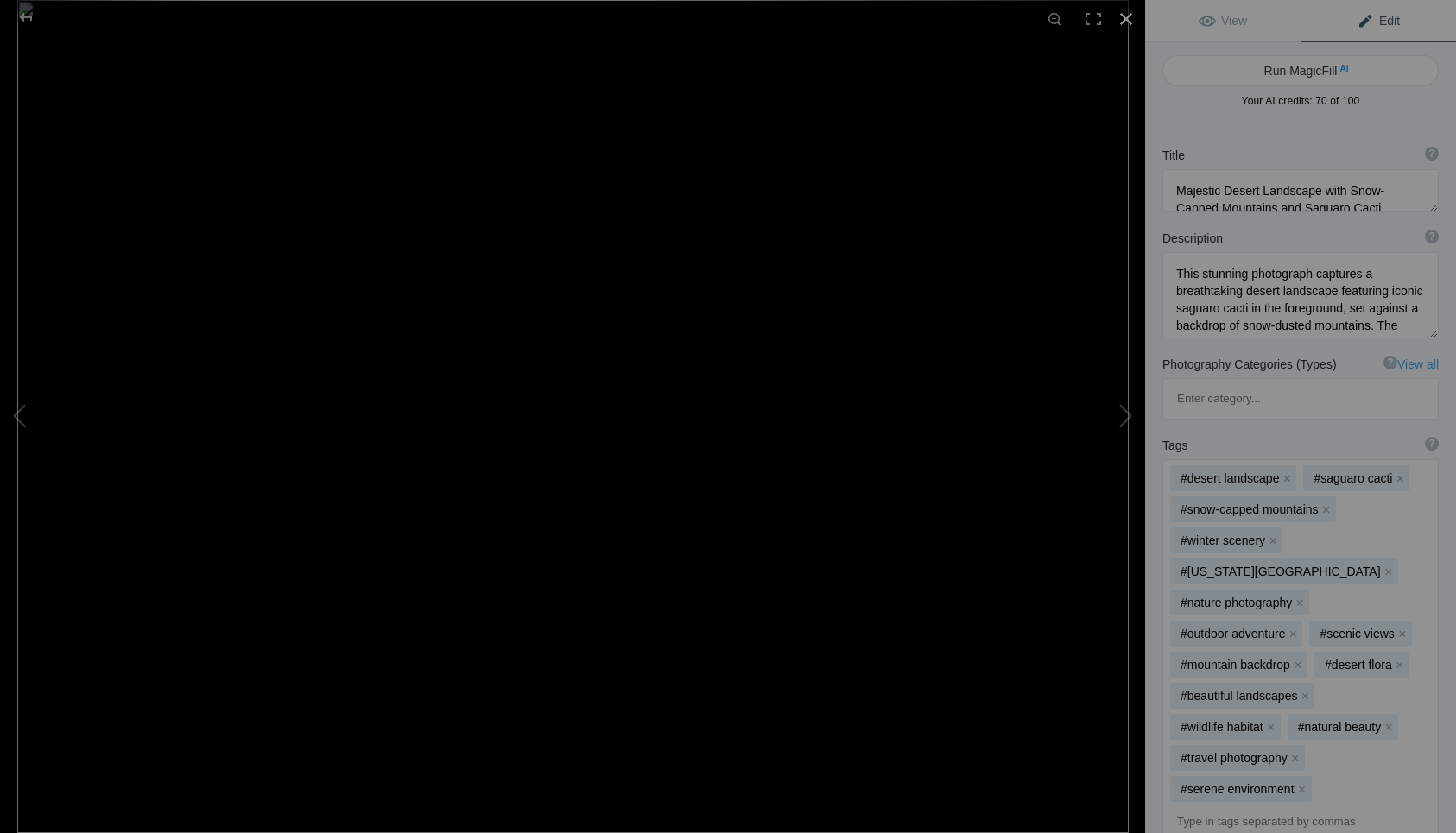
click at [1122, 16] on div at bounding box center [1126, 19] width 38 height 38
